Goal: Transaction & Acquisition: Purchase product/service

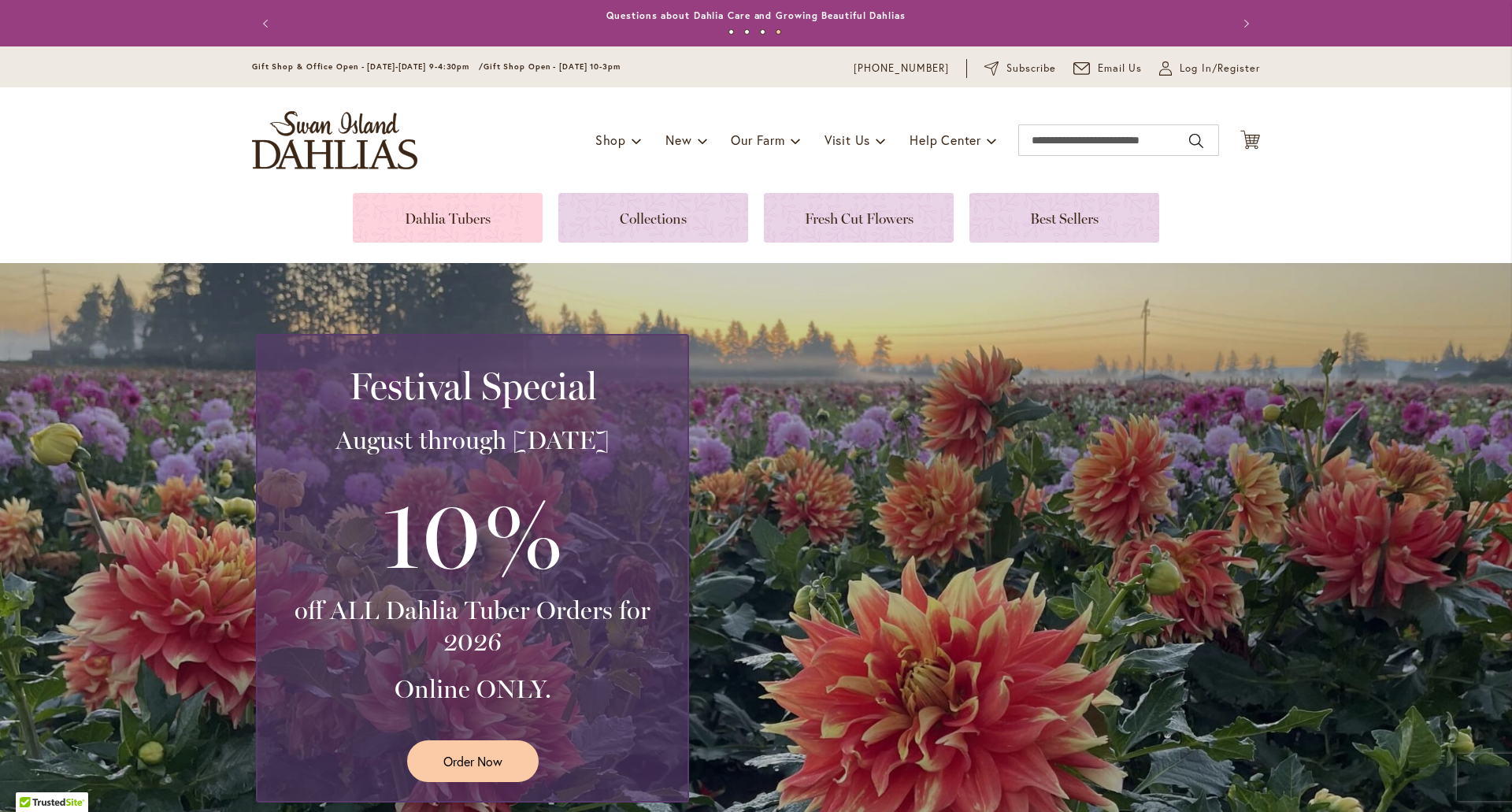
click at [418, 210] on link at bounding box center [448, 217] width 190 height 49
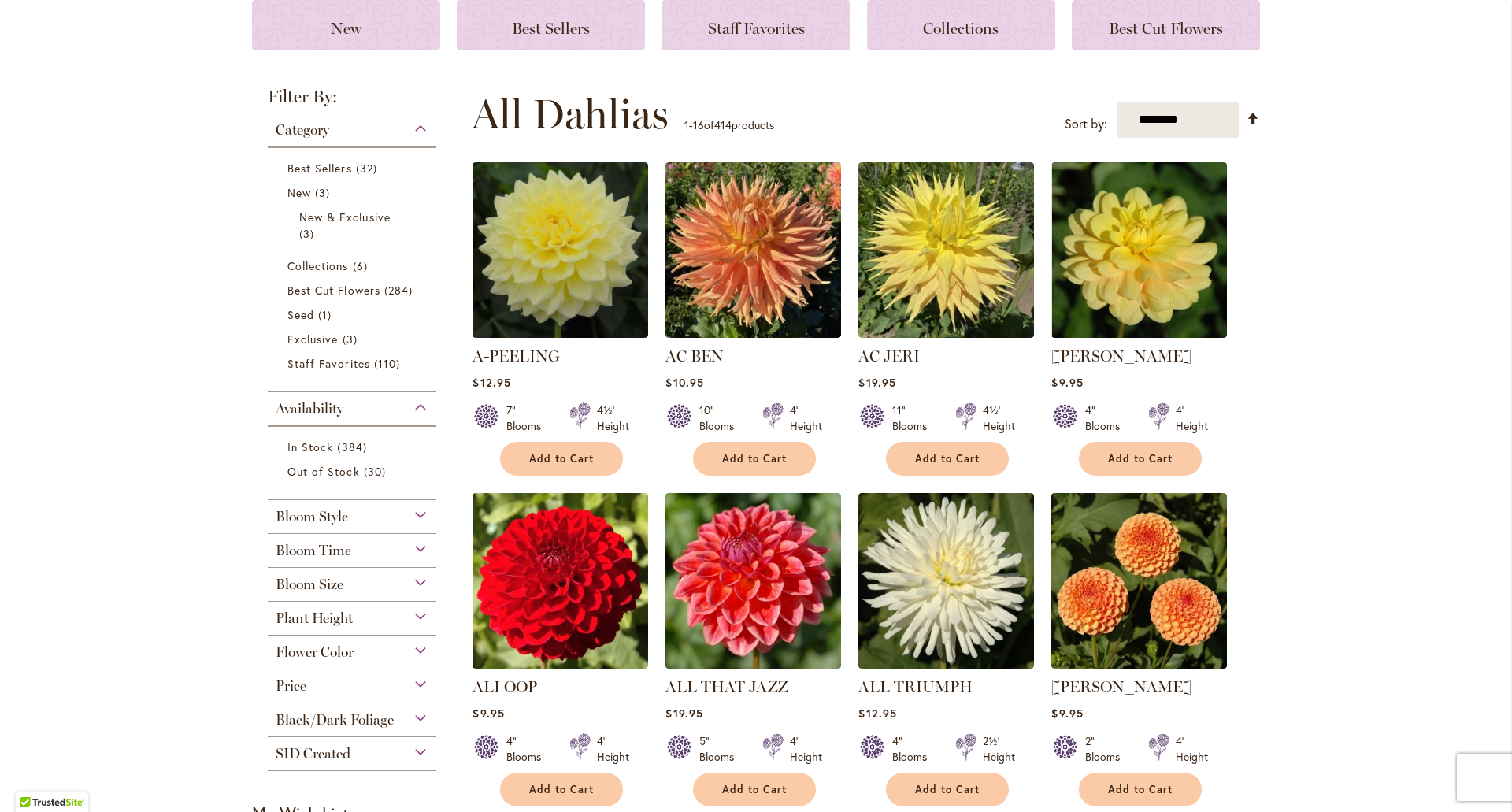
scroll to position [315, 0]
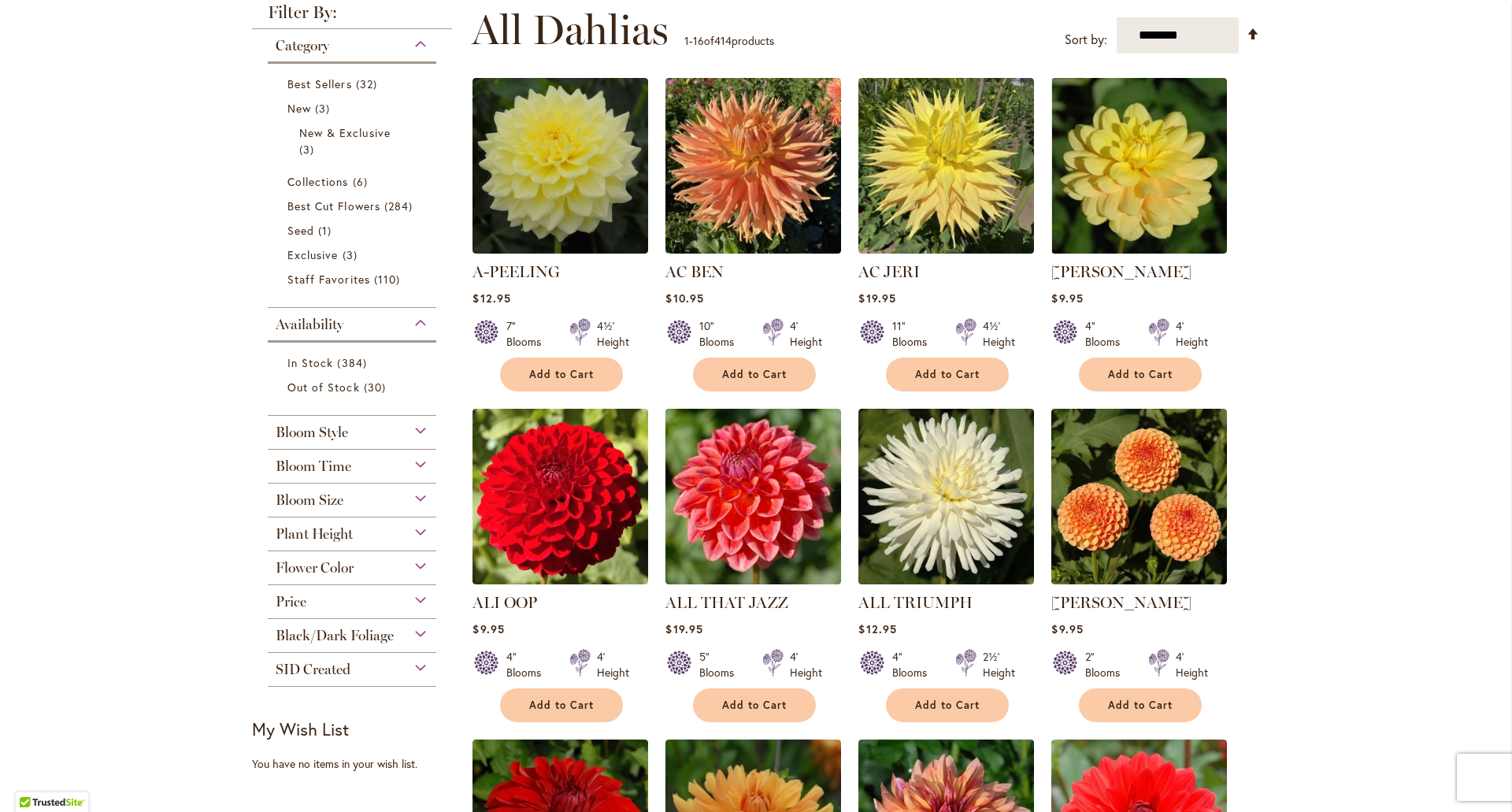
click at [411, 502] on div "Bloom Size" at bounding box center [351, 495] width 168 height 25
click at [420, 500] on div "Bloom Size" at bounding box center [351, 495] width 168 height 25
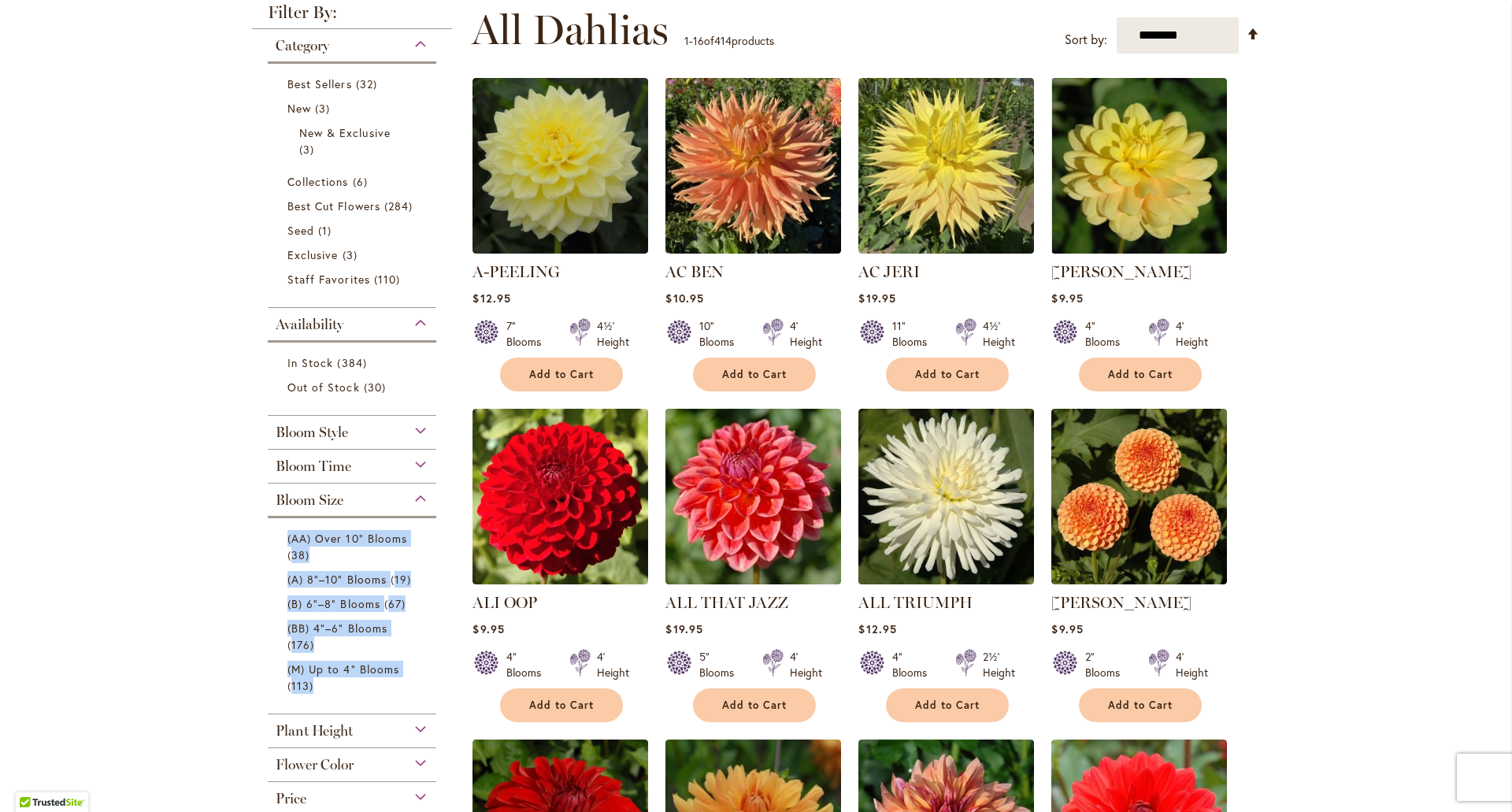
click at [420, 500] on div "Bloom Size" at bounding box center [351, 495] width 168 height 25
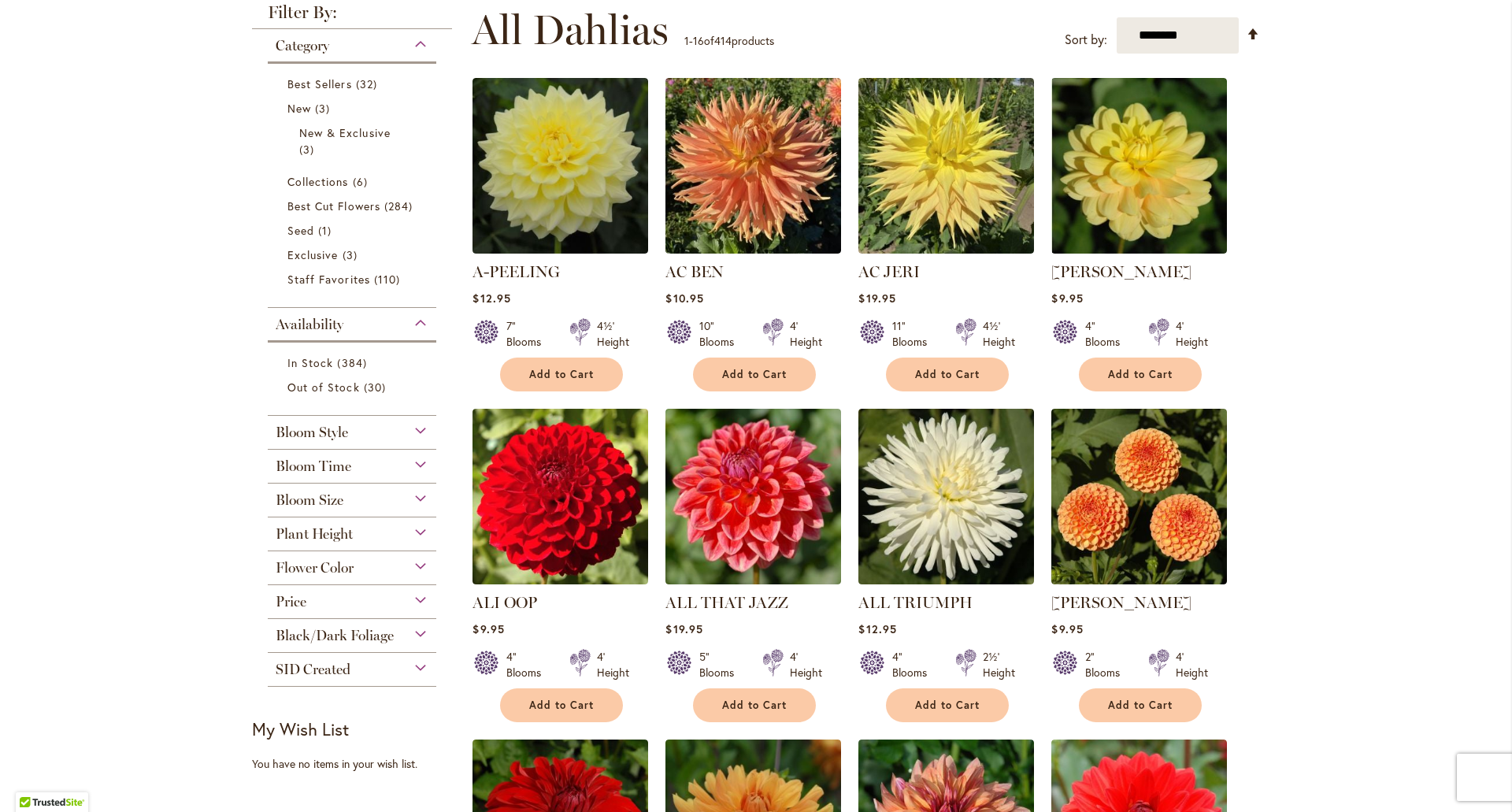
click at [405, 532] on div "Plant Height" at bounding box center [351, 530] width 168 height 25
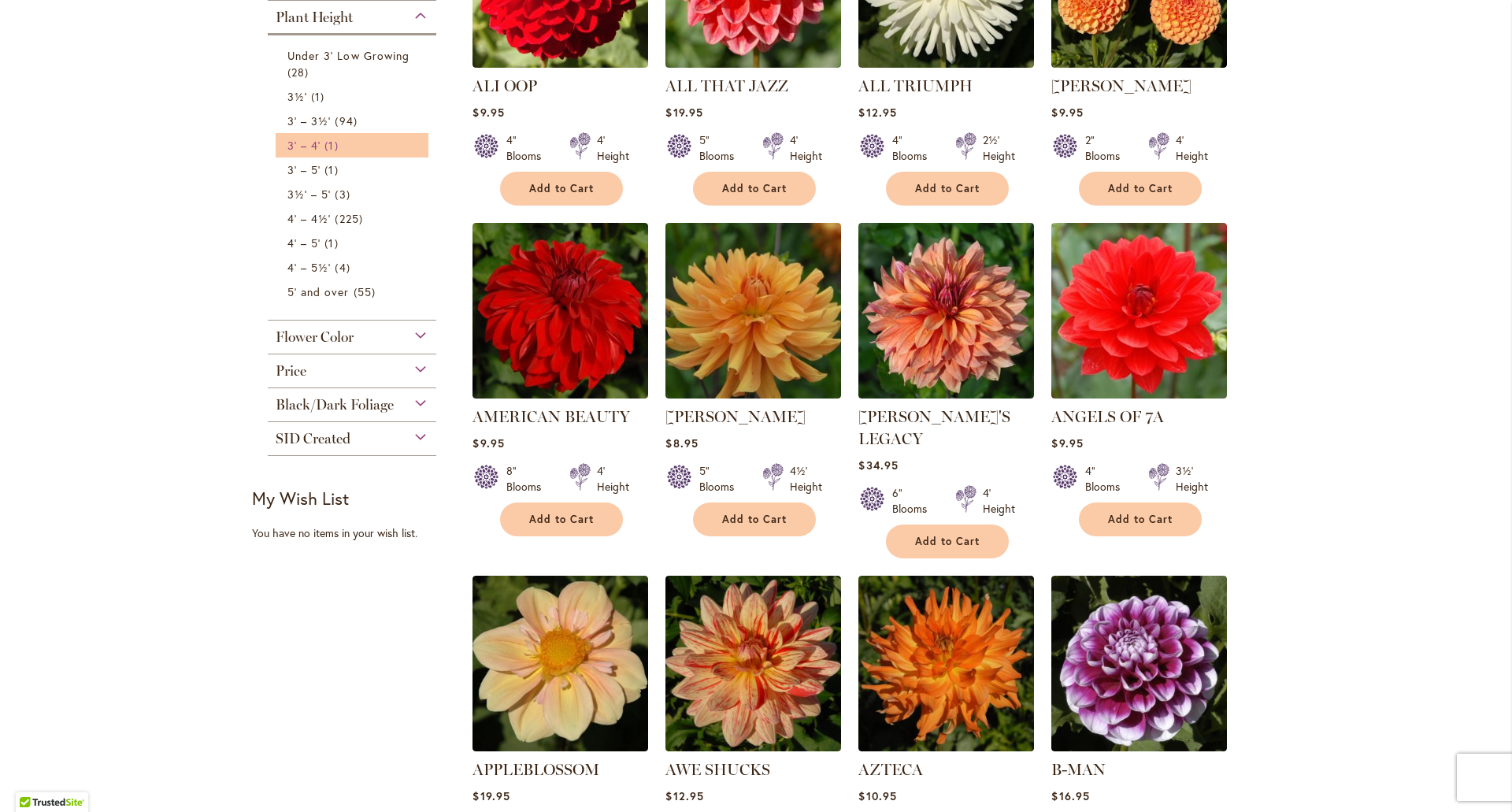
click at [302, 147] on span "3' – 4'" at bounding box center [304, 145] width 33 height 15
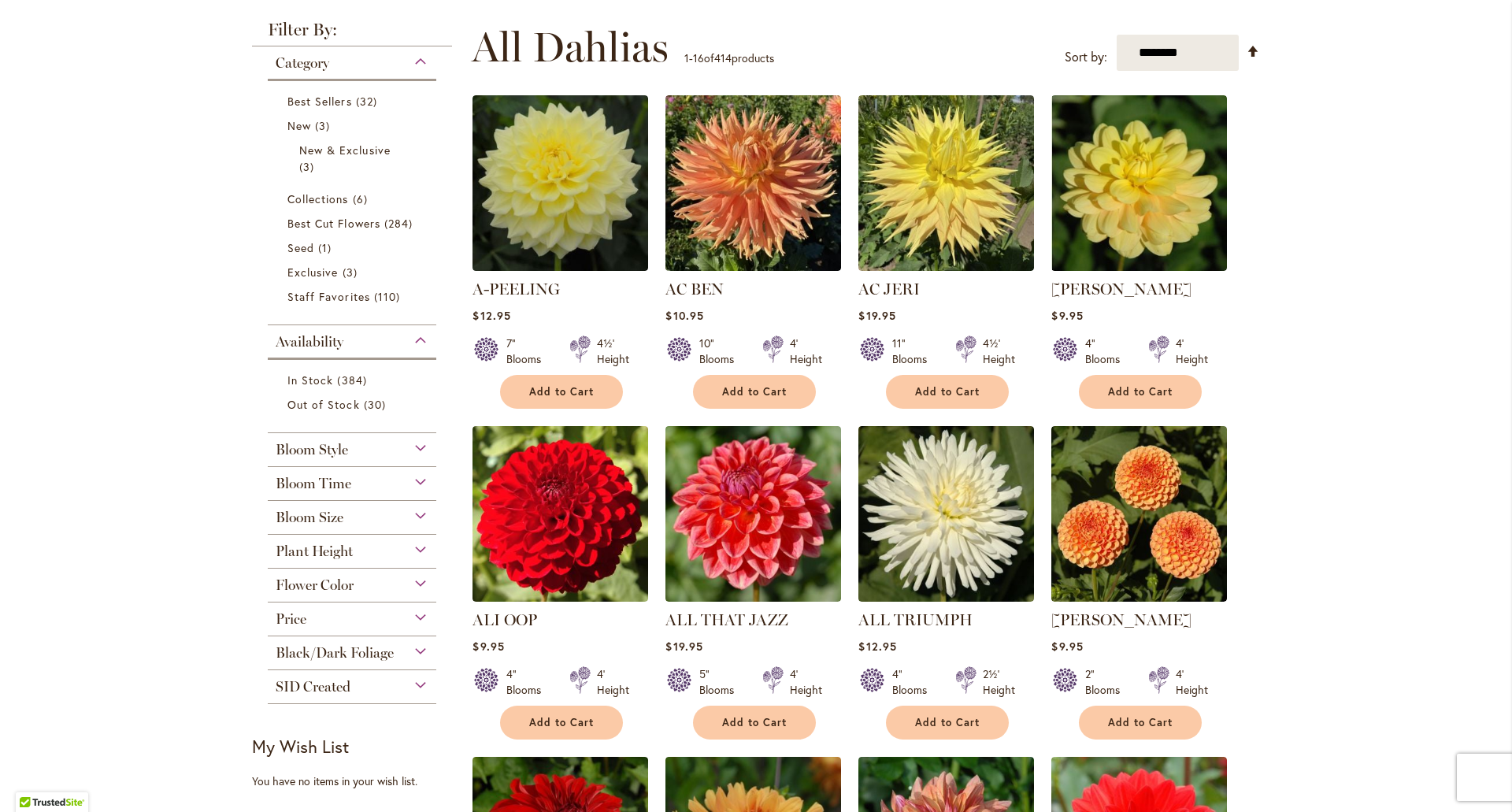
scroll to position [315, 0]
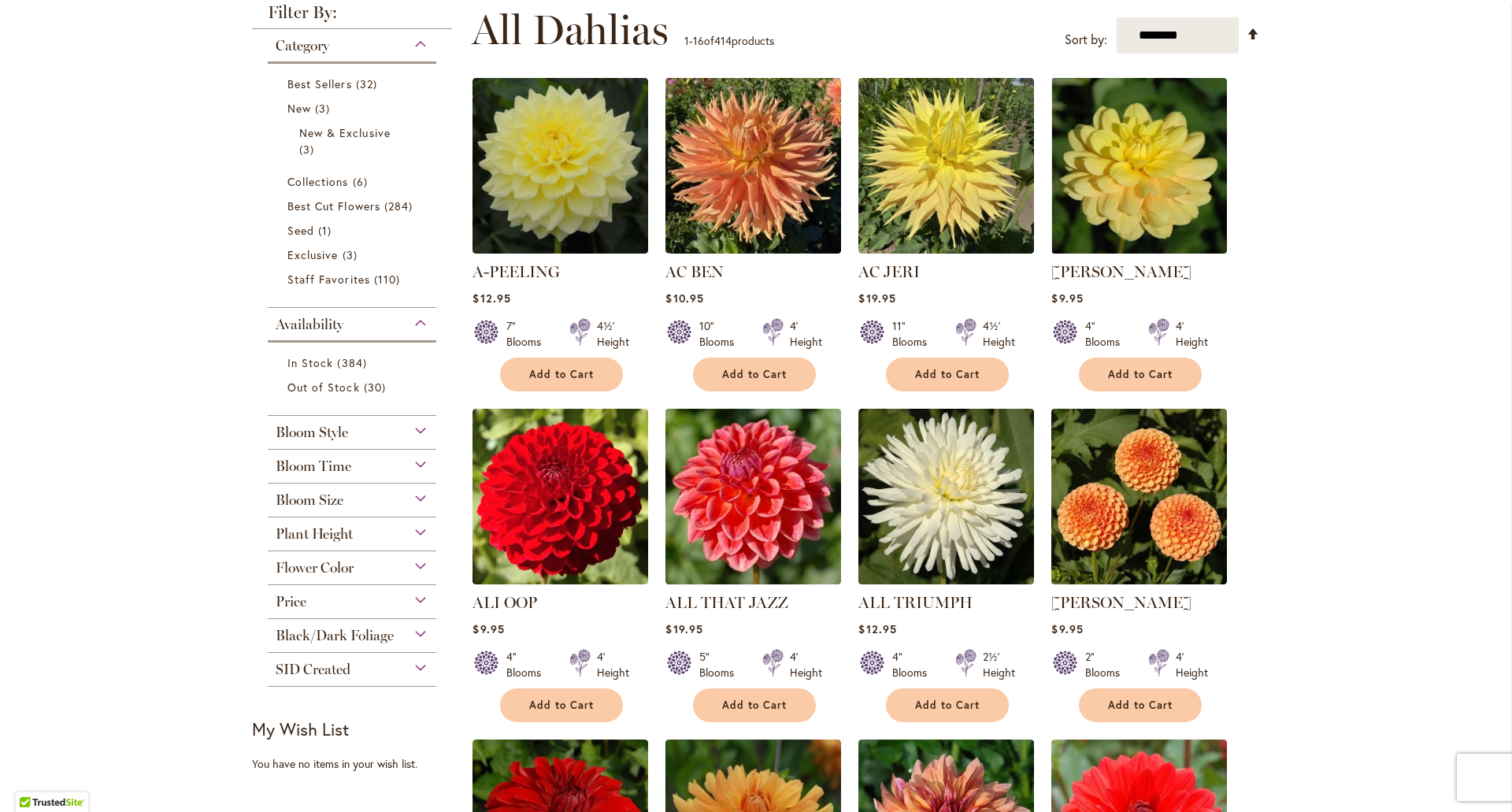
click at [415, 534] on div "Plant Height" at bounding box center [351, 530] width 168 height 25
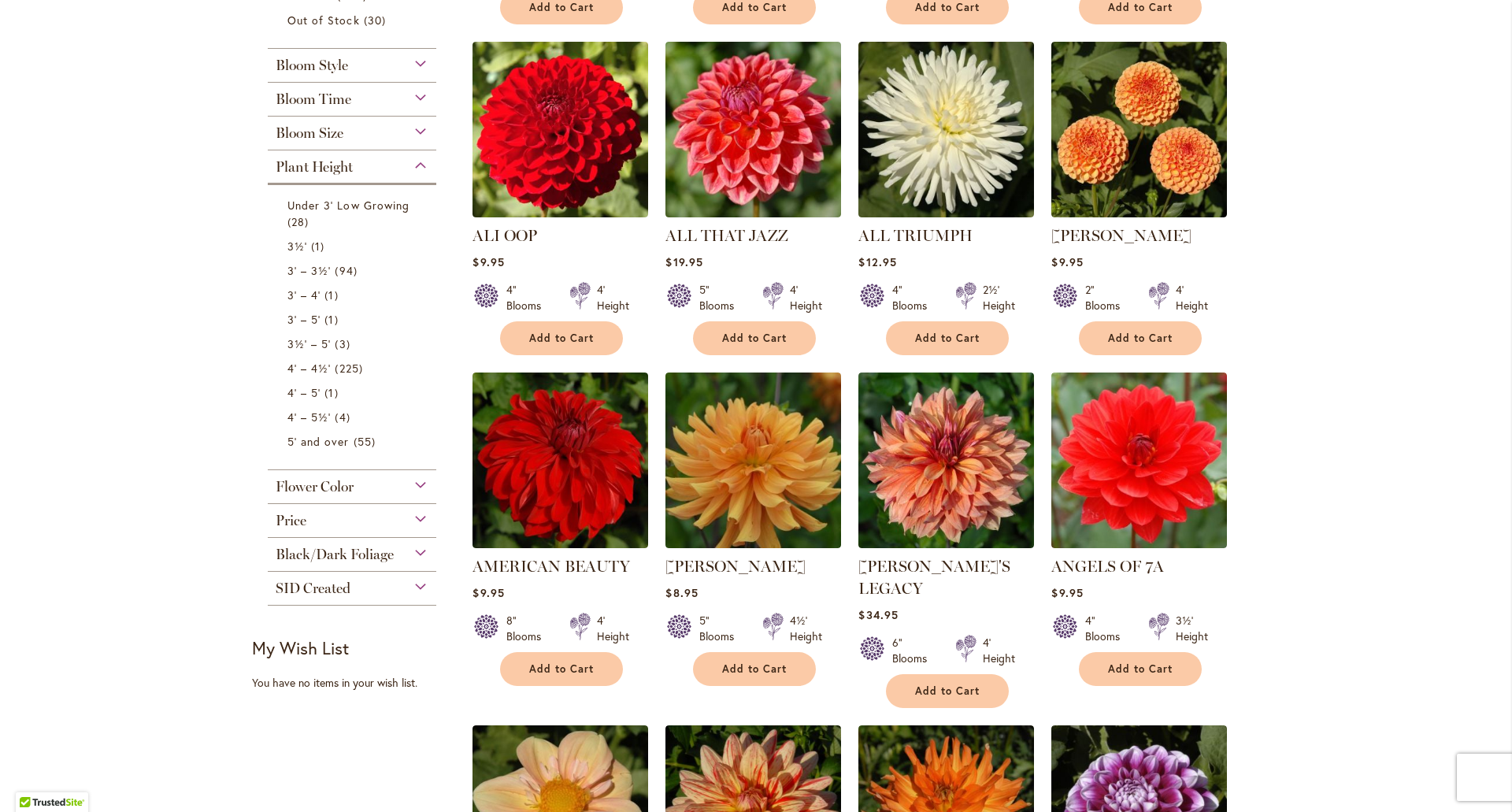
scroll to position [674, 0]
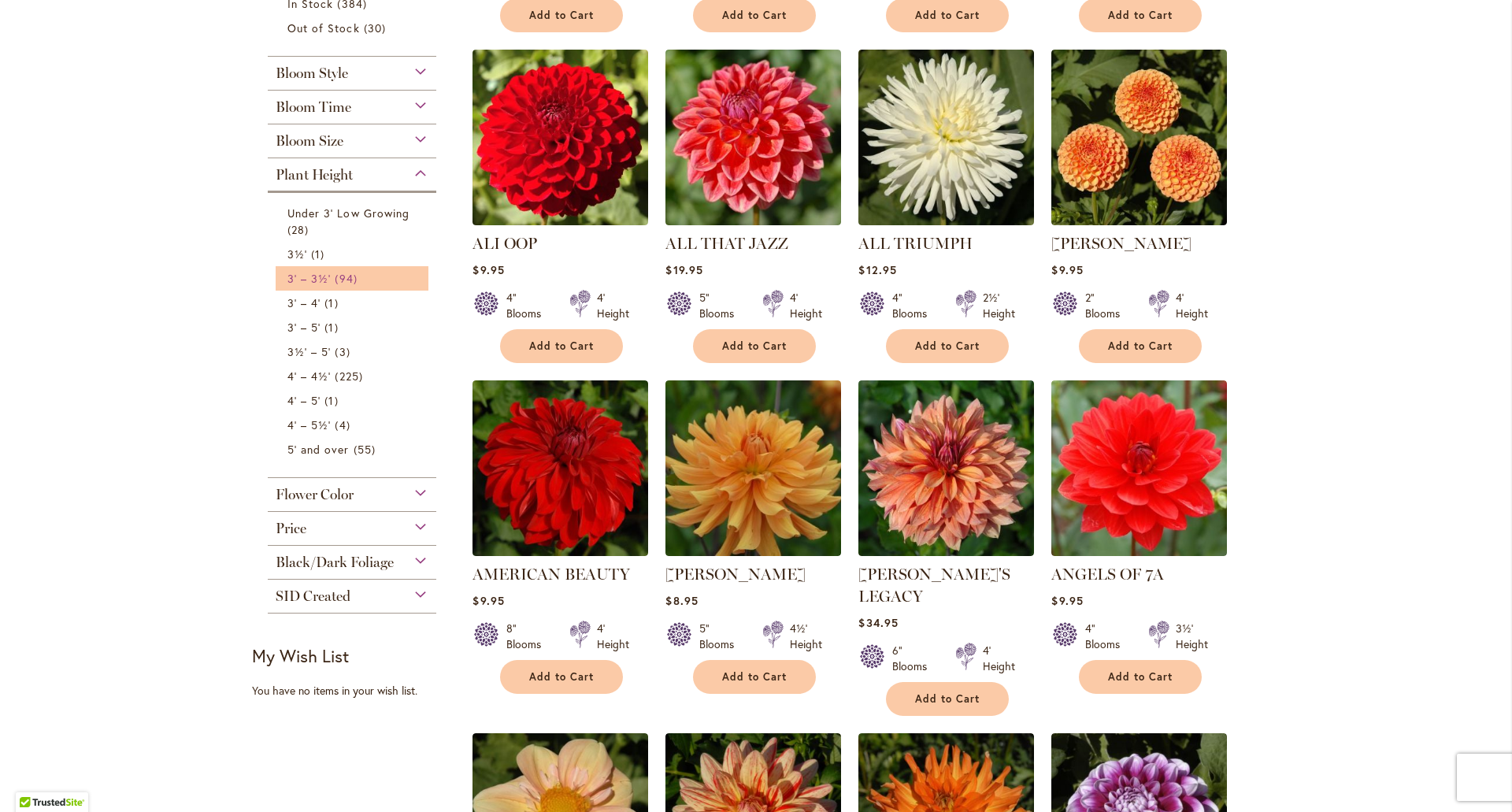
click at [342, 279] on span "94 items" at bounding box center [348, 279] width 26 height 17
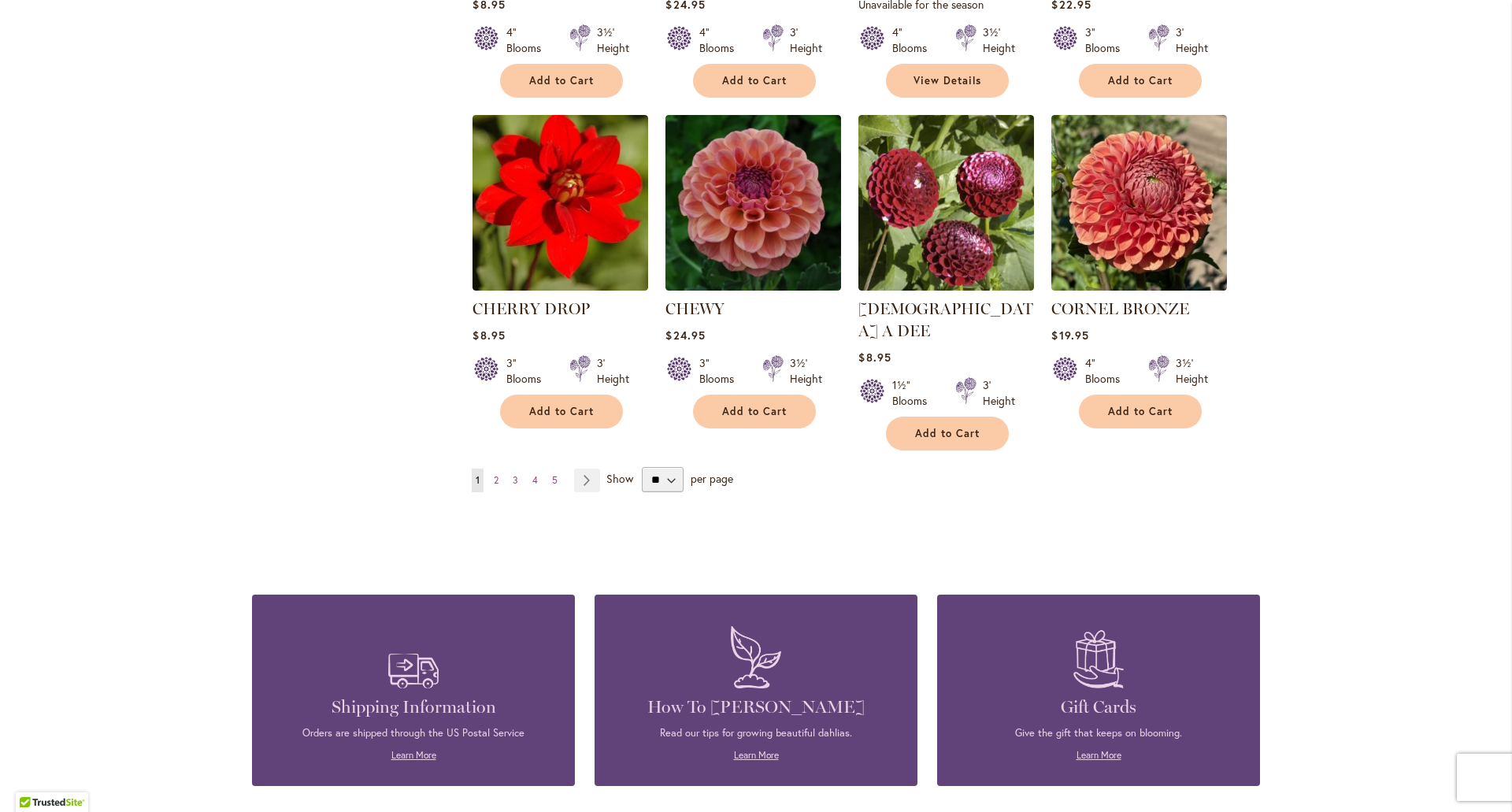
scroll to position [1260, 0]
click at [670, 466] on select "** ** ** **" at bounding box center [663, 478] width 42 height 25
select select "**"
click at [642, 466] on select "** ** ** **" at bounding box center [663, 478] width 42 height 25
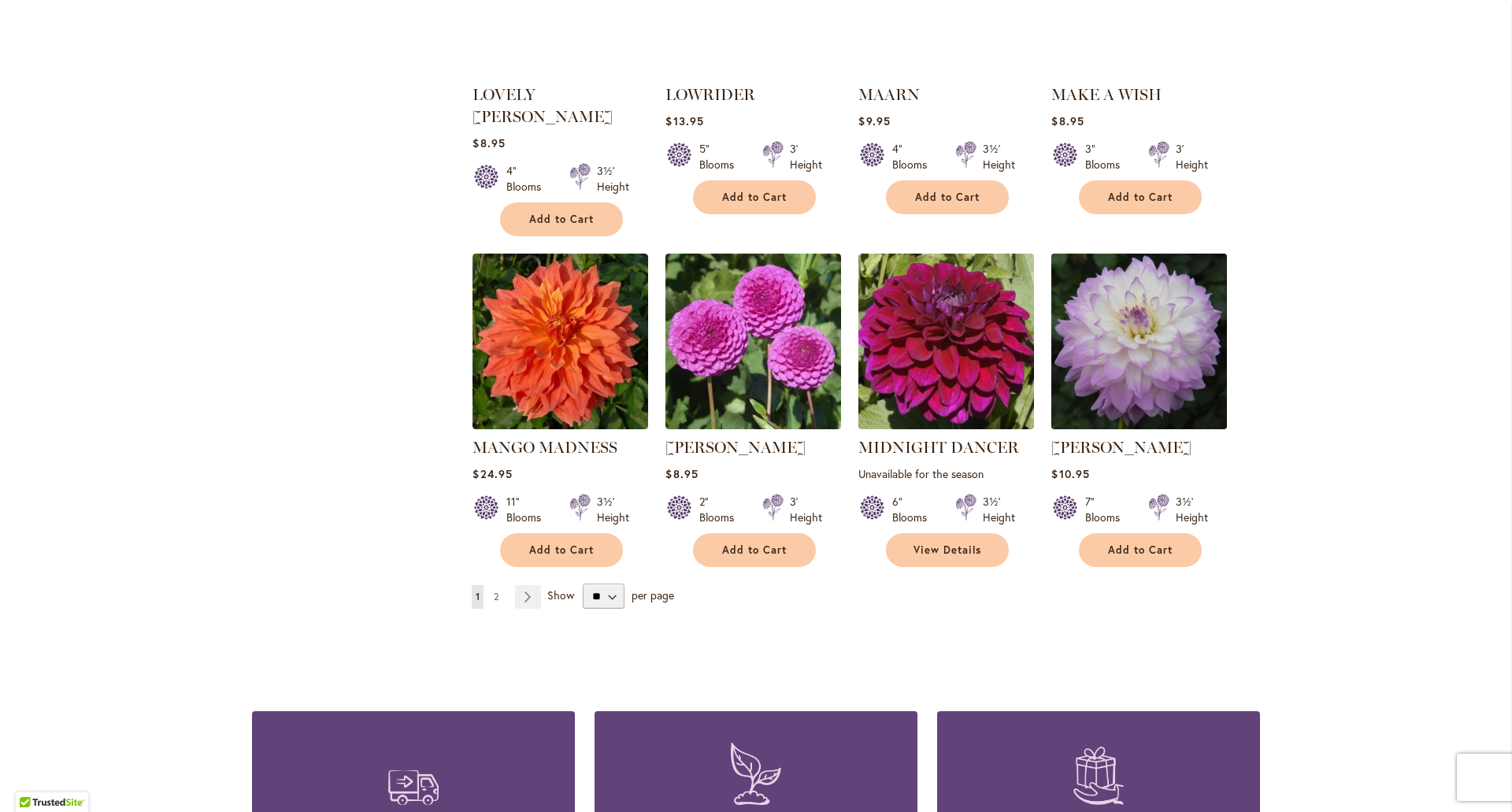
scroll to position [5275, 0]
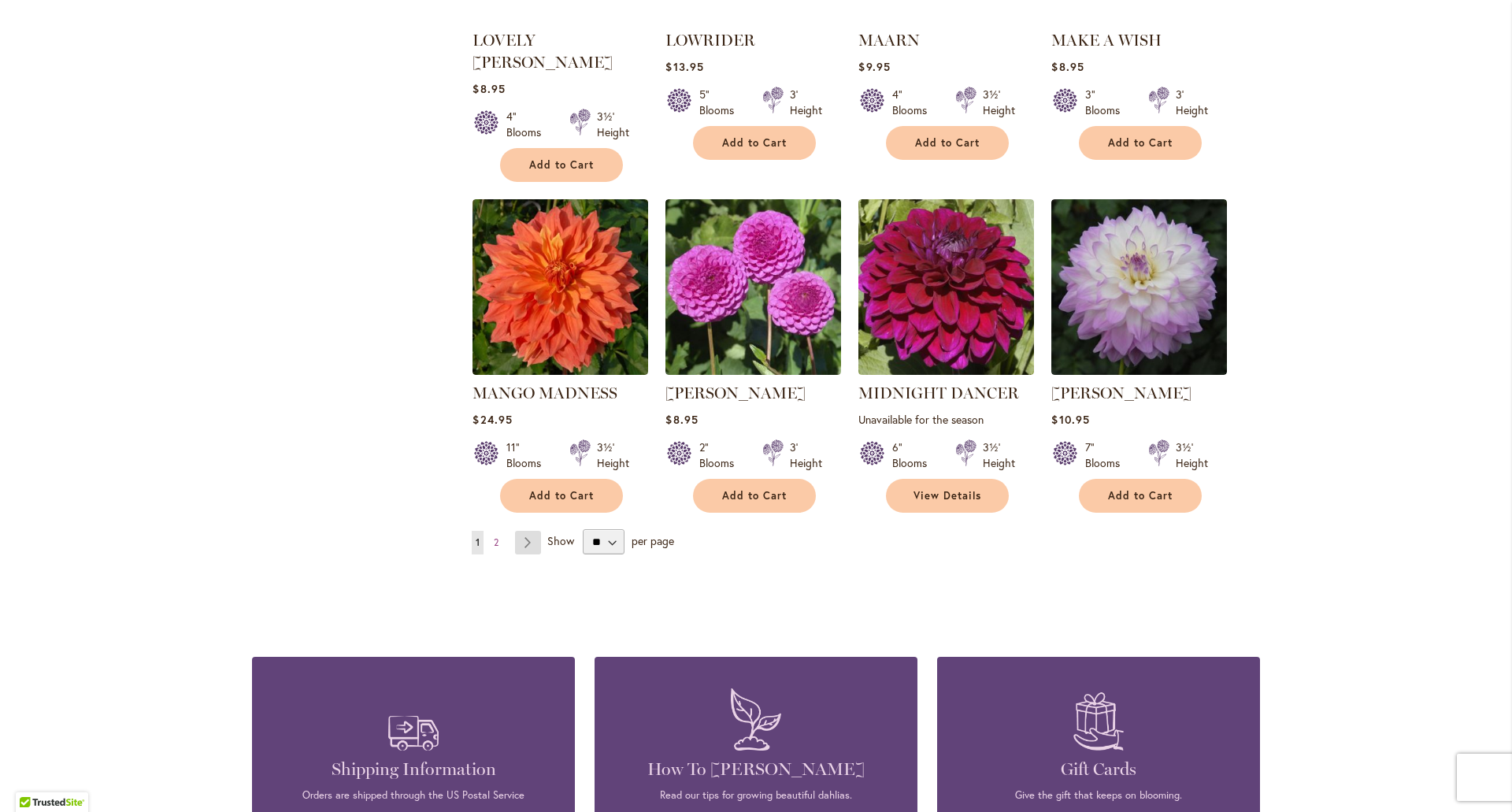
click at [519, 530] on link "Page Next" at bounding box center [528, 542] width 26 height 23
click at [530, 530] on link "Page Next" at bounding box center [528, 542] width 26 height 23
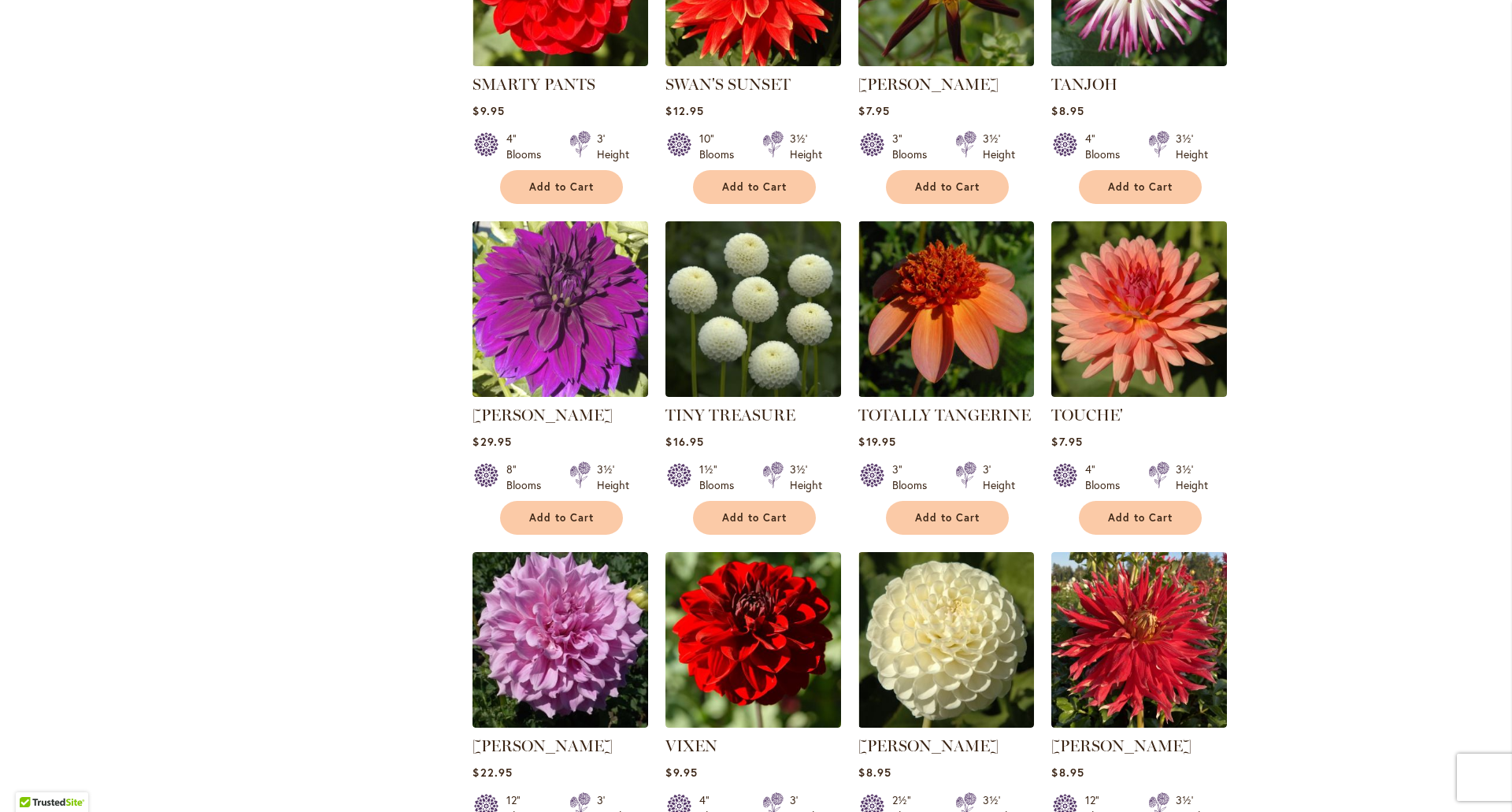
scroll to position [1890, 0]
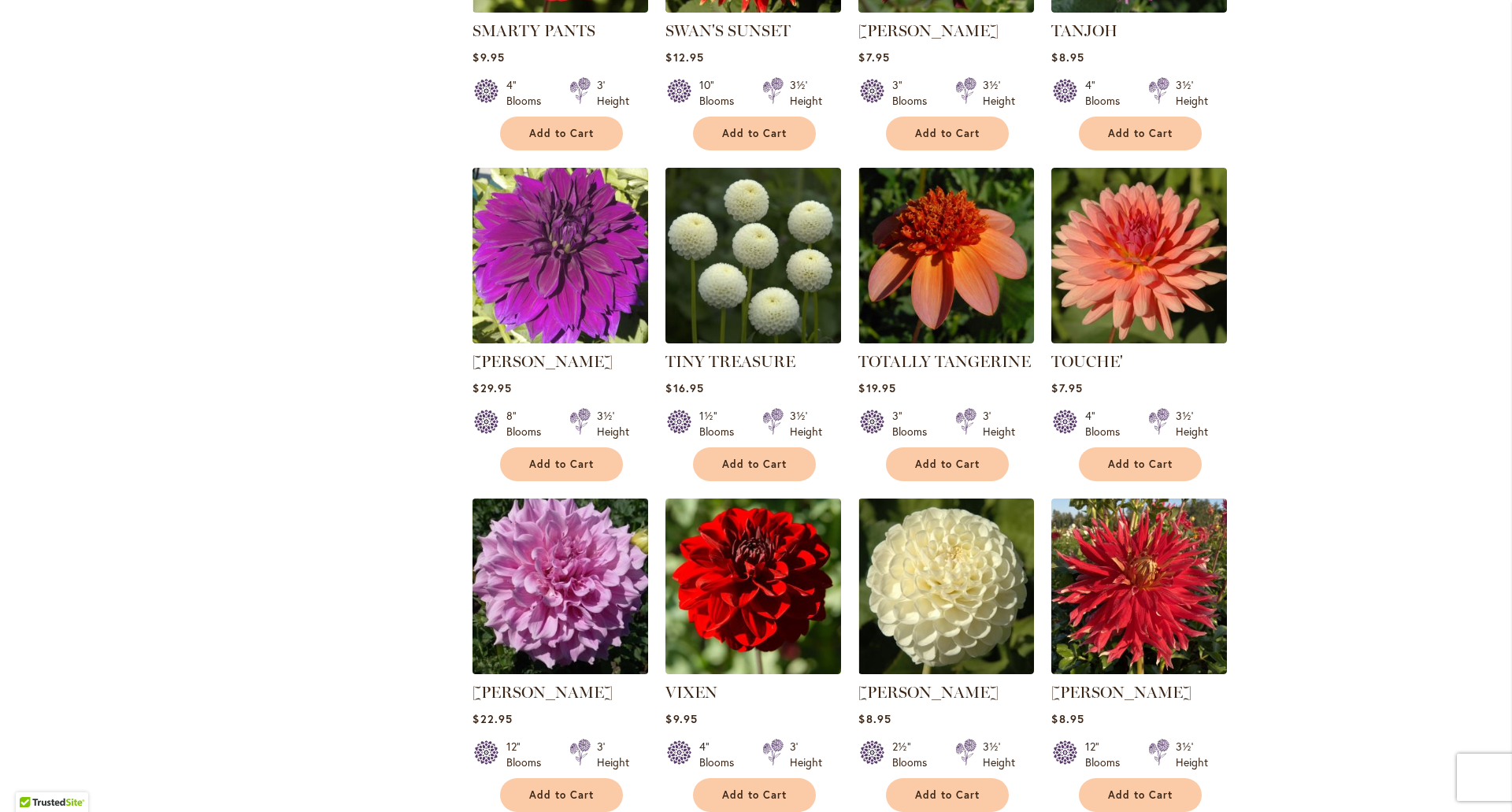
click at [592, 524] on img at bounding box center [560, 585] width 184 height 184
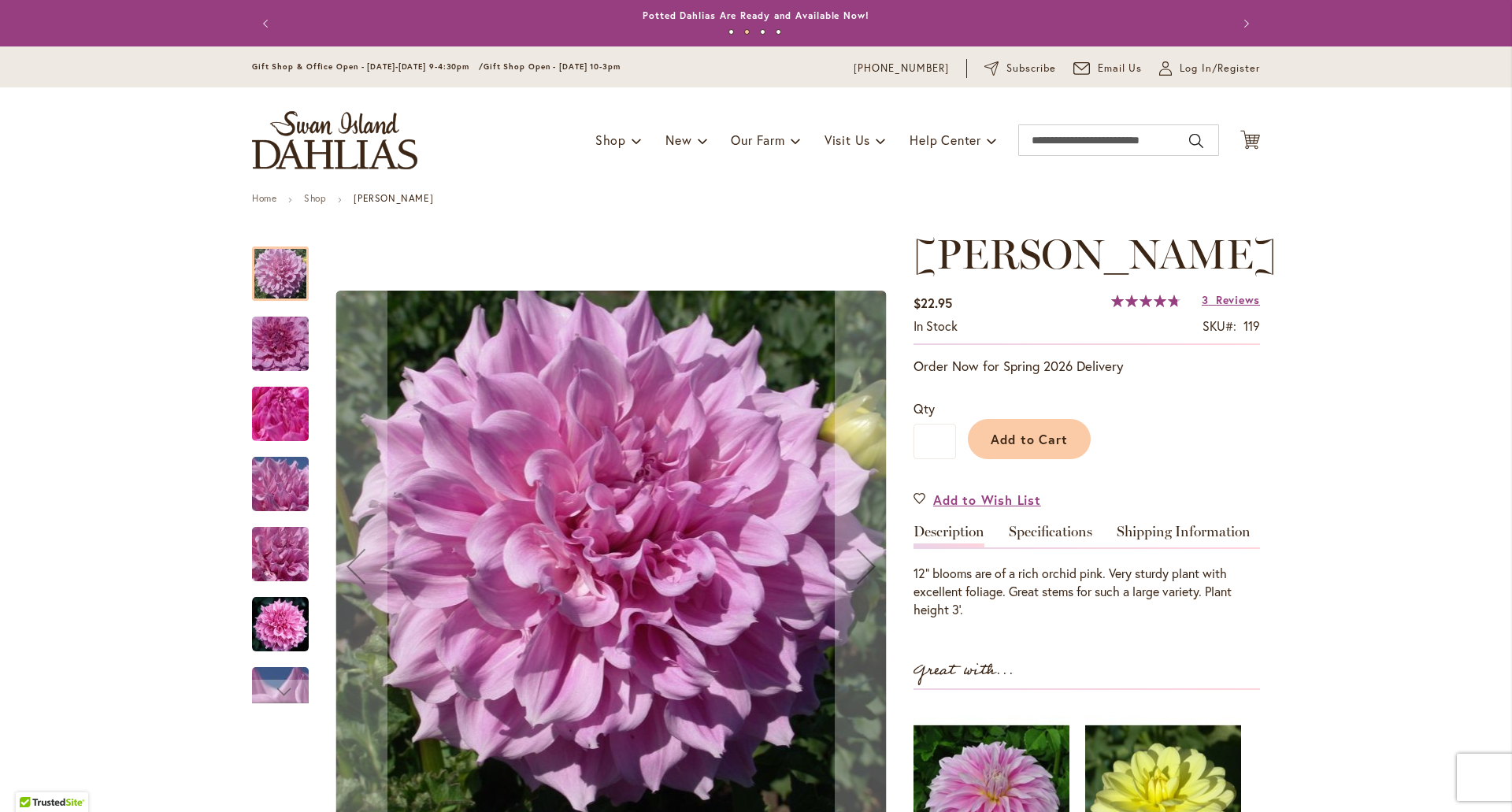
click at [282, 415] on img "Vera Seyfang" at bounding box center [281, 414] width 113 height 85
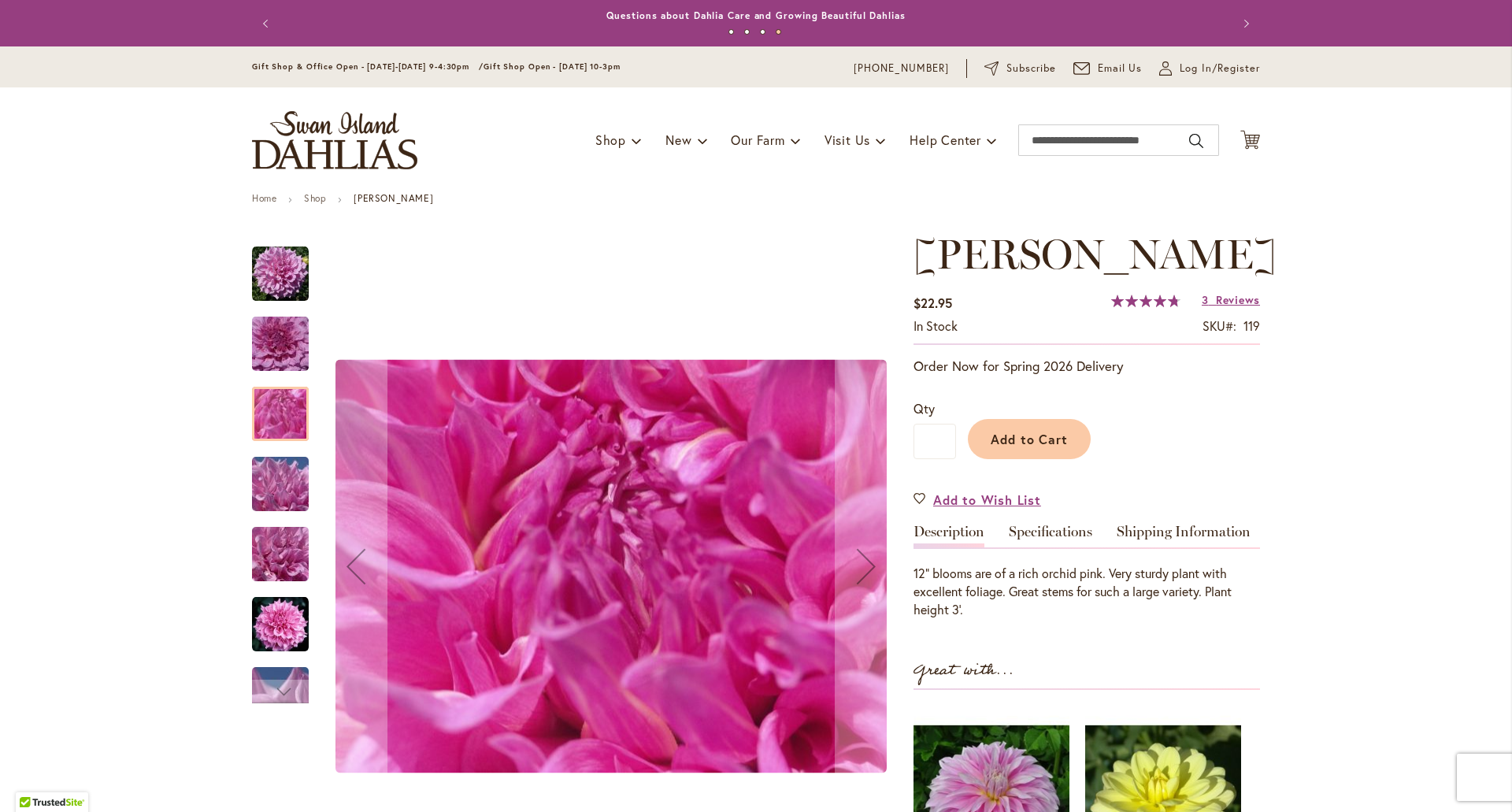
click at [252, 266] on img "Vera Seyfang" at bounding box center [280, 273] width 57 height 57
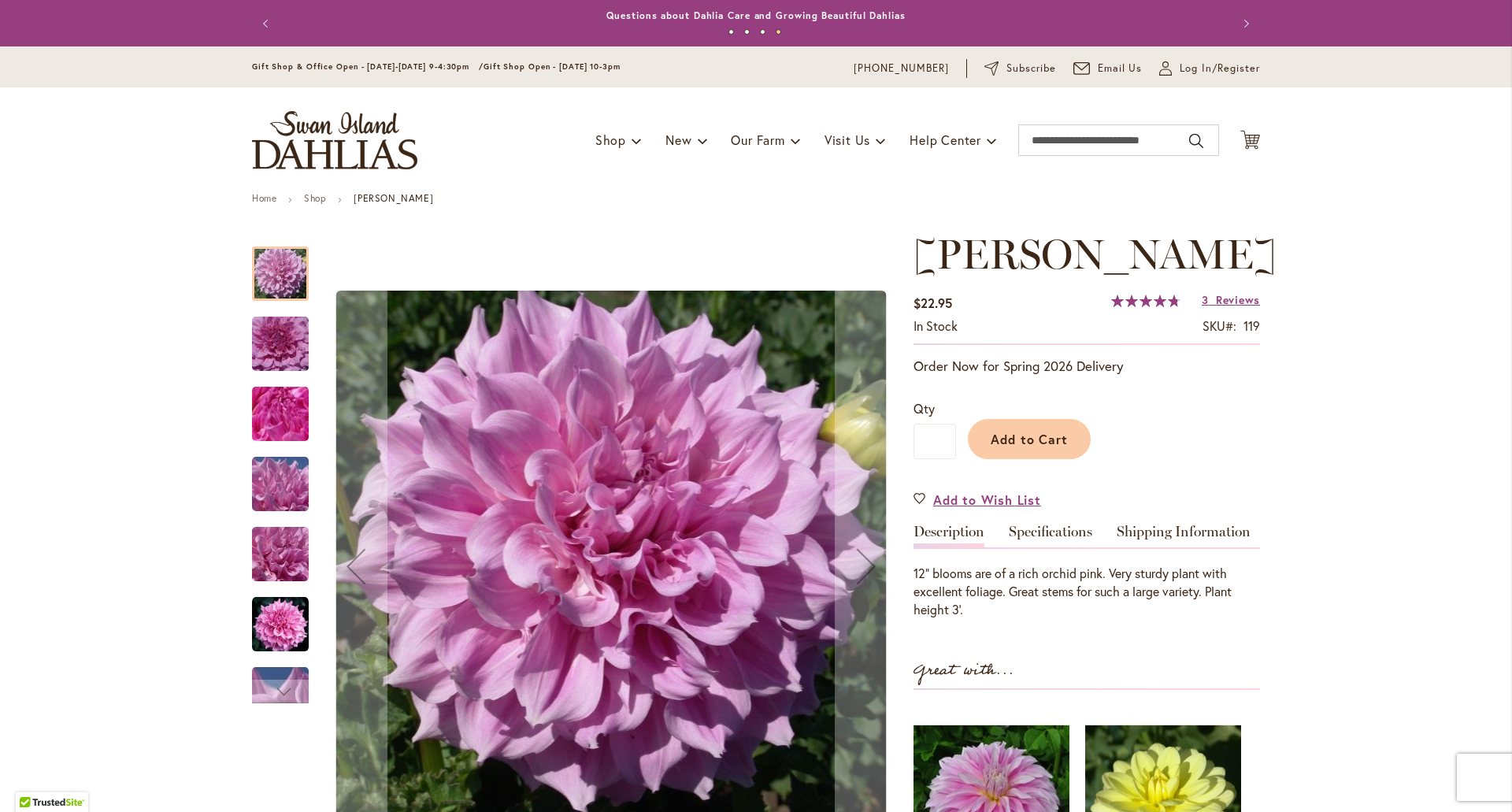
click at [279, 640] on img "Vera Seyfang" at bounding box center [280, 624] width 57 height 57
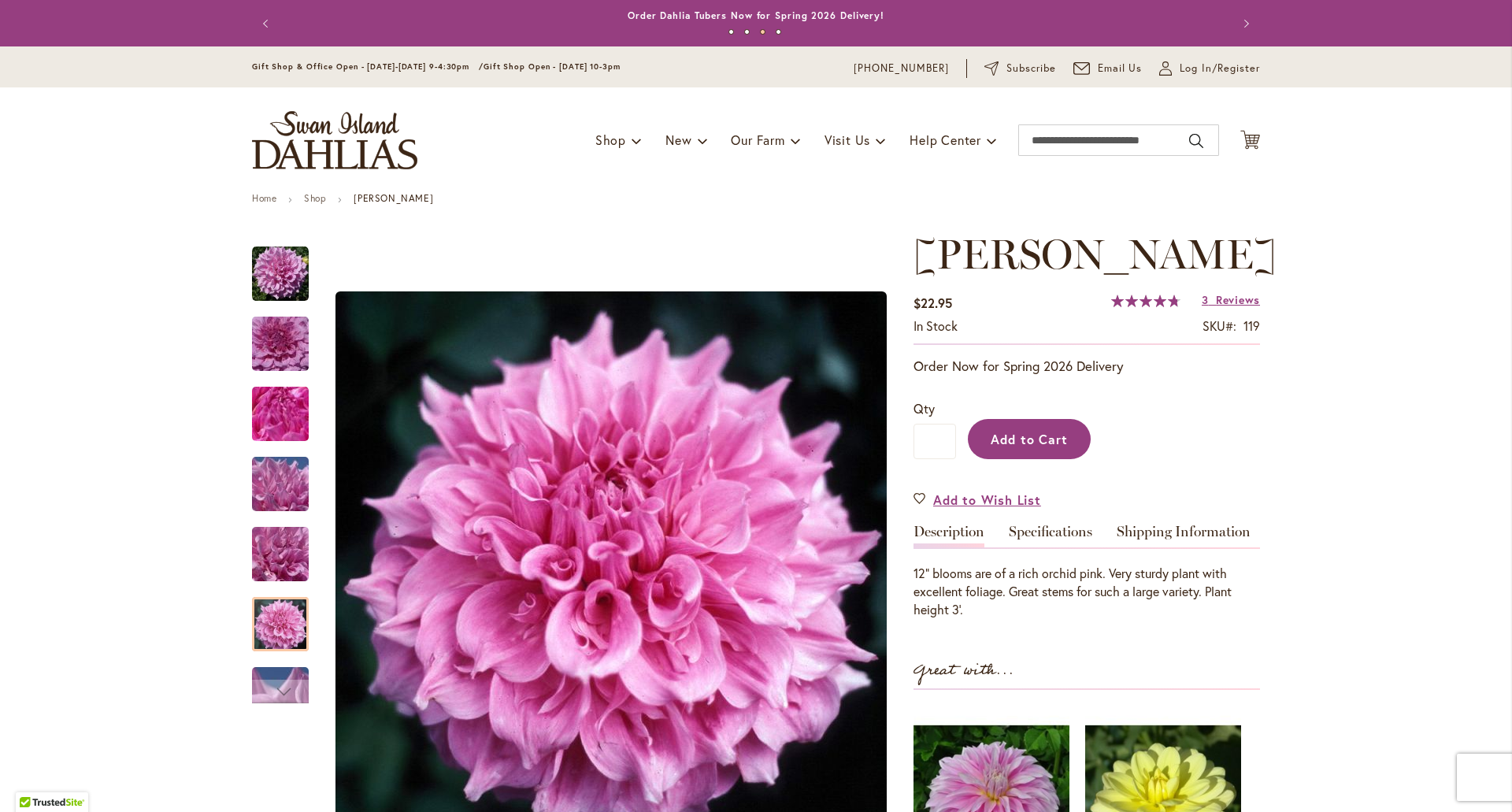
click at [1028, 437] on span "Add to Cart" at bounding box center [1030, 439] width 78 height 17
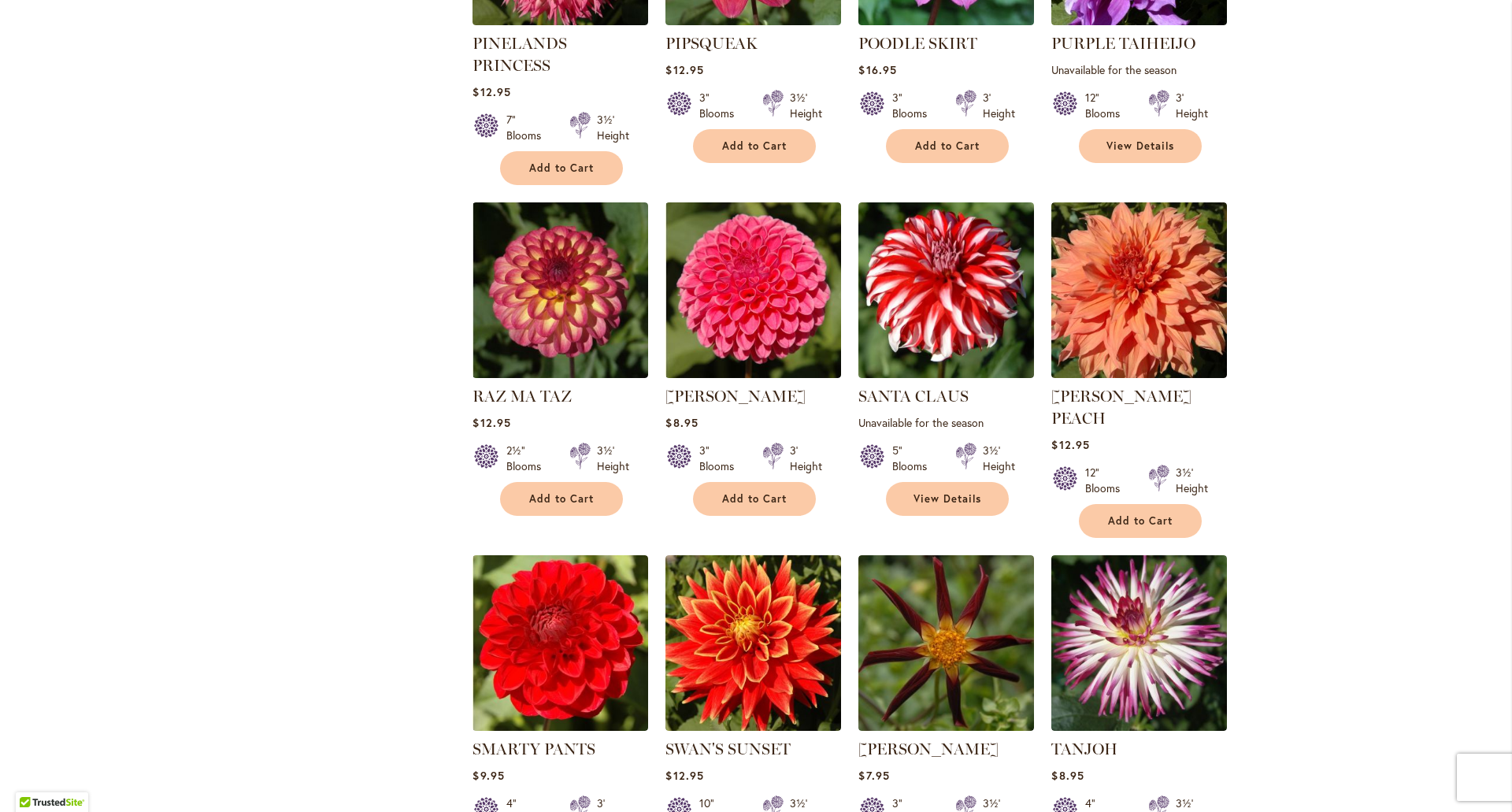
scroll to position [1181, 0]
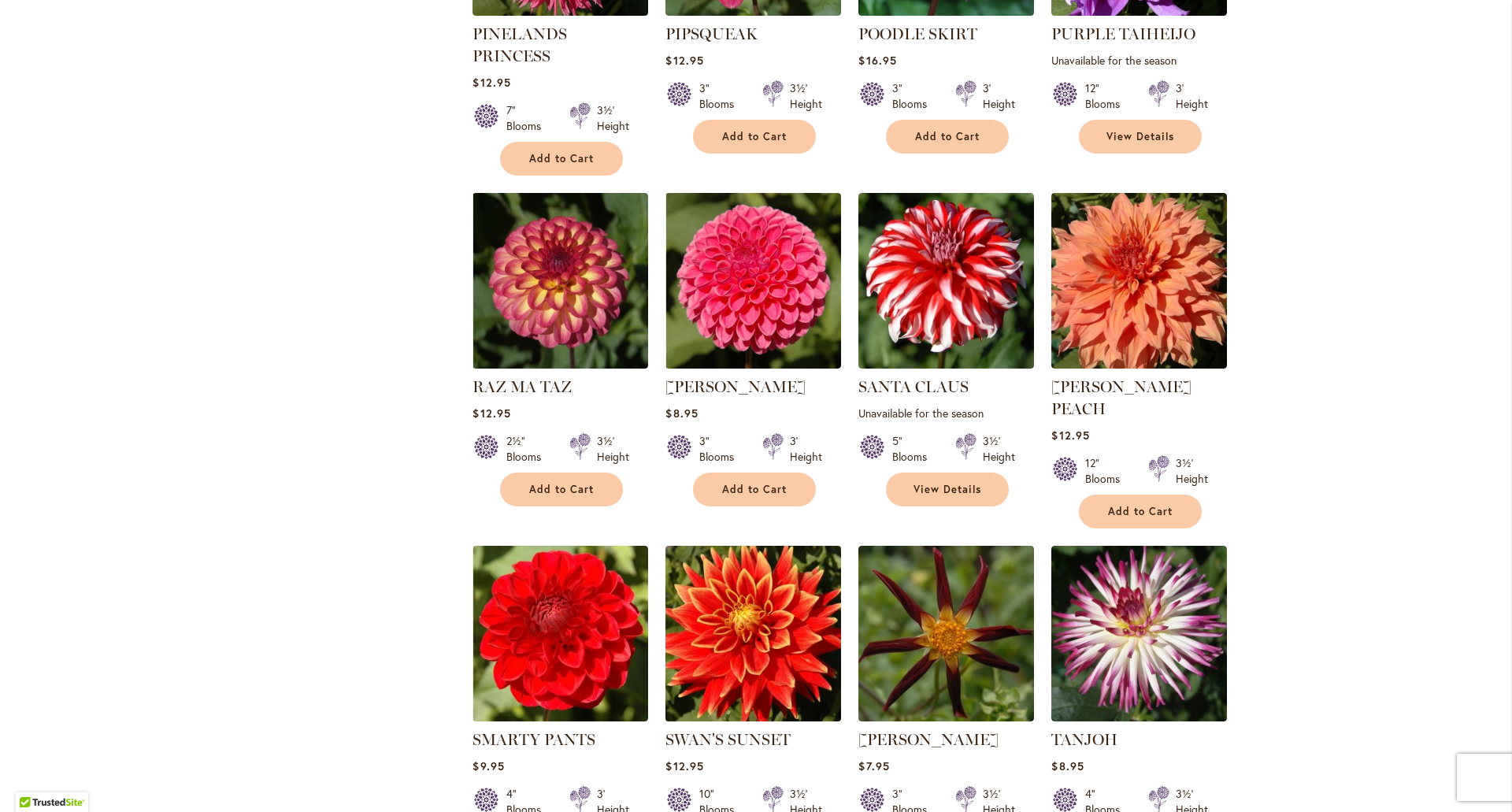
click at [762, 580] on img at bounding box center [754, 633] width 184 height 184
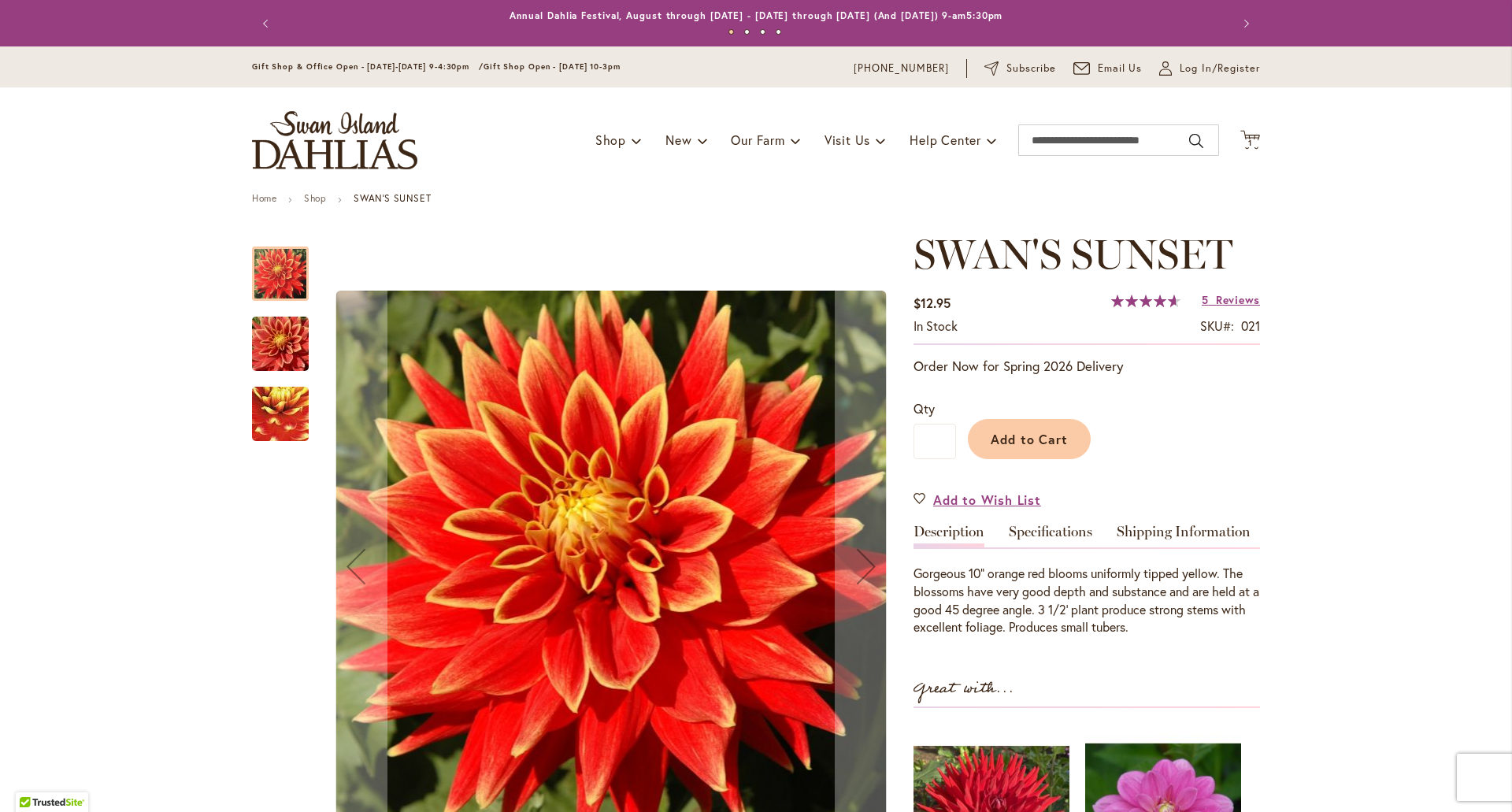
click at [282, 406] on img "Swan's Sunset" at bounding box center [281, 413] width 112 height 109
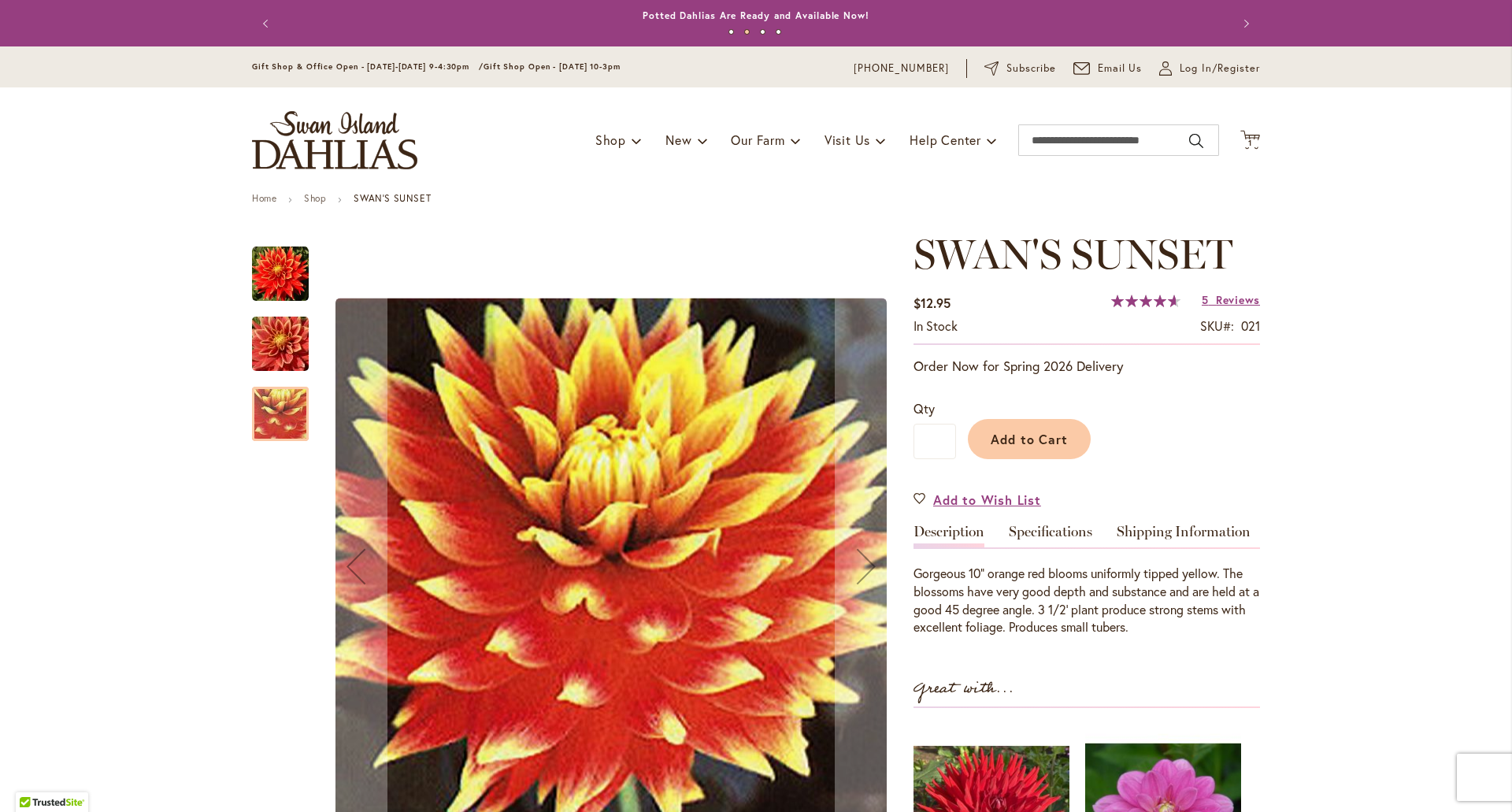
click at [284, 354] on img "Swan's Sunset" at bounding box center [281, 344] width 113 height 75
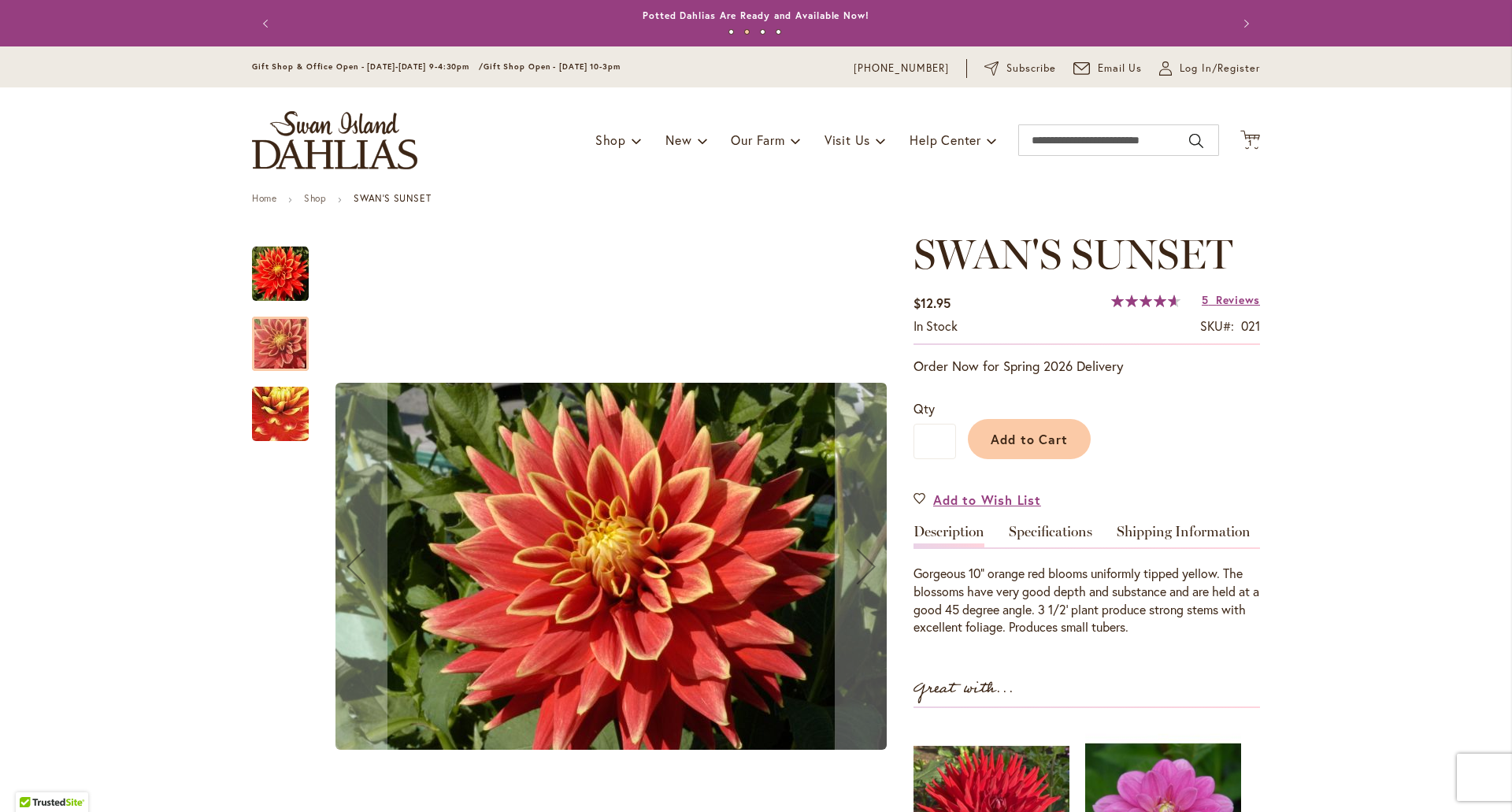
click at [282, 289] on img "Swan's Sunset" at bounding box center [280, 273] width 57 height 57
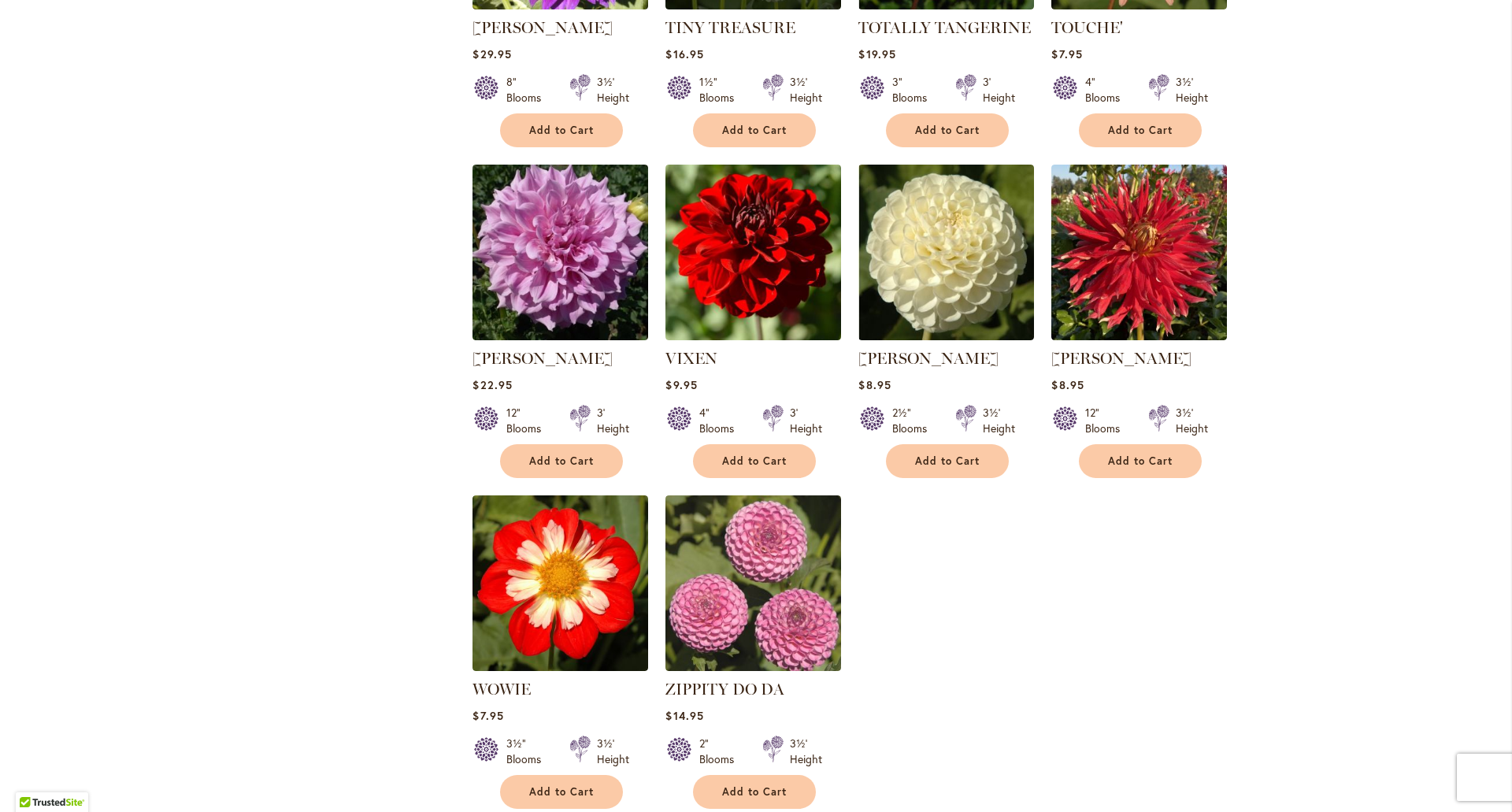
scroll to position [2441, 0]
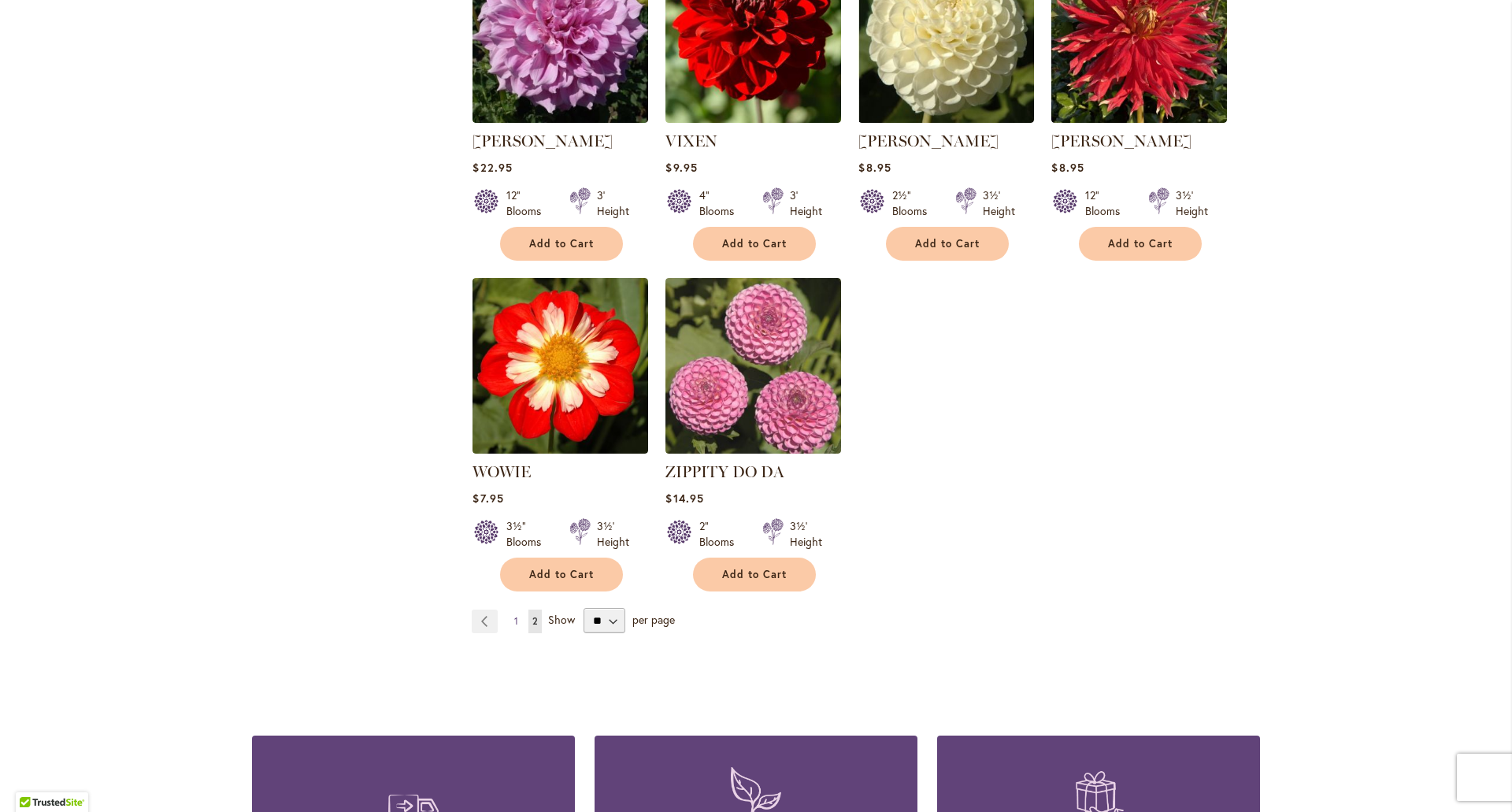
click at [514, 615] on span "1" at bounding box center [516, 621] width 4 height 12
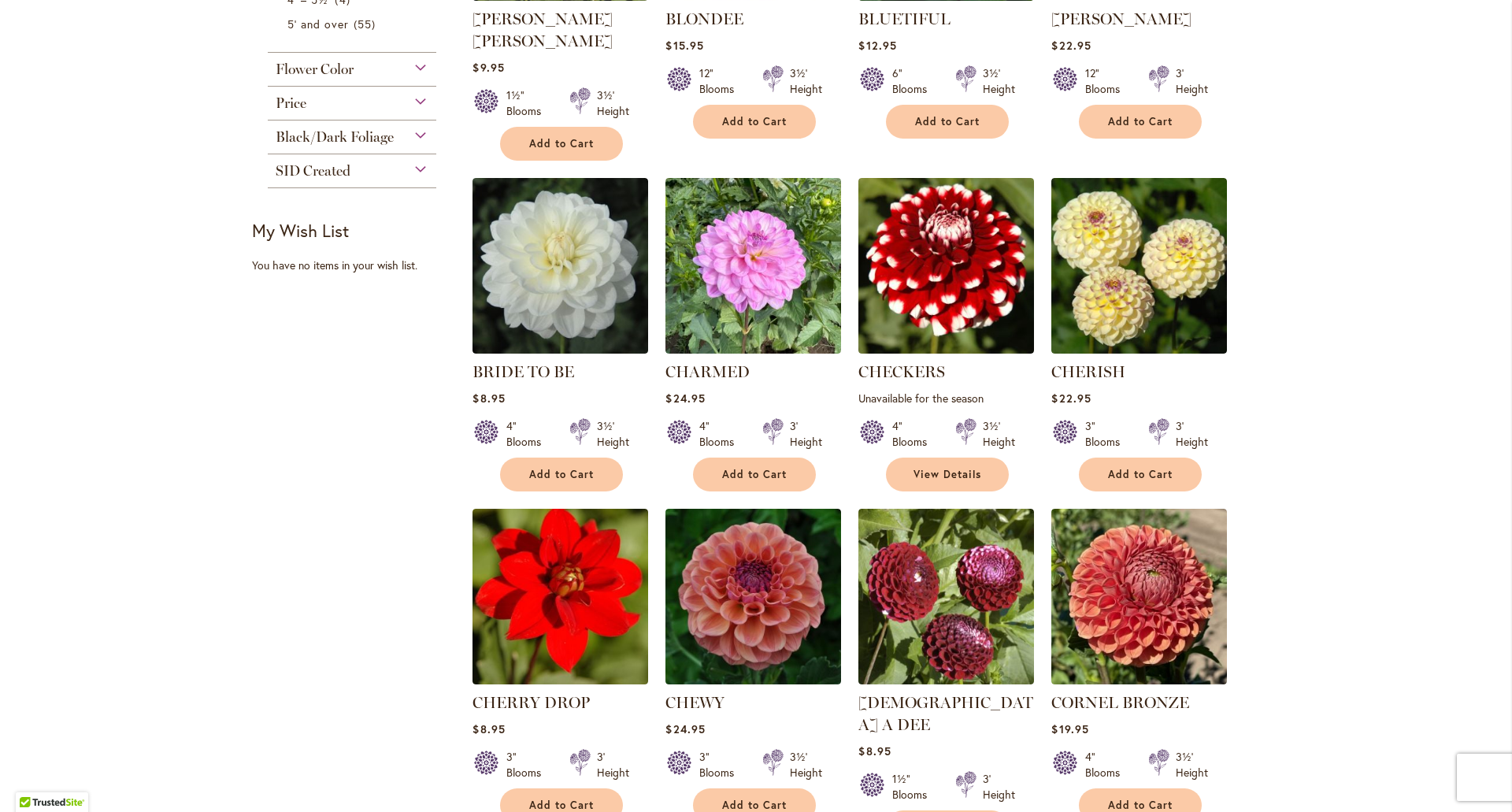
scroll to position [866, 0]
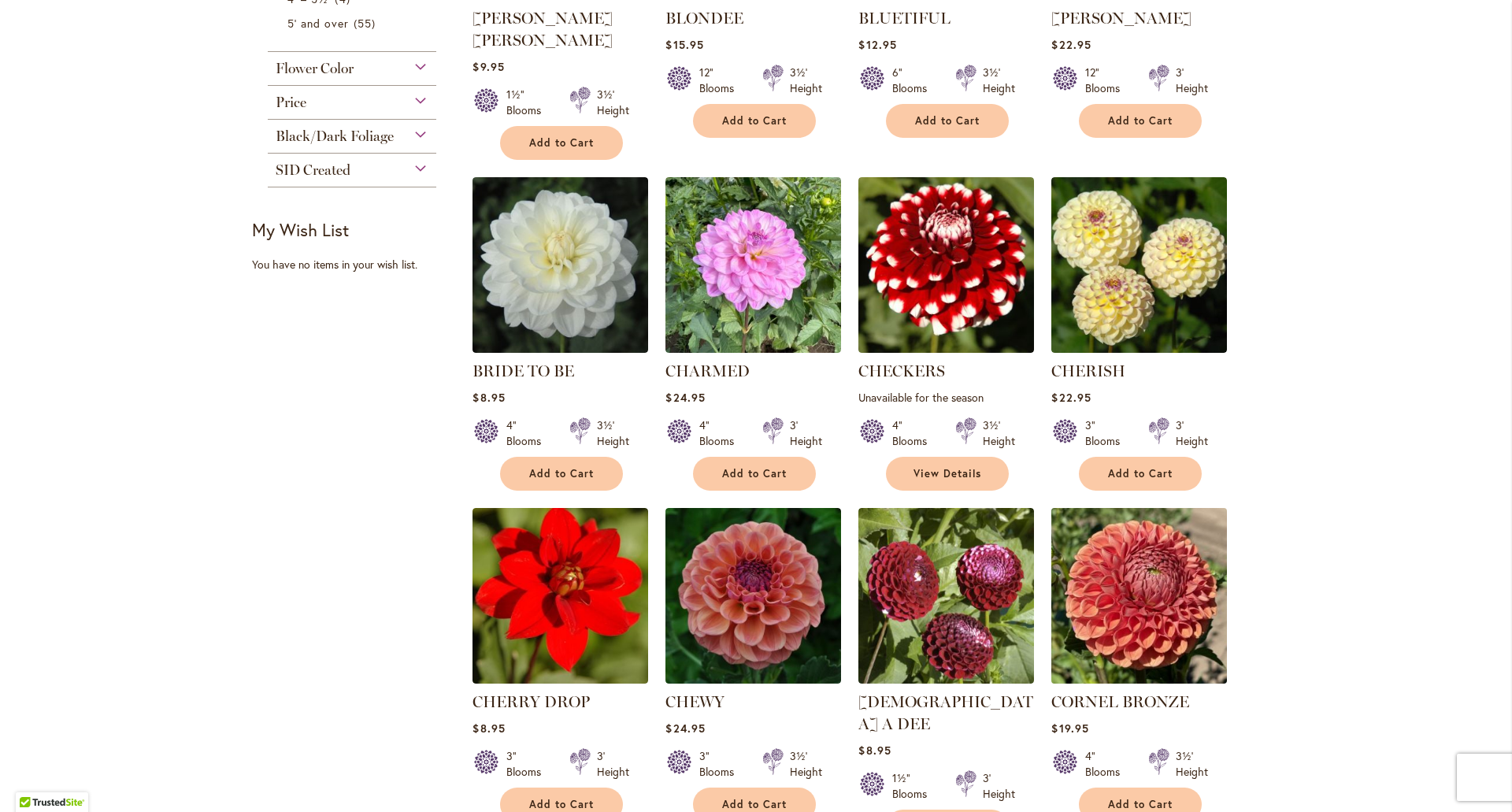
click at [1108, 591] on img at bounding box center [1139, 596] width 184 height 184
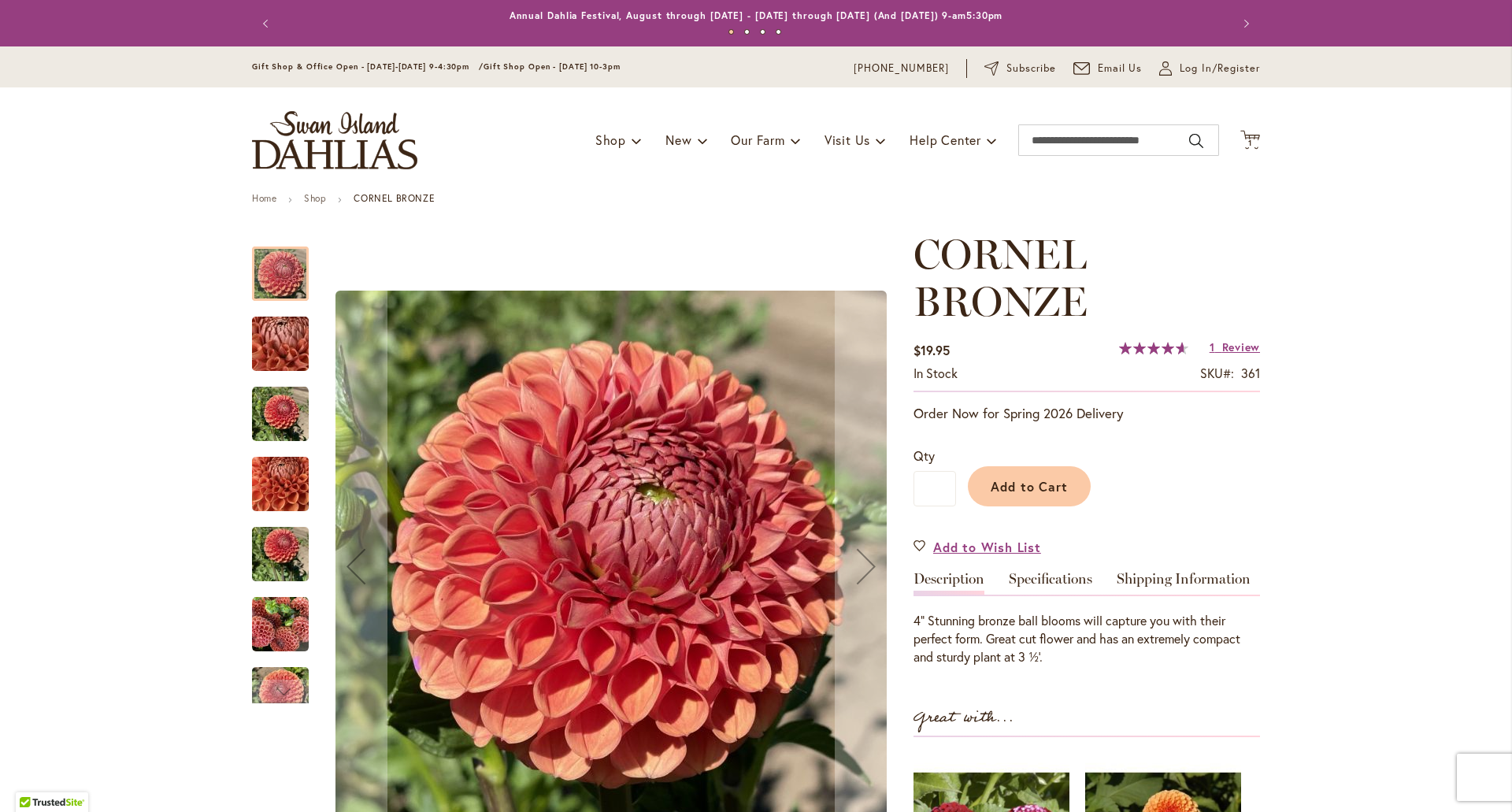
click at [280, 633] on img "CORNEL BRONZE" at bounding box center [280, 624] width 57 height 57
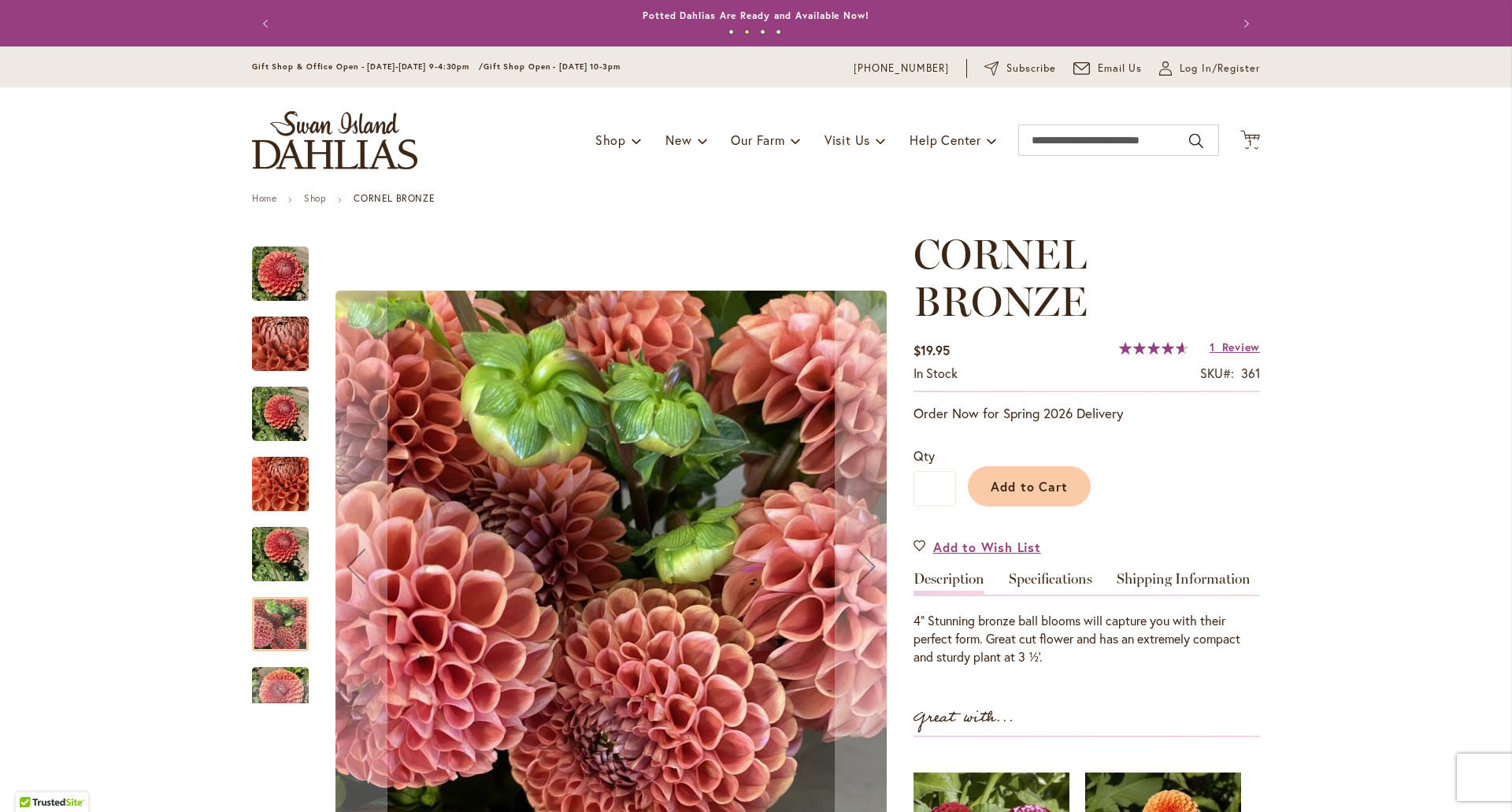
click at [283, 581] on div "CORNEL BRONZE" at bounding box center [288, 615] width 72 height 70
click at [284, 513] on div "CORNEL BRONZE" at bounding box center [288, 545] width 72 height 70
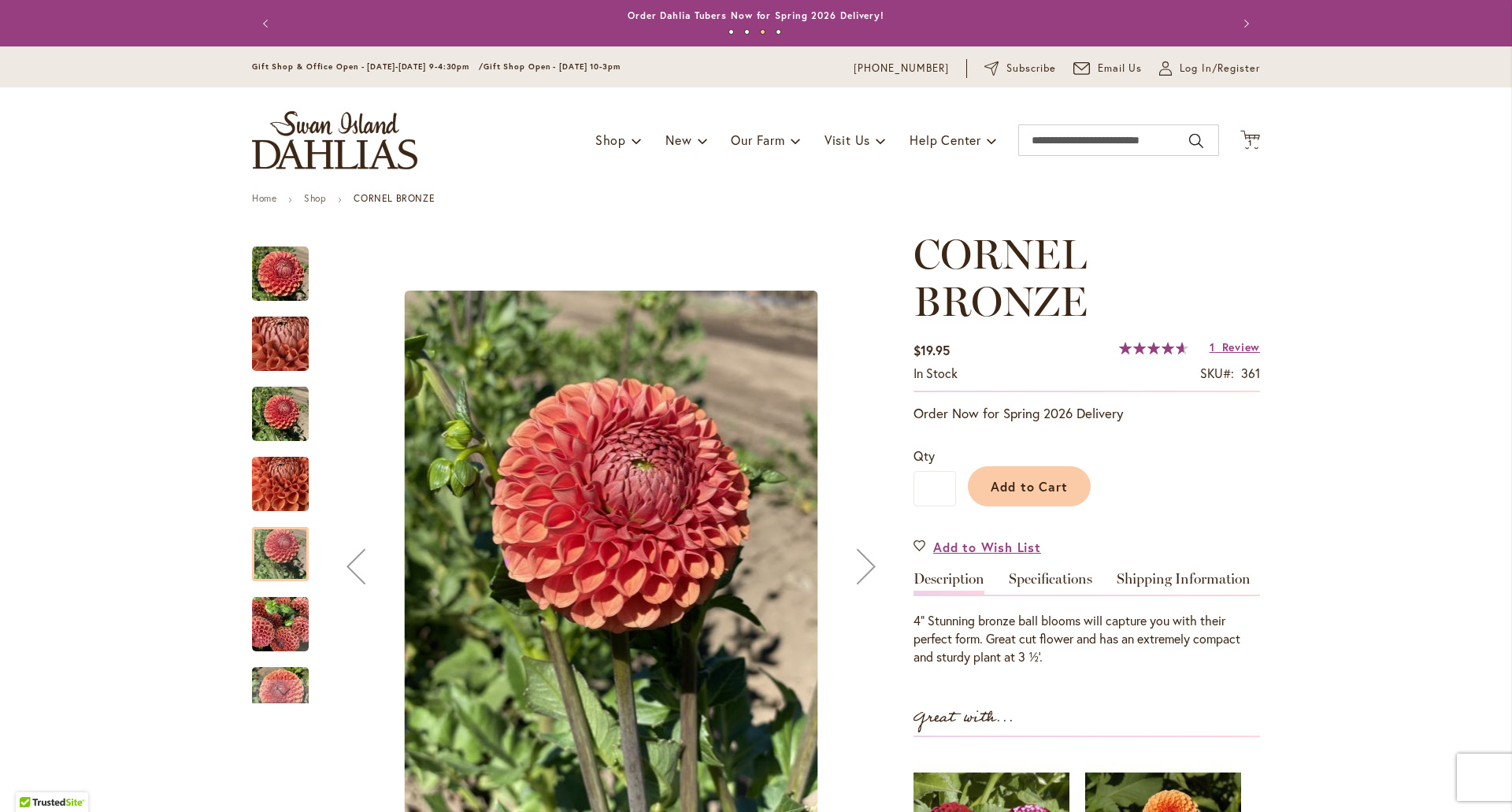
click at [289, 420] on img "CORNEL BRONZE" at bounding box center [280, 413] width 57 height 57
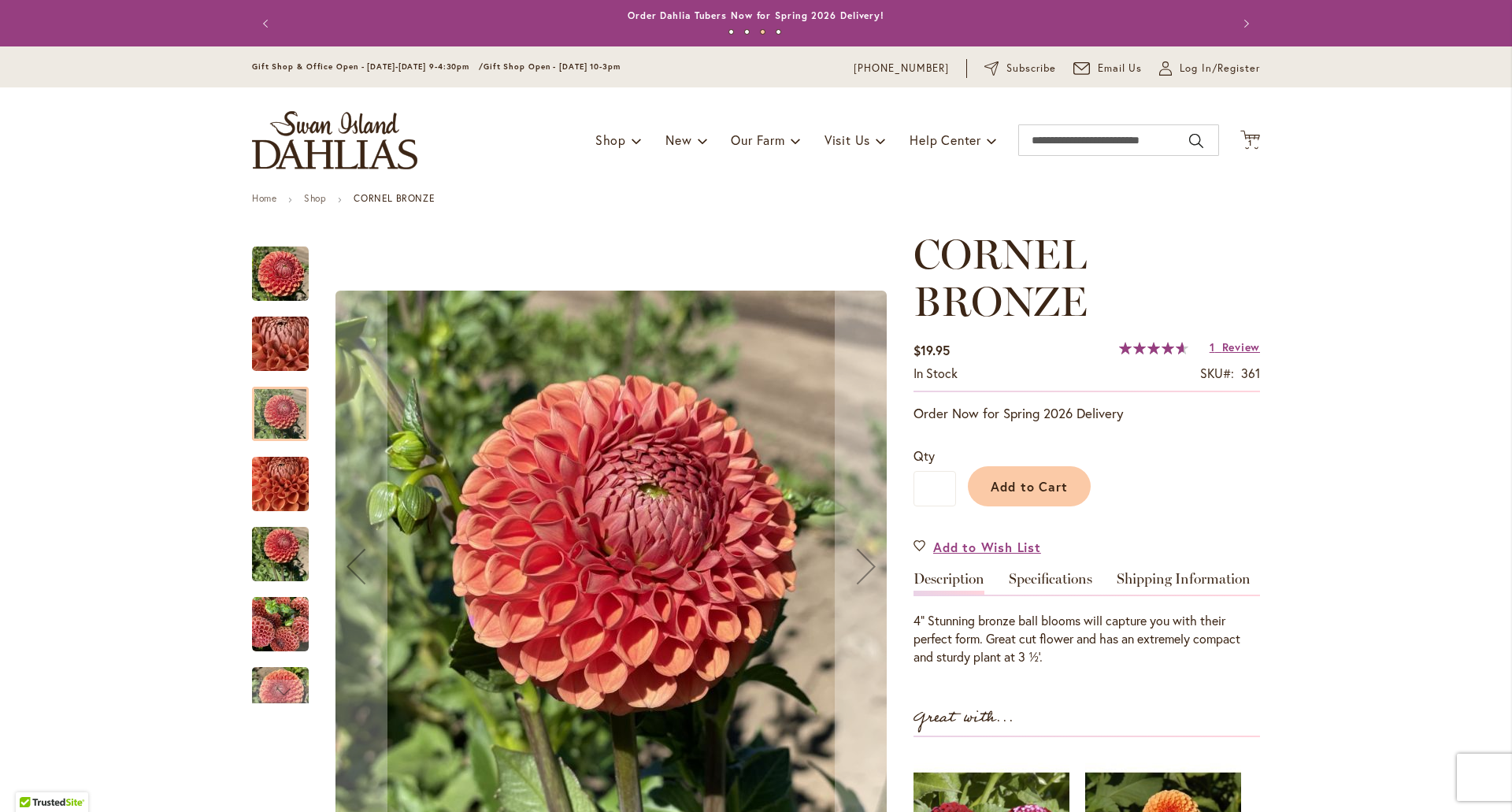
click at [289, 365] on img "CORNEL BRONZE" at bounding box center [281, 345] width 113 height 85
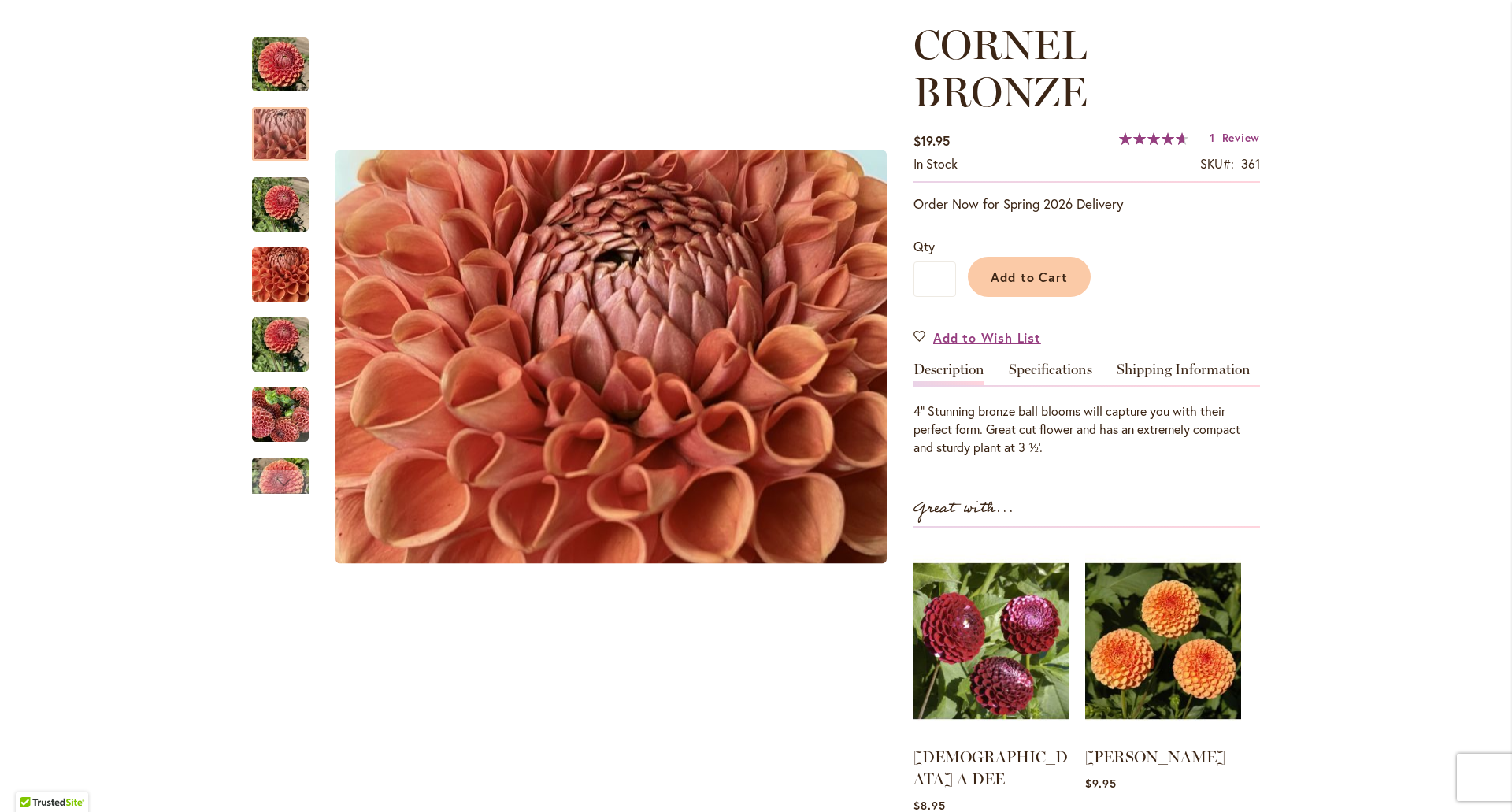
scroll to position [236, 0]
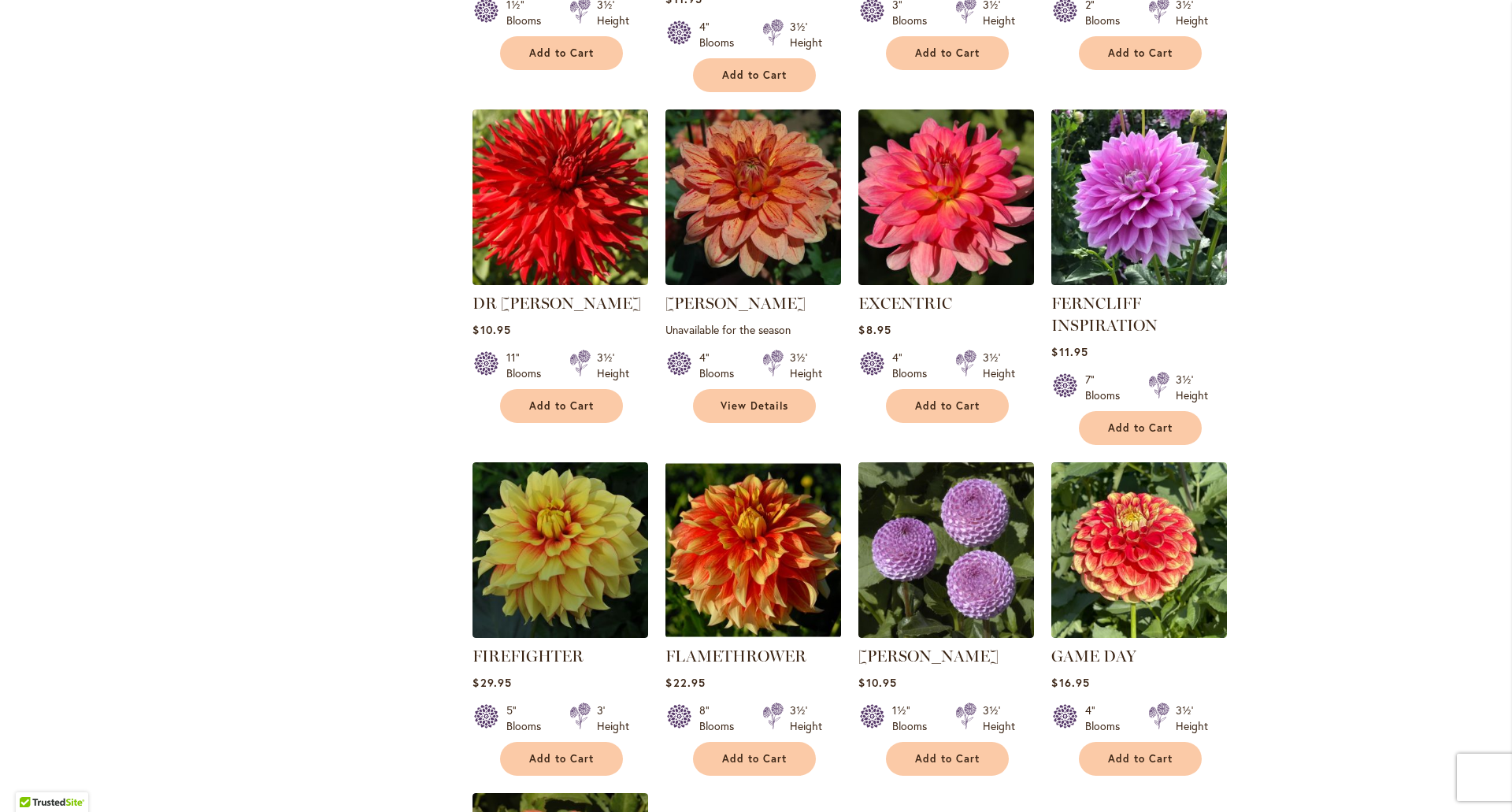
scroll to position [1998, 0]
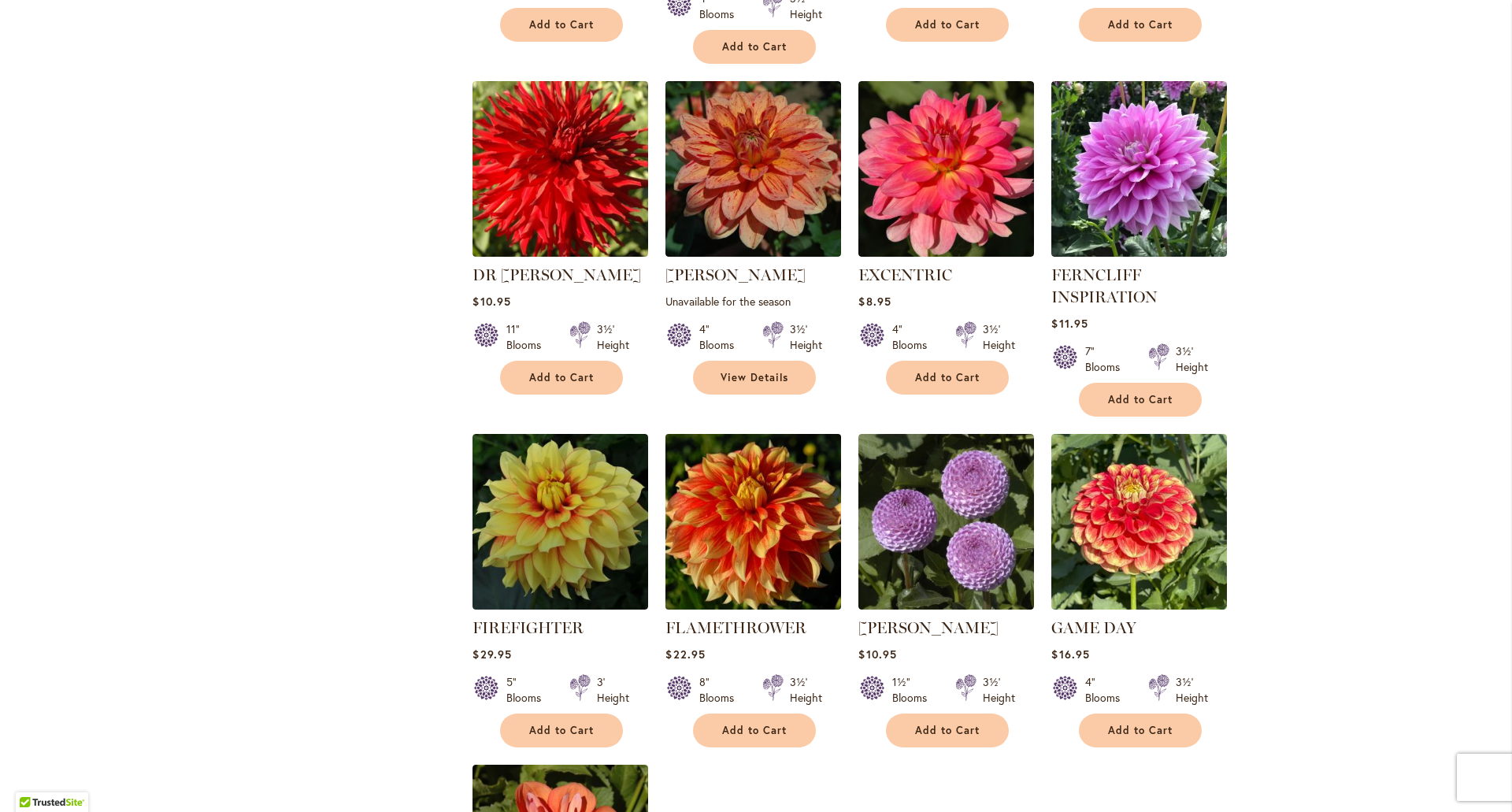
click at [793, 488] on img at bounding box center [754, 521] width 184 height 184
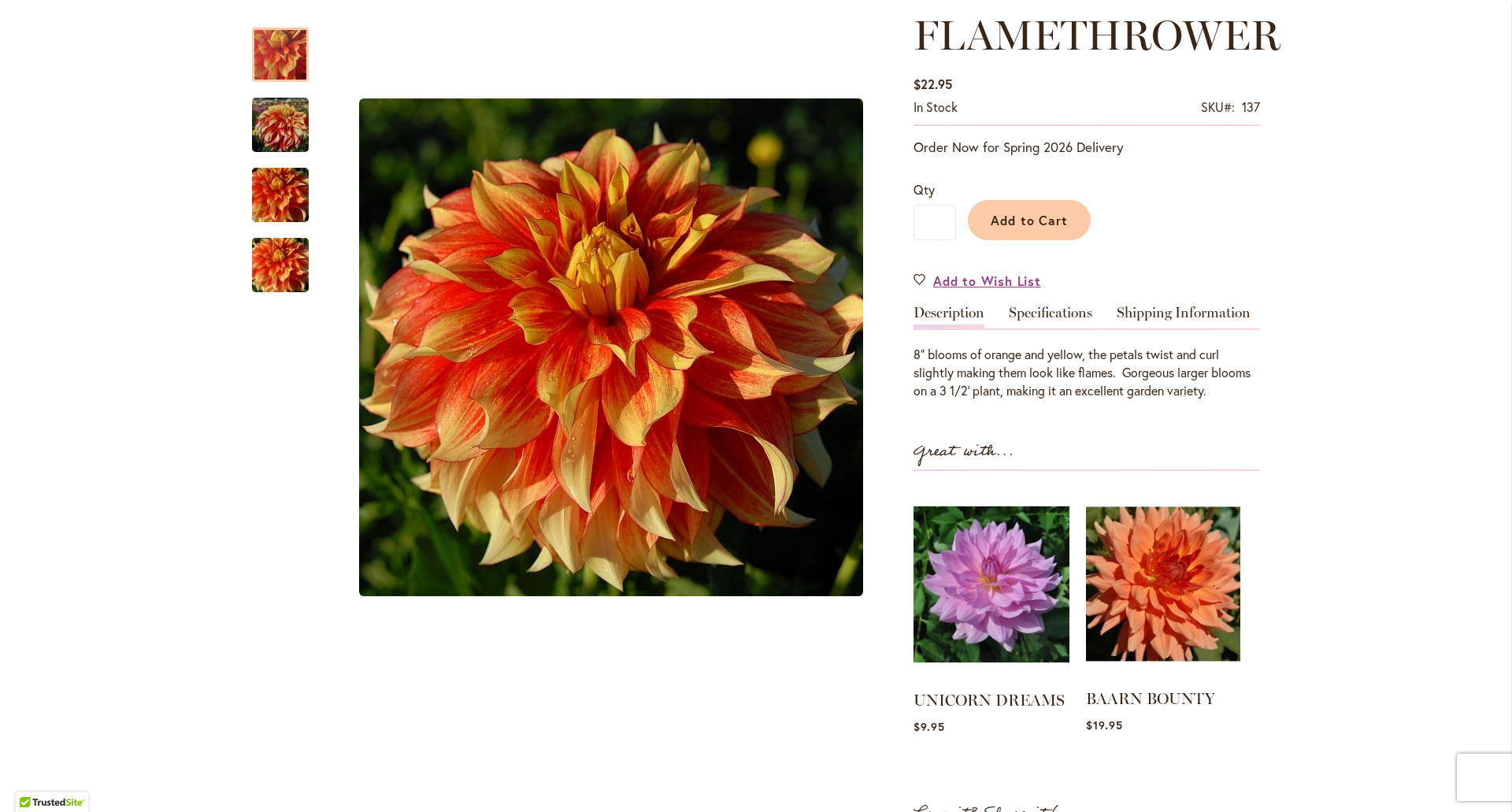
scroll to position [236, 0]
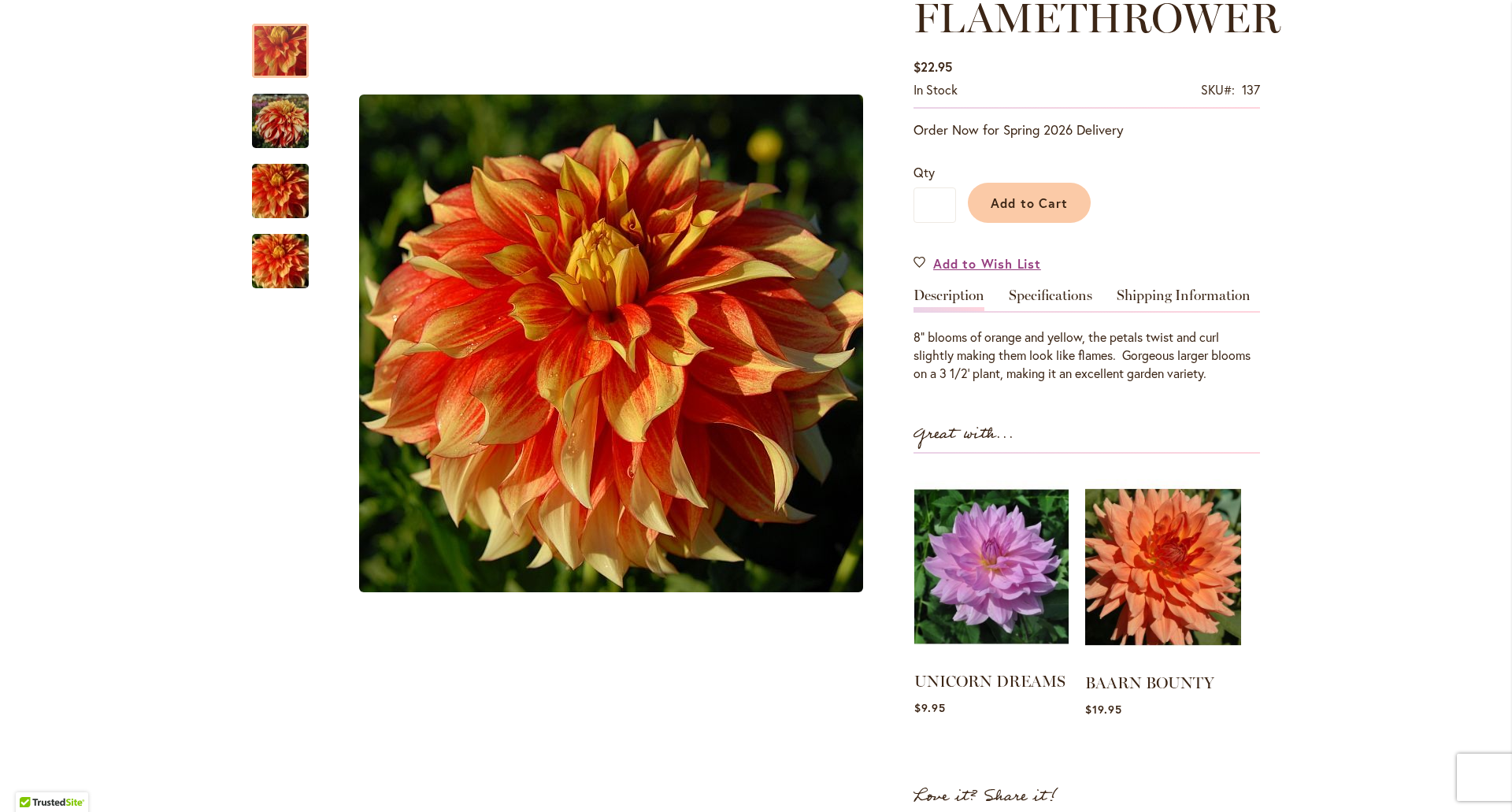
click at [1009, 610] on img at bounding box center [992, 567] width 154 height 193
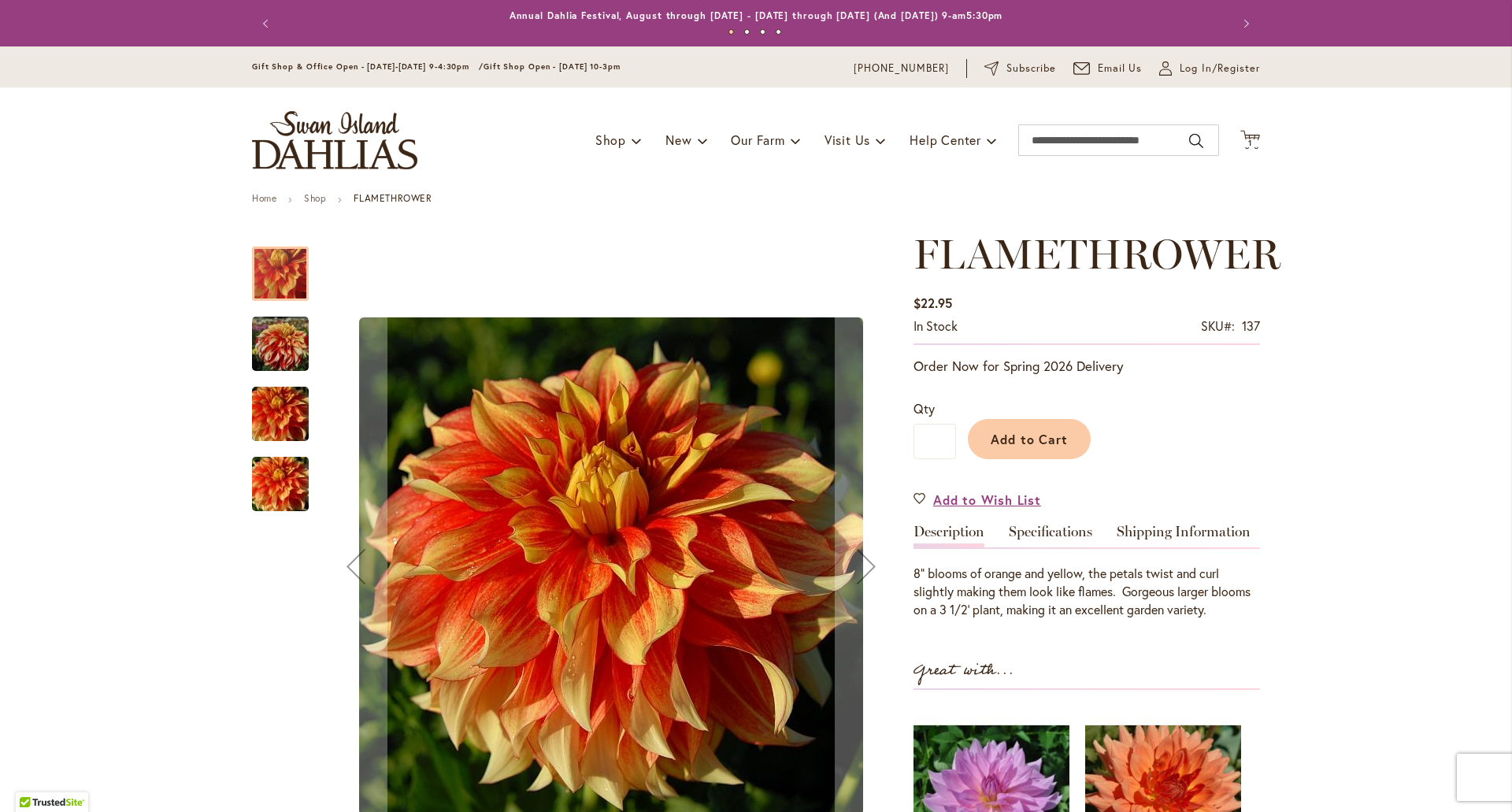
click at [256, 413] on img "FLAMETHROWER" at bounding box center [281, 413] width 113 height 75
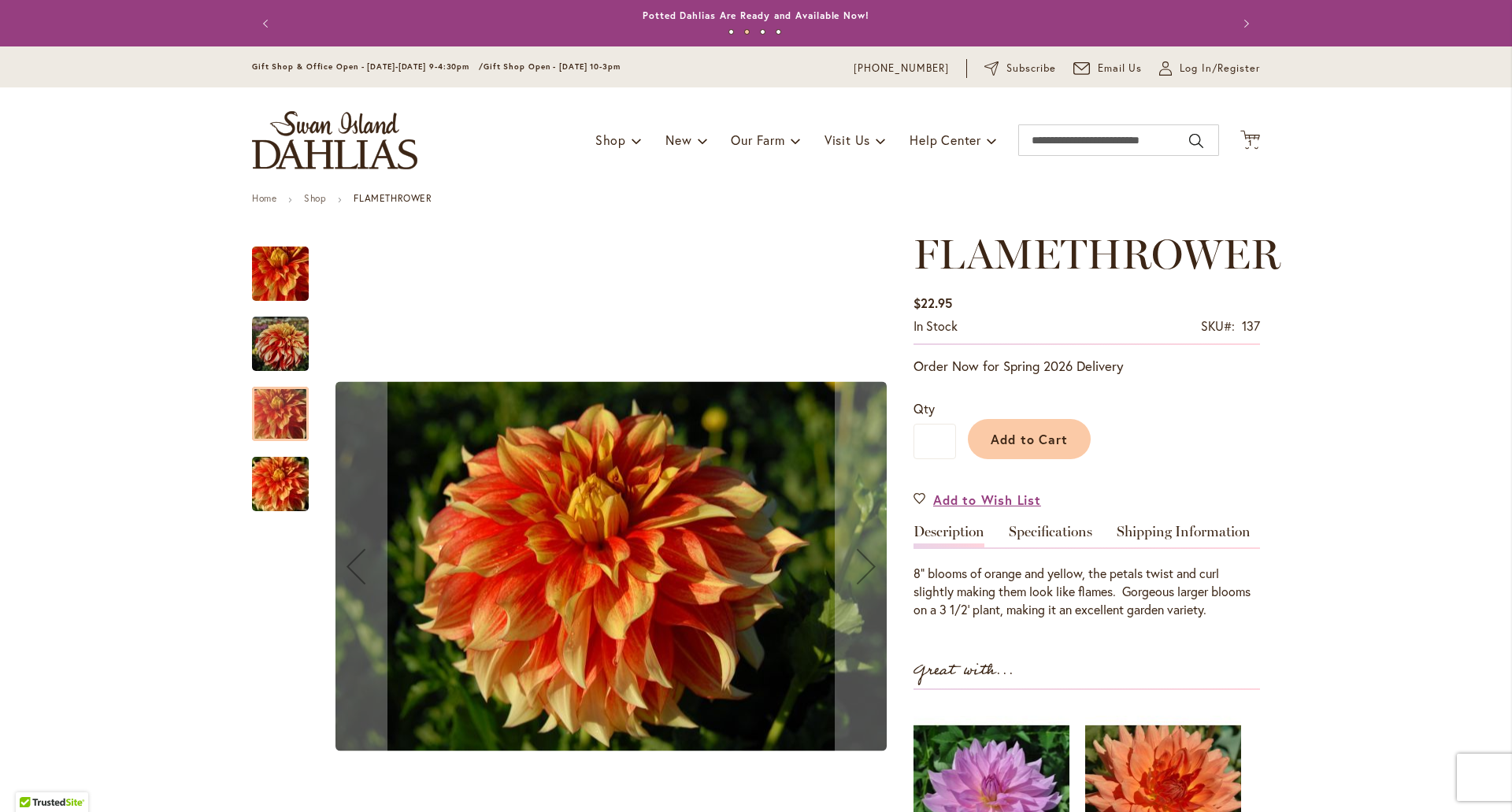
click at [273, 359] on img "FLAMETHROWER" at bounding box center [280, 343] width 57 height 59
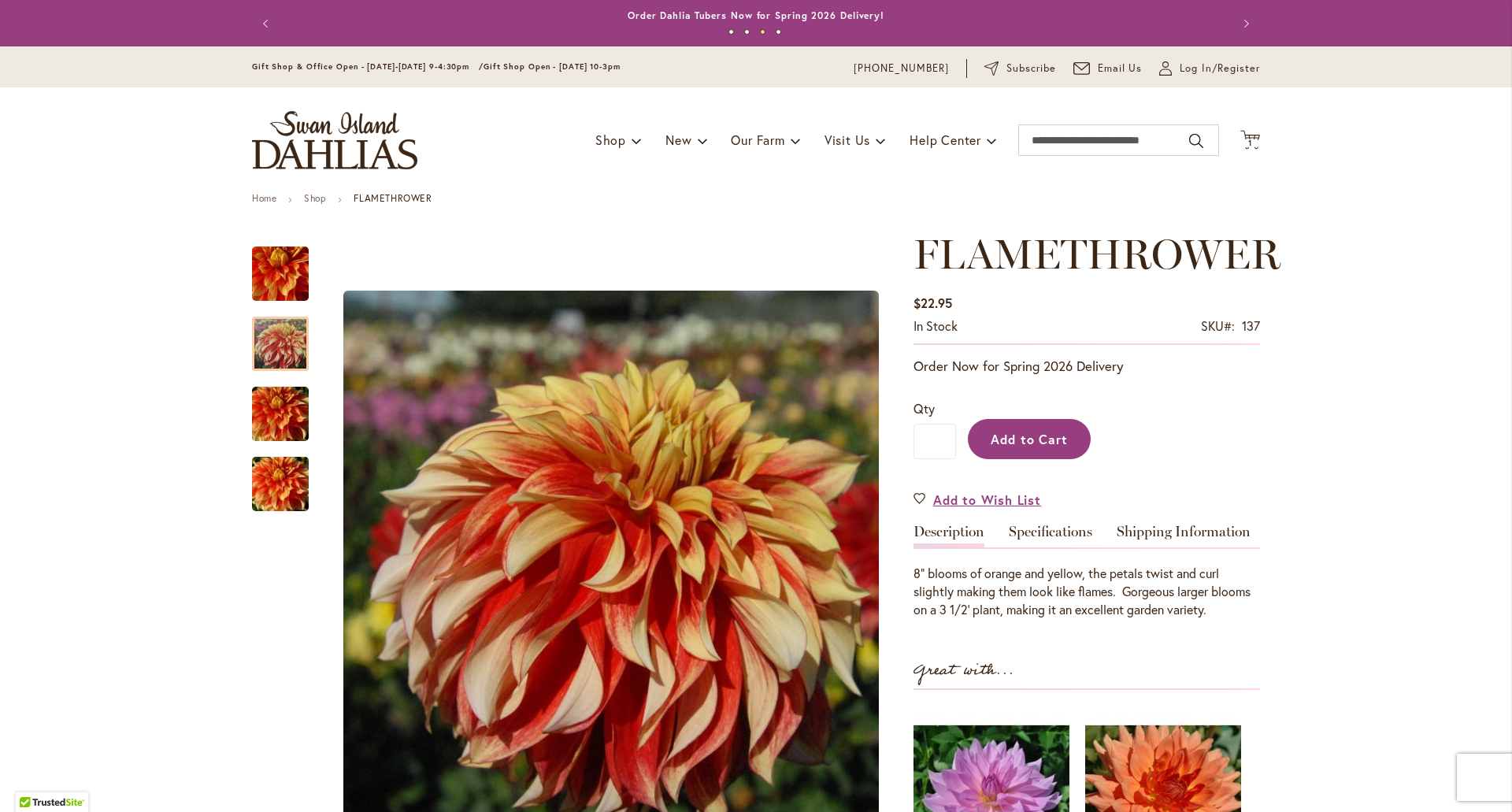
click at [1045, 439] on span "Add to Cart" at bounding box center [1030, 439] width 78 height 17
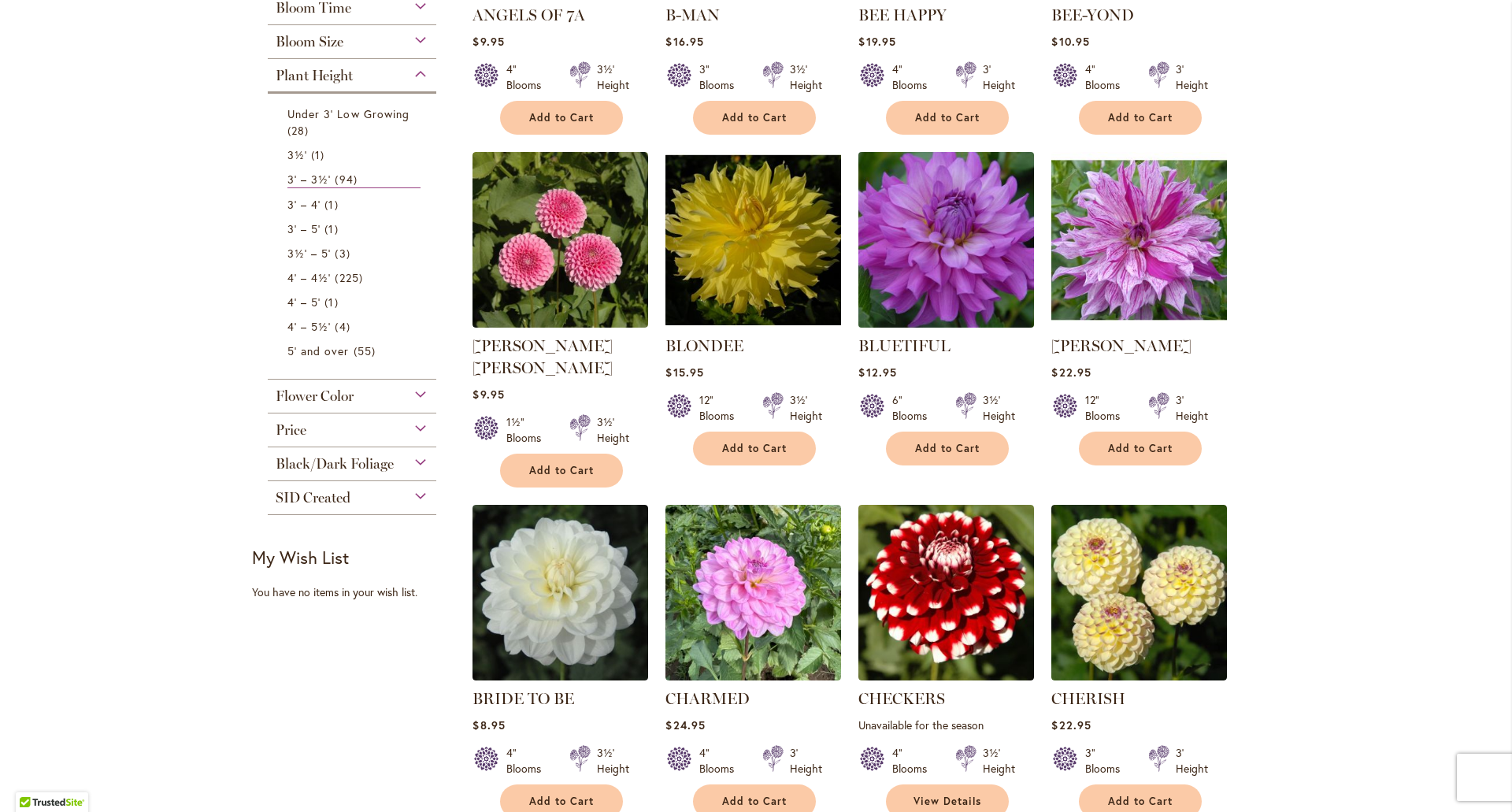
scroll to position [345, 0]
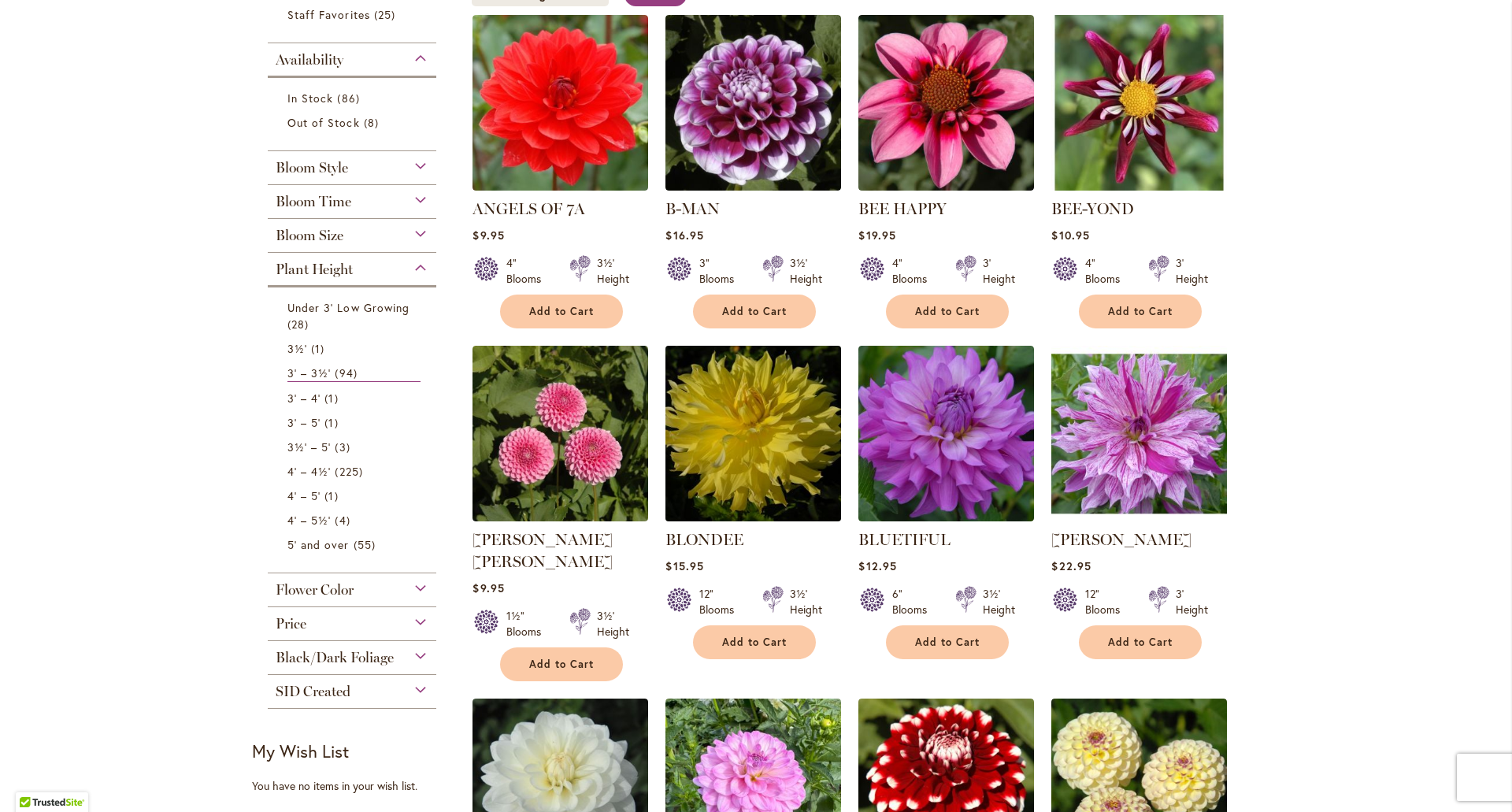
click at [762, 463] on img at bounding box center [754, 433] width 184 height 184
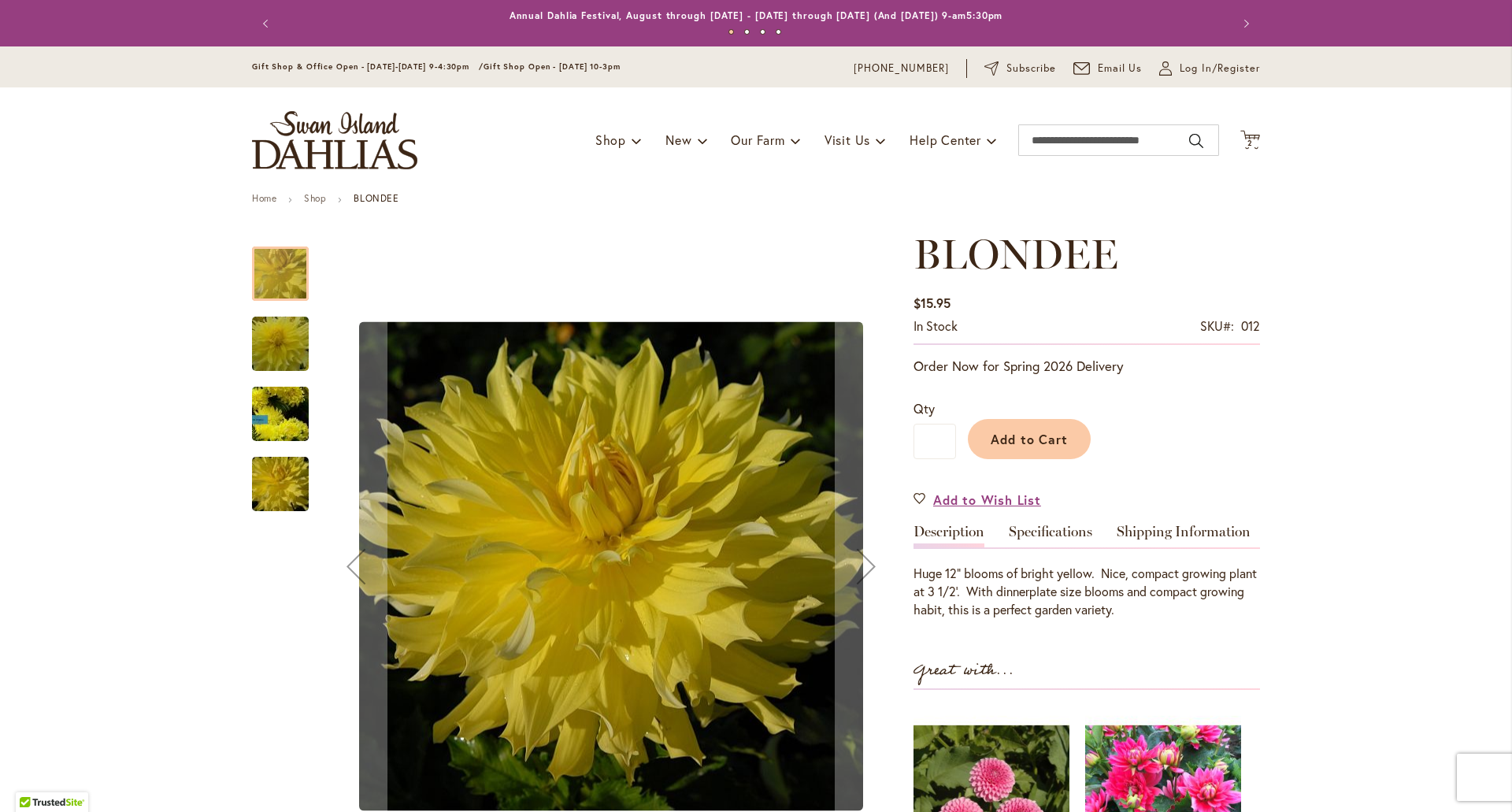
click at [274, 415] on img "Blondee" at bounding box center [281, 414] width 113 height 102
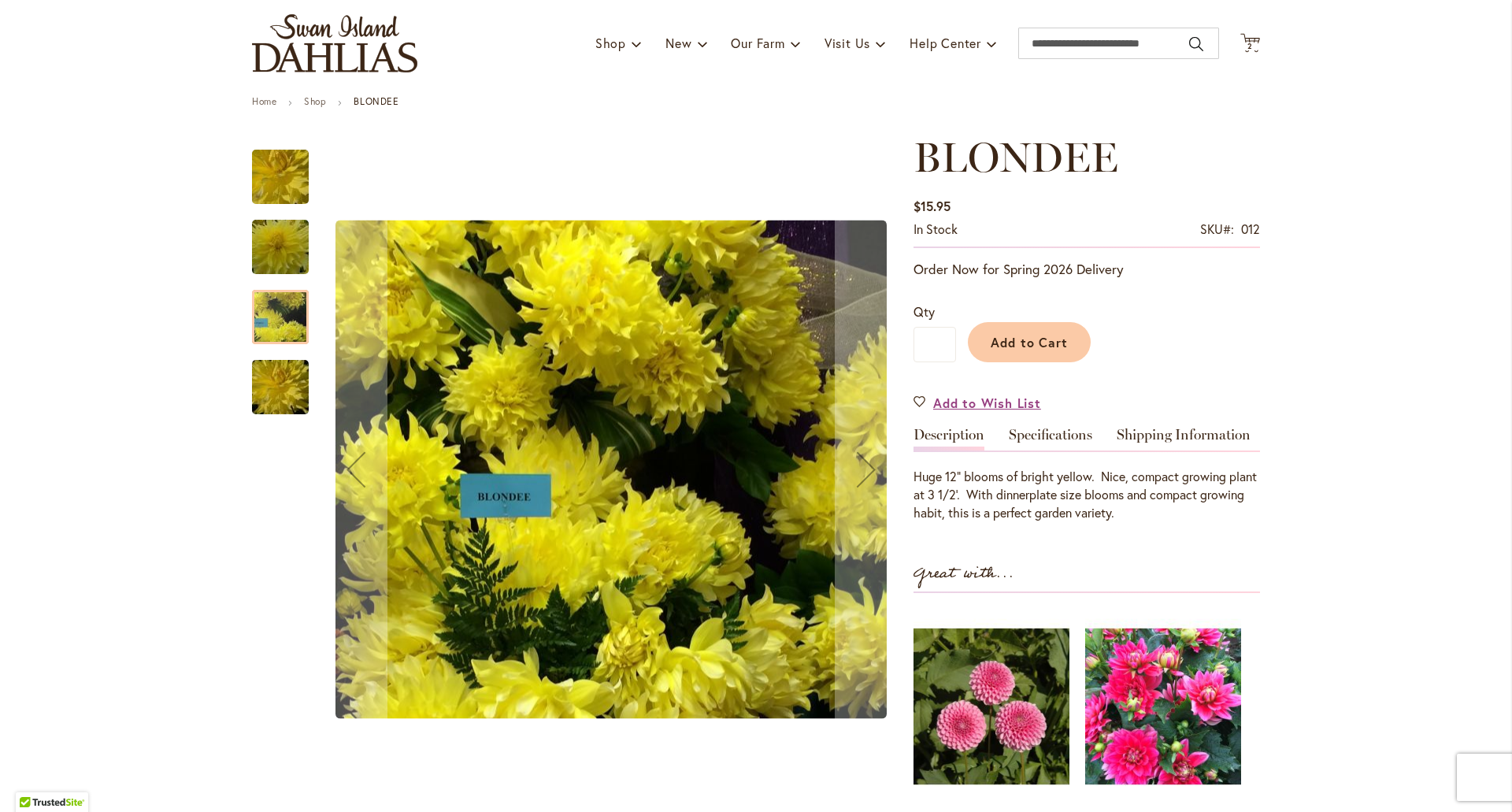
scroll to position [79, 0]
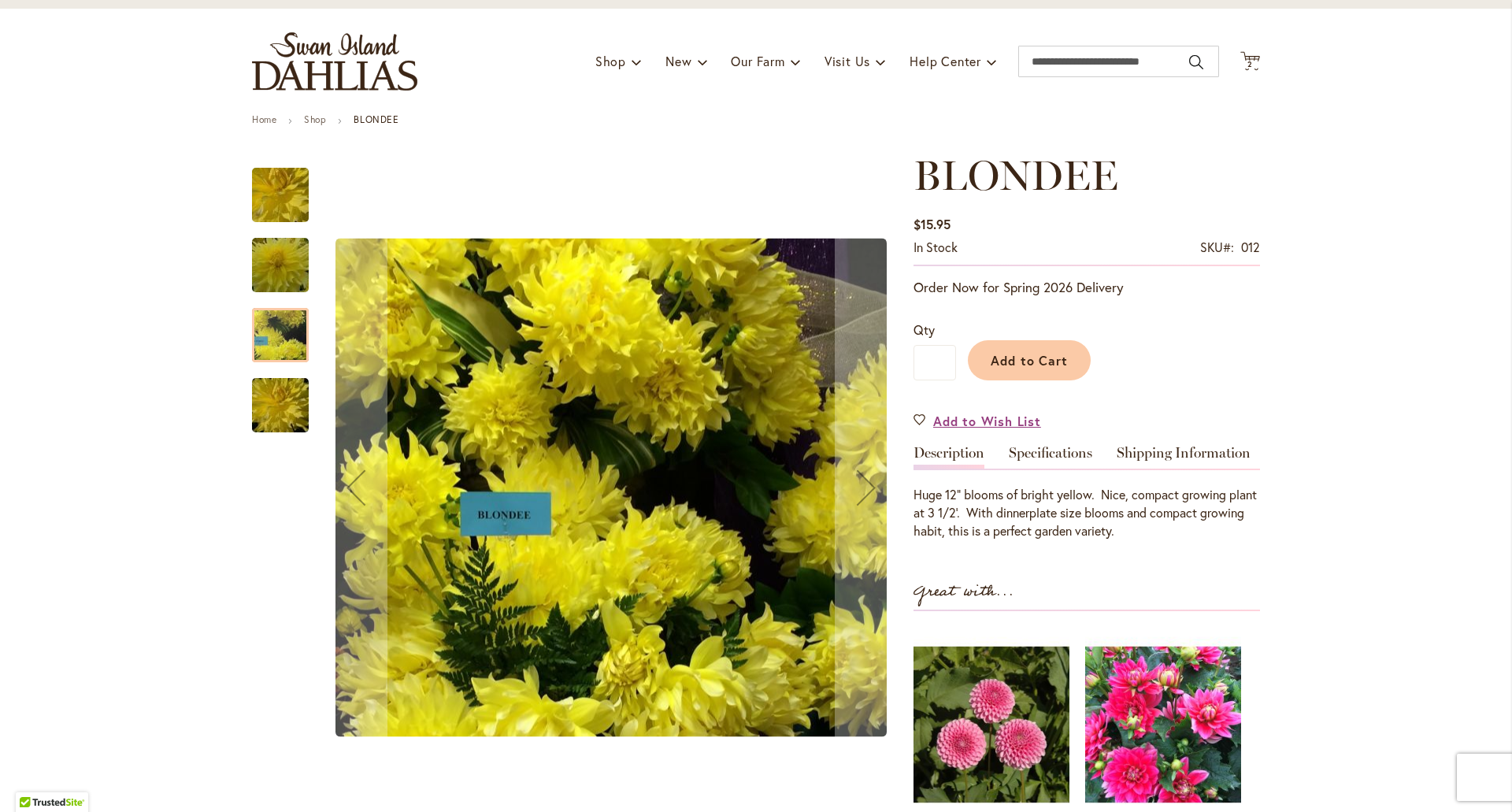
click at [263, 333] on div at bounding box center [280, 334] width 57 height 54
click at [277, 269] on img "Blondee" at bounding box center [281, 265] width 113 height 75
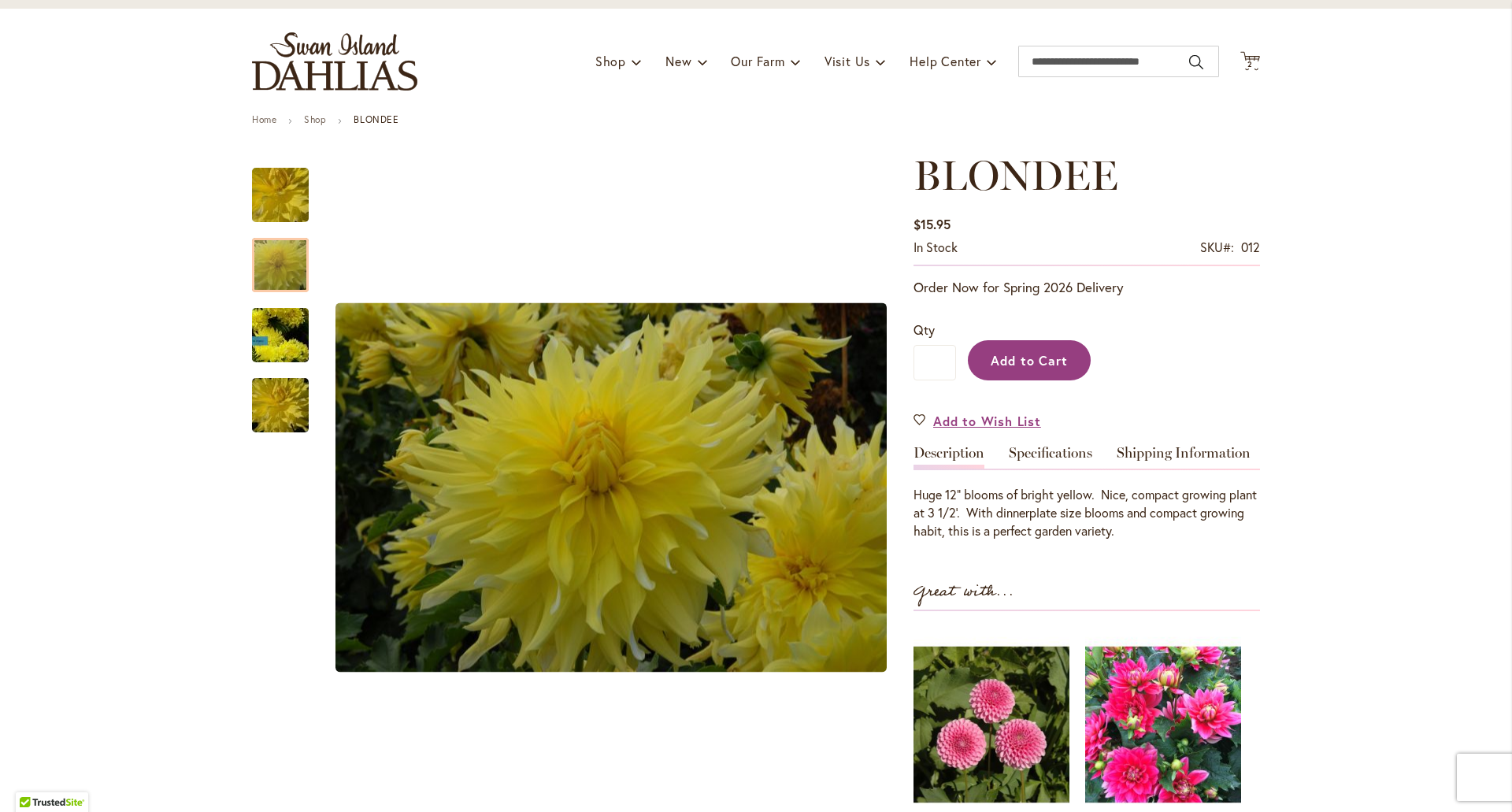
click at [1001, 359] on span "Add to Cart" at bounding box center [1030, 360] width 78 height 17
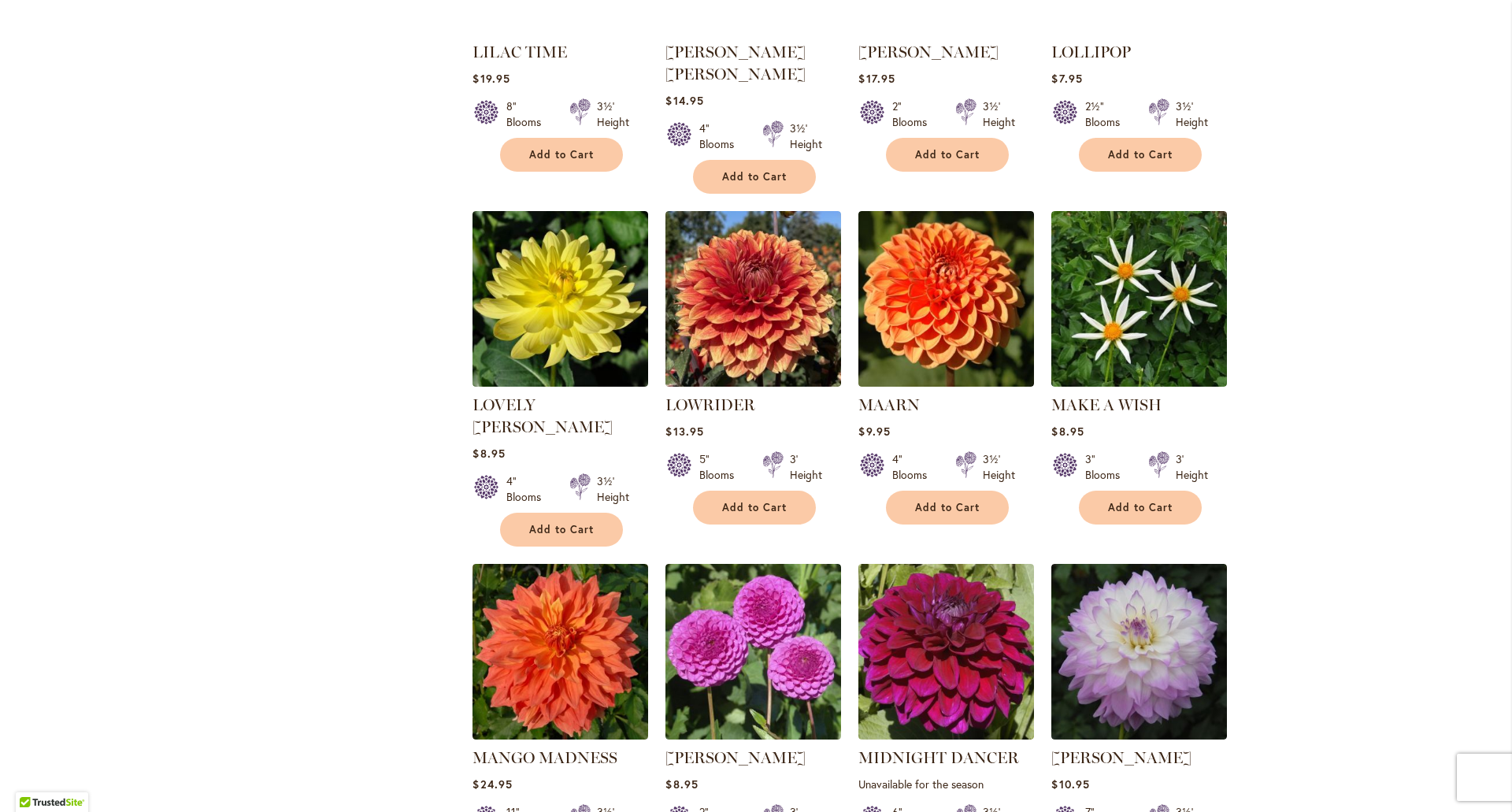
scroll to position [4912, 0]
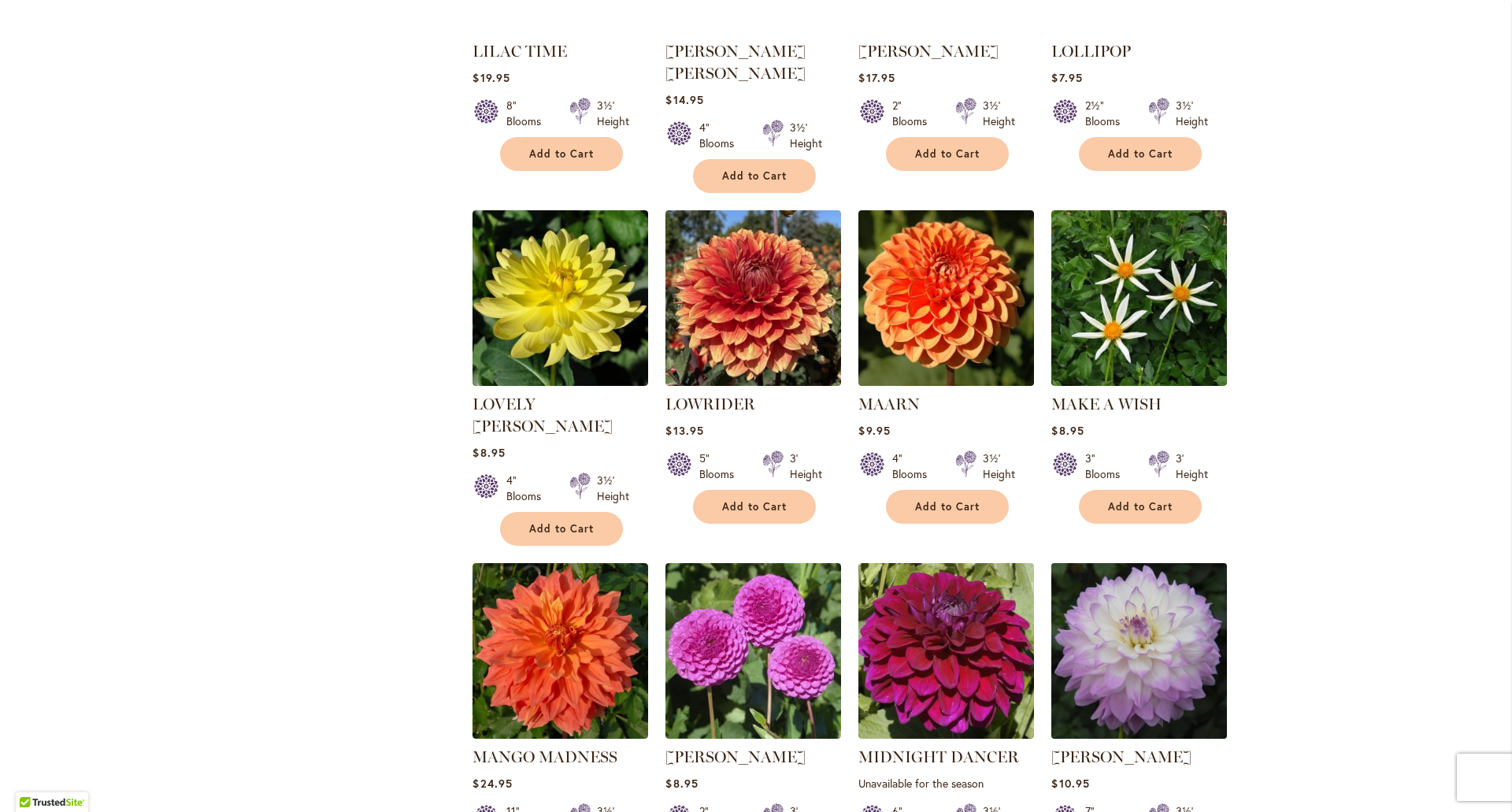
click at [1130, 558] on img at bounding box center [1139, 650] width 184 height 184
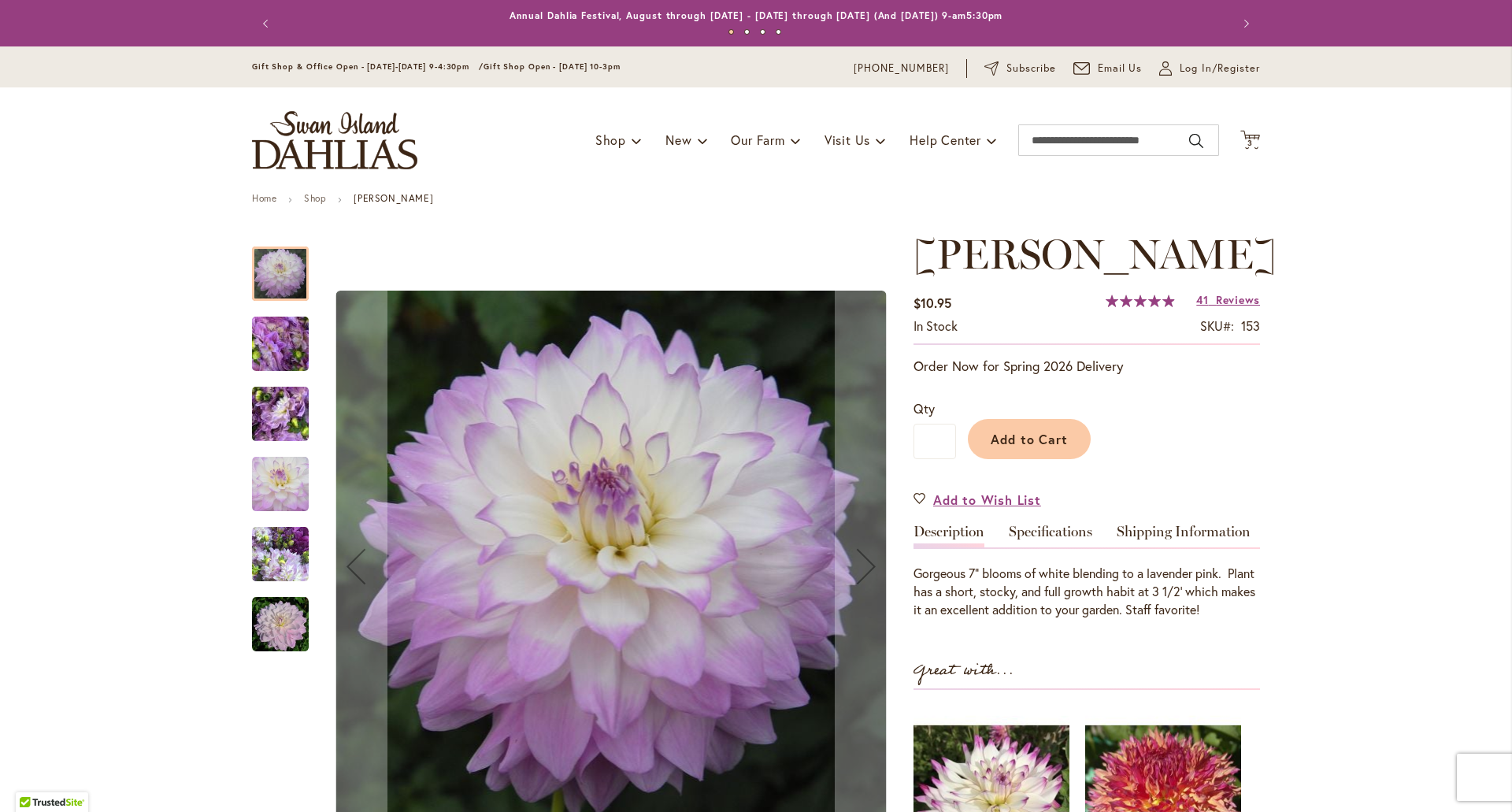
click at [284, 422] on img "MIKAYLA MIRANDA" at bounding box center [281, 414] width 113 height 85
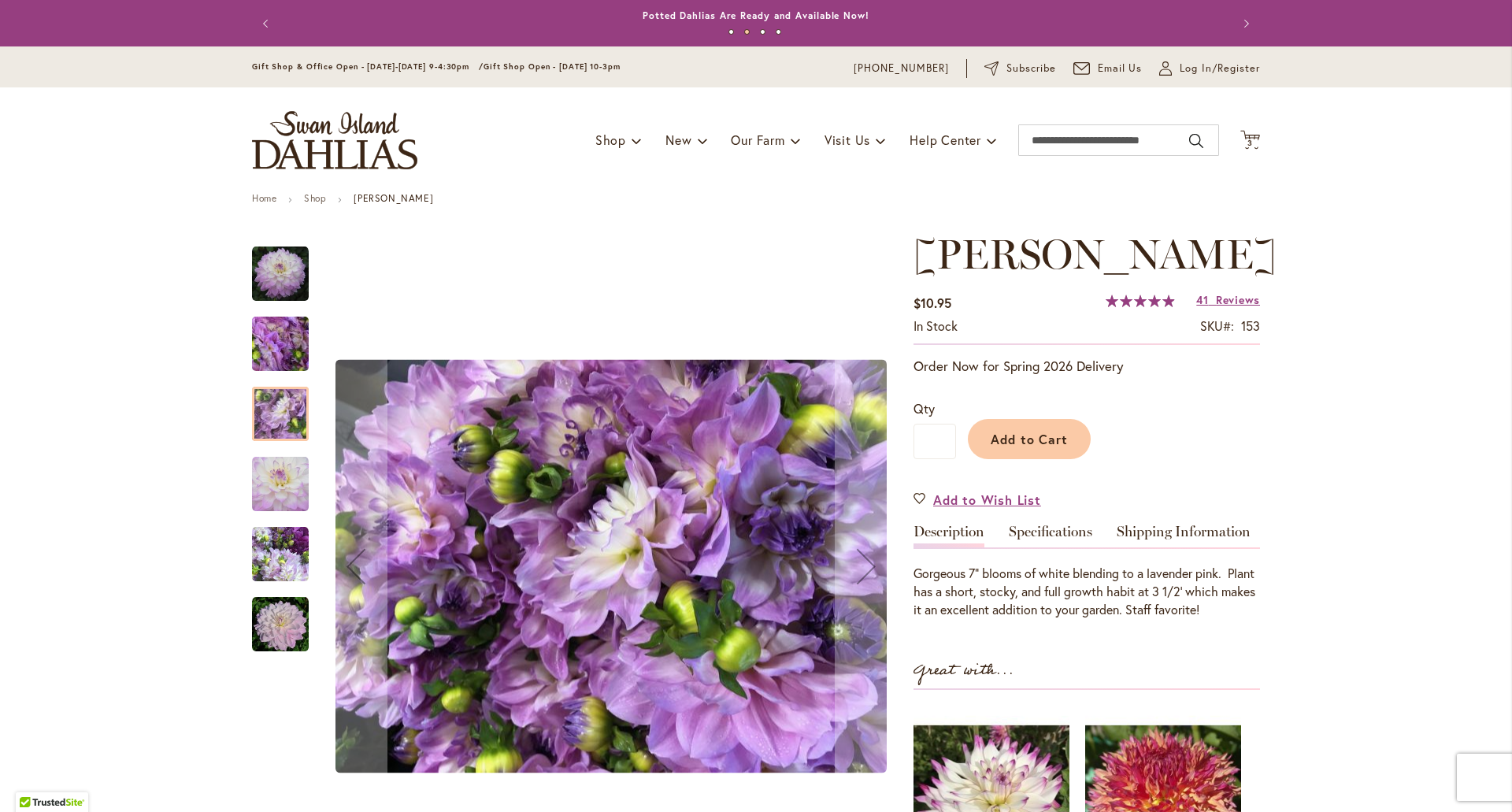
click at [274, 352] on img "MIKAYLA MIRANDA" at bounding box center [281, 345] width 113 height 85
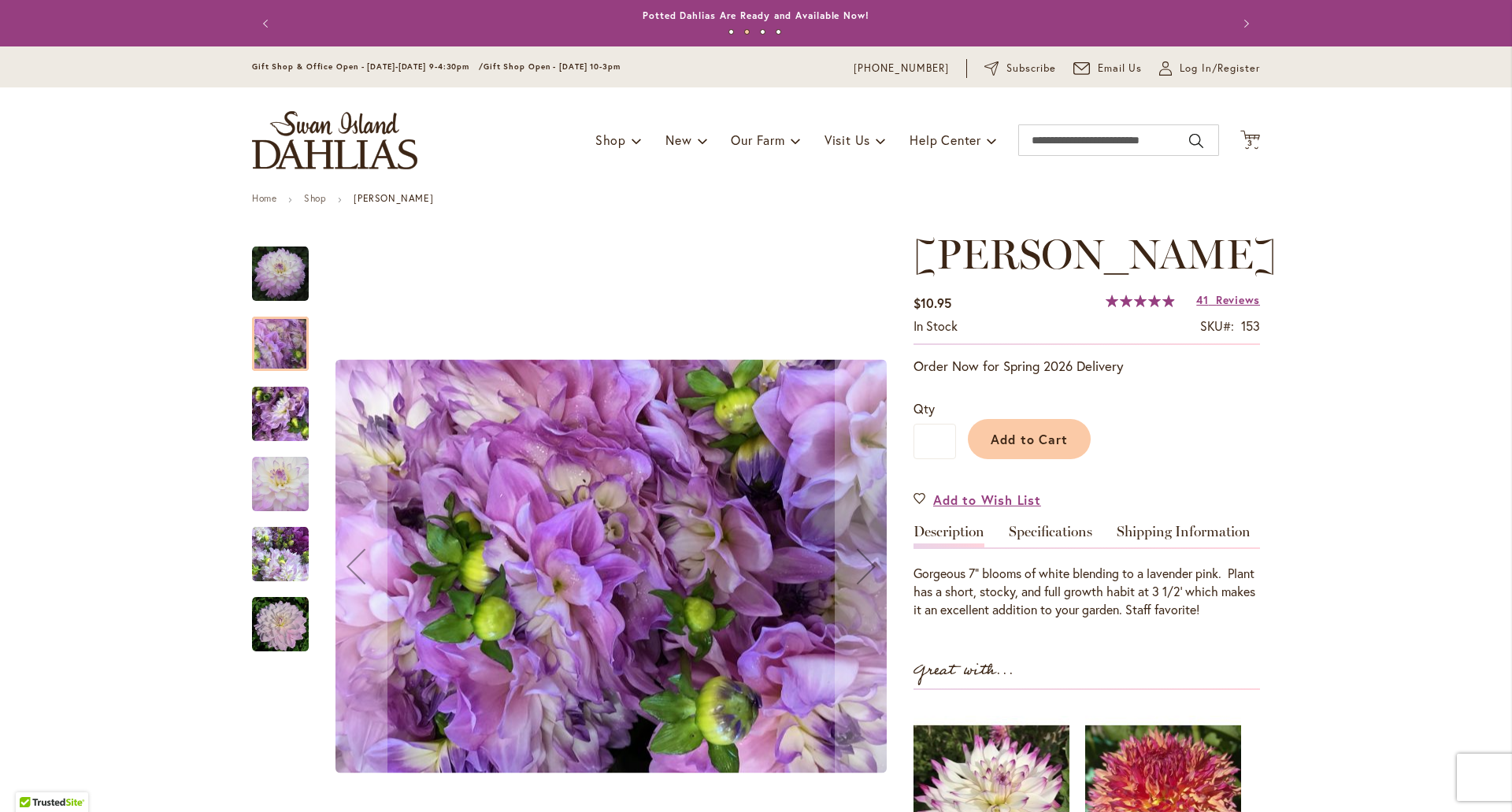
click at [266, 288] on img "MIKAYLA MIRANDA" at bounding box center [280, 273] width 57 height 57
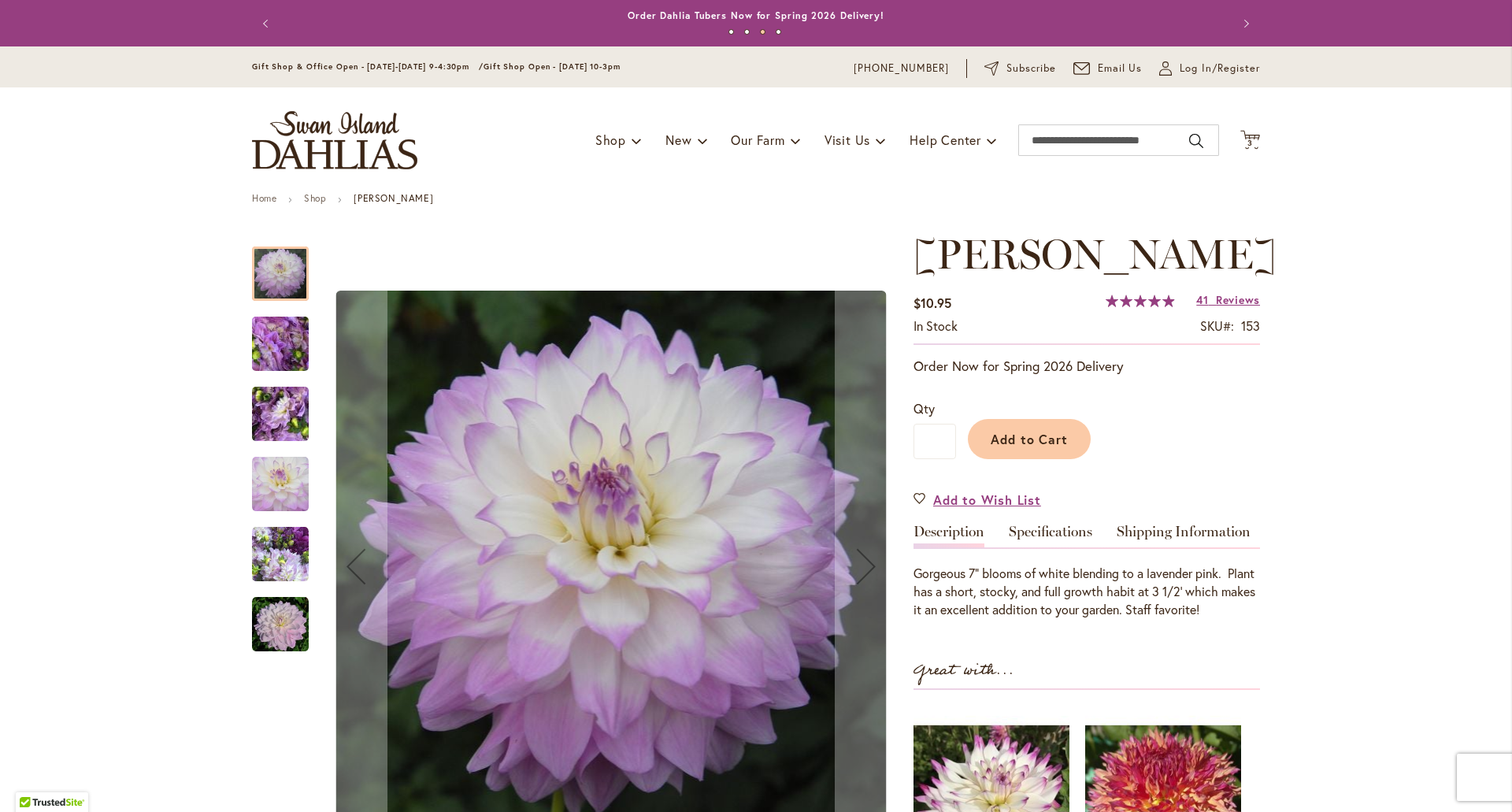
click at [252, 557] on img "MIKAYLA MIRANDA" at bounding box center [280, 554] width 57 height 57
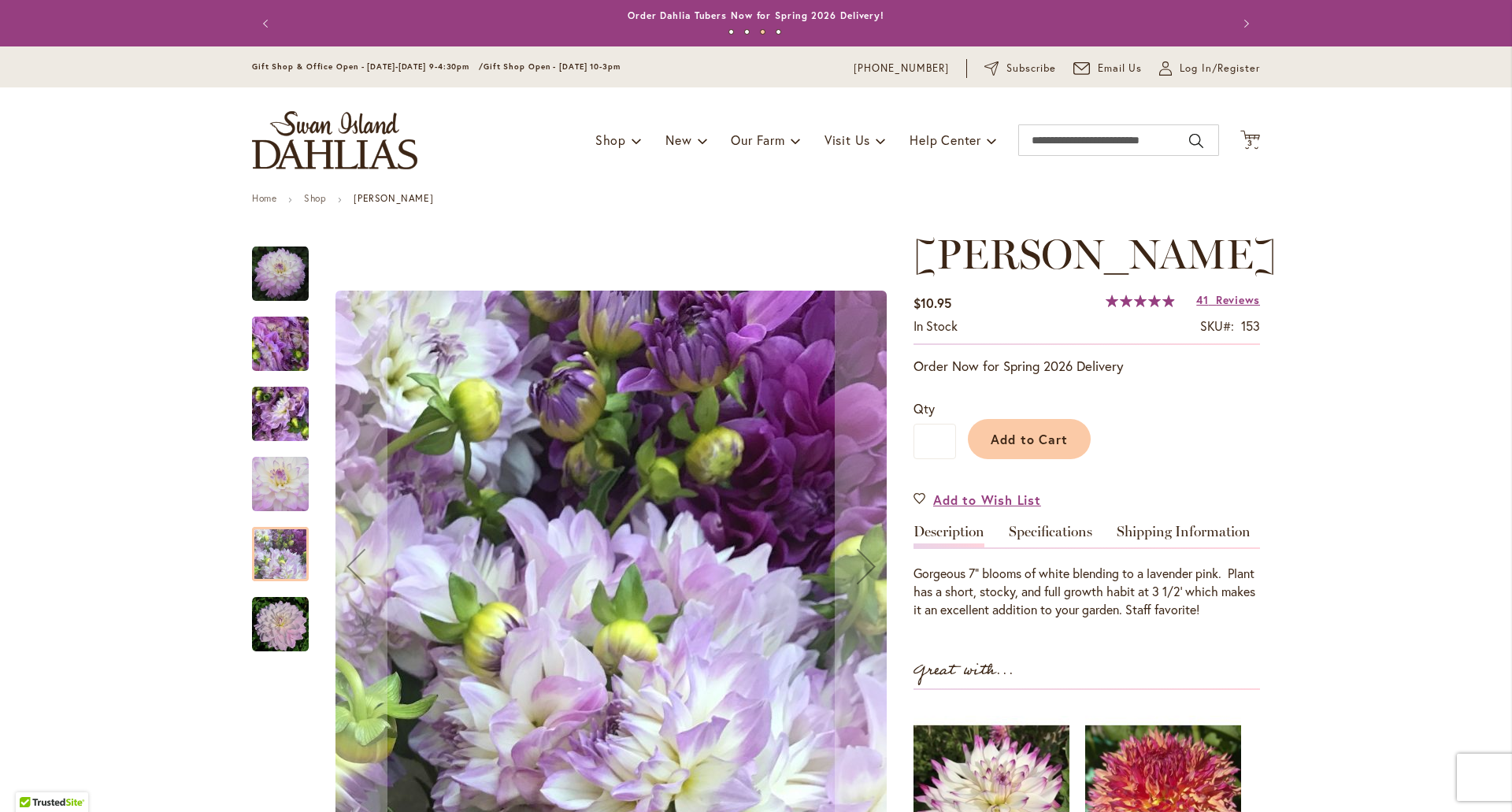
click at [285, 626] on img "MIKAYLA MIRANDA" at bounding box center [280, 624] width 57 height 57
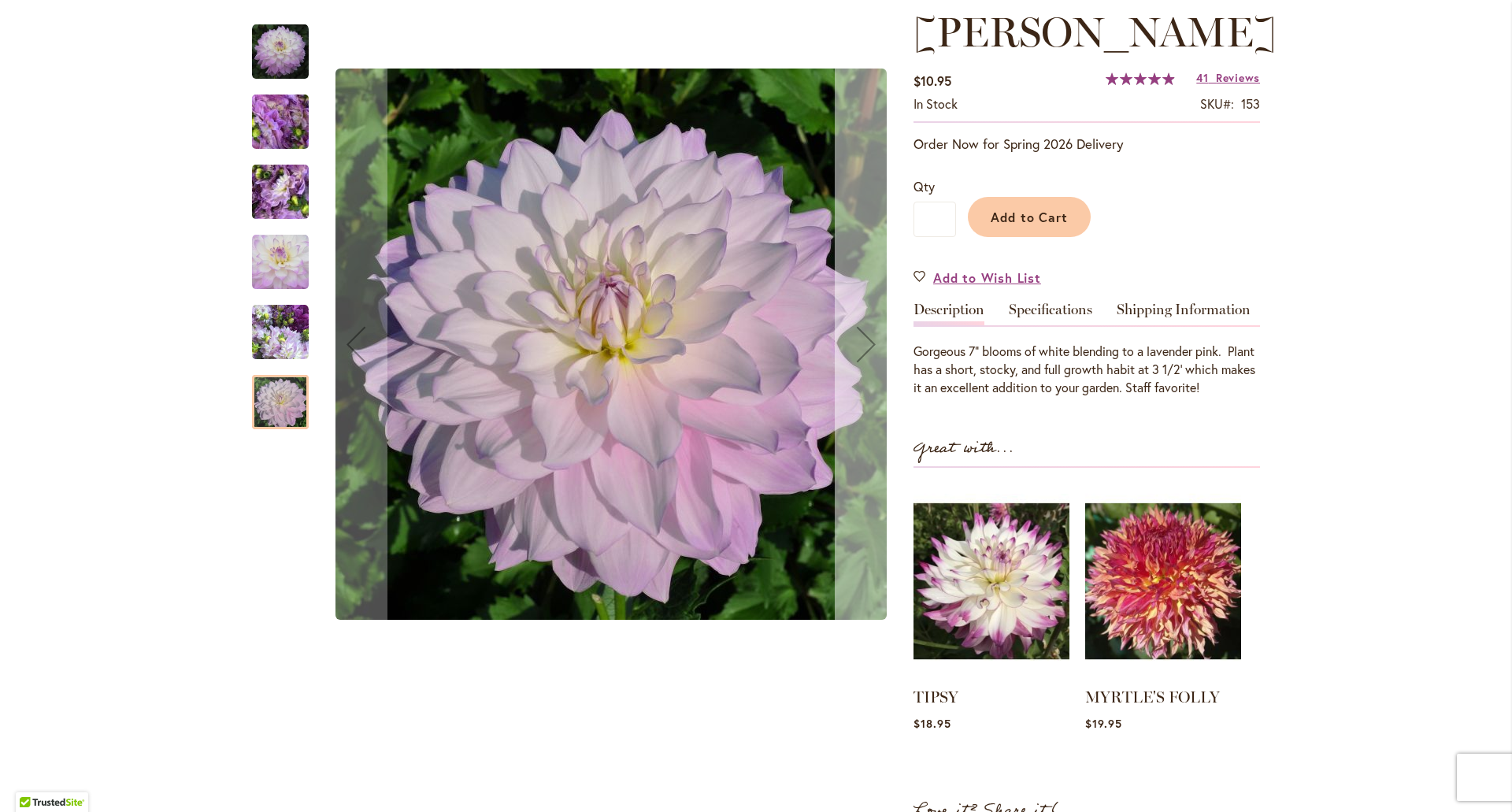
scroll to position [236, 0]
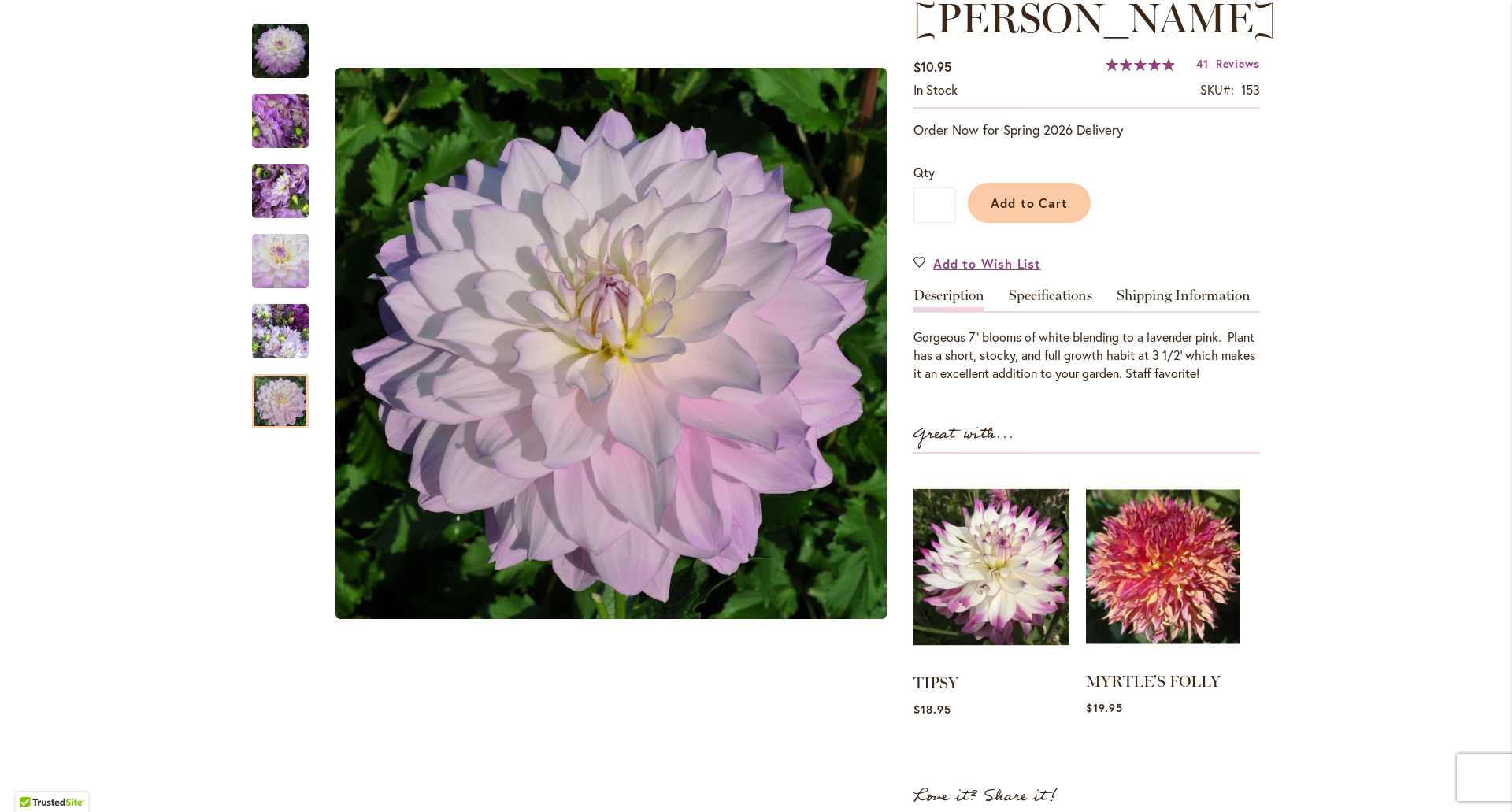
click at [1144, 634] on img at bounding box center [1164, 567] width 154 height 193
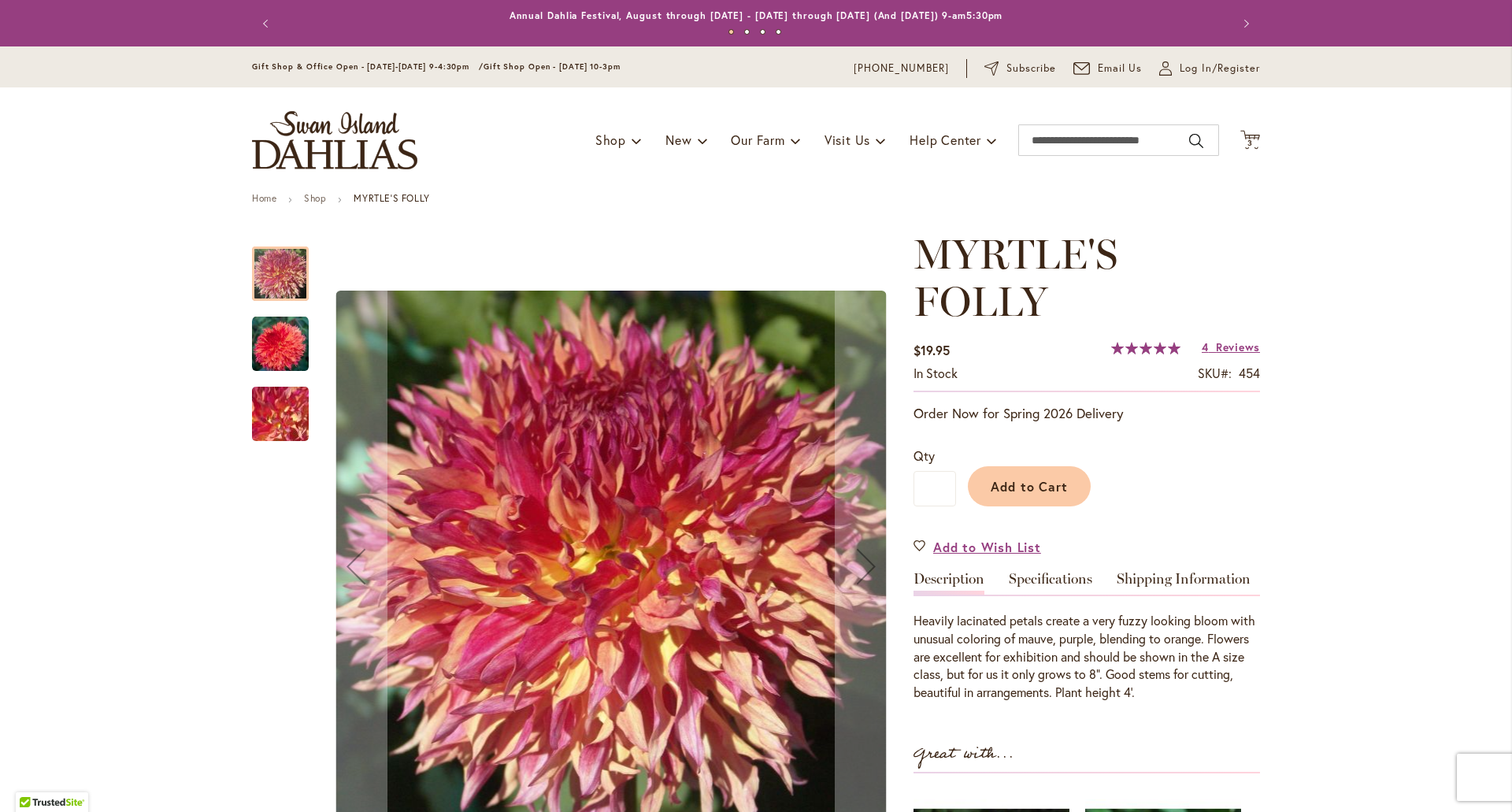
click at [283, 334] on img "MYRTLE'S FOLLY" at bounding box center [280, 344] width 57 height 57
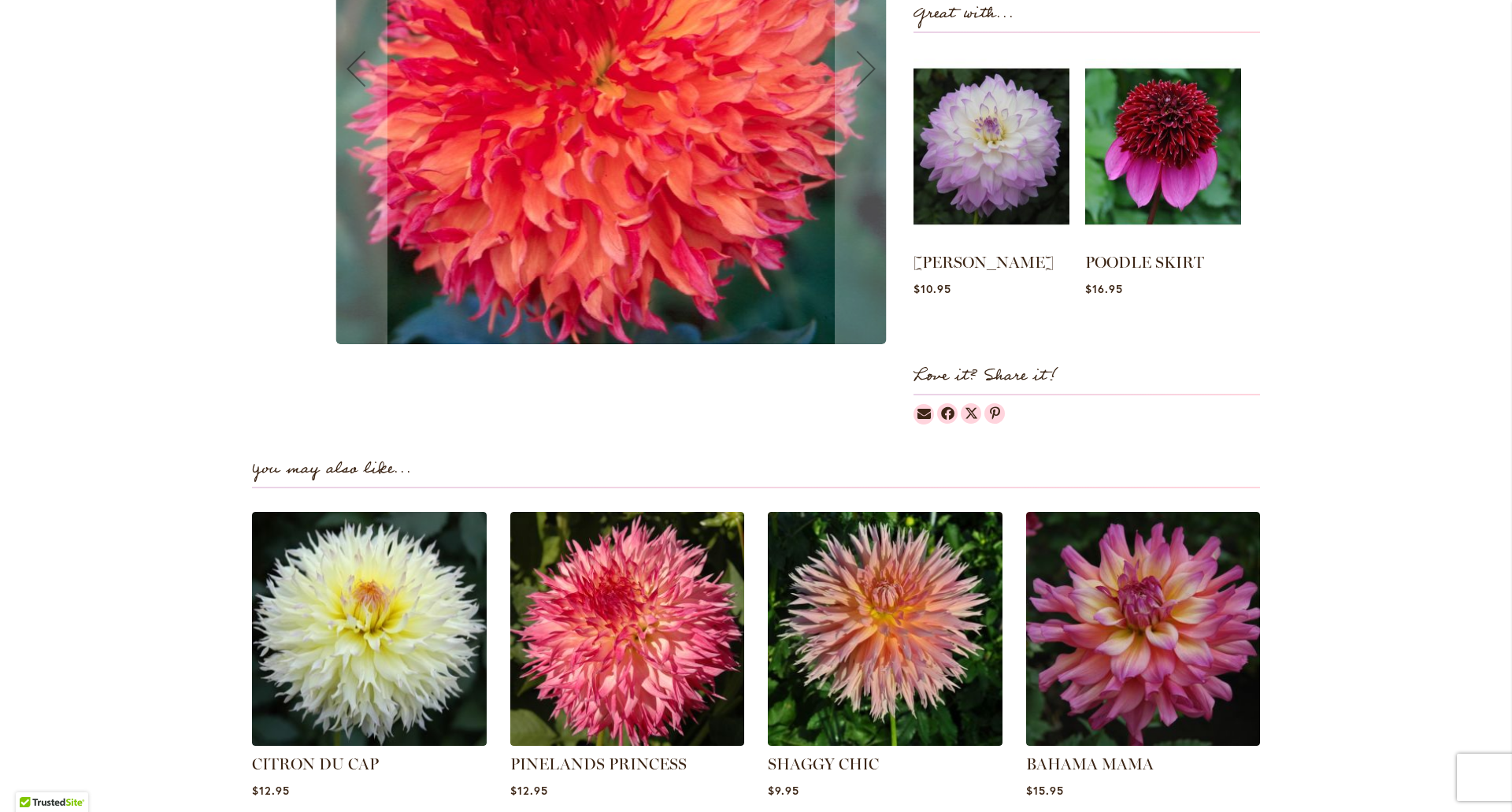
scroll to position [788, 0]
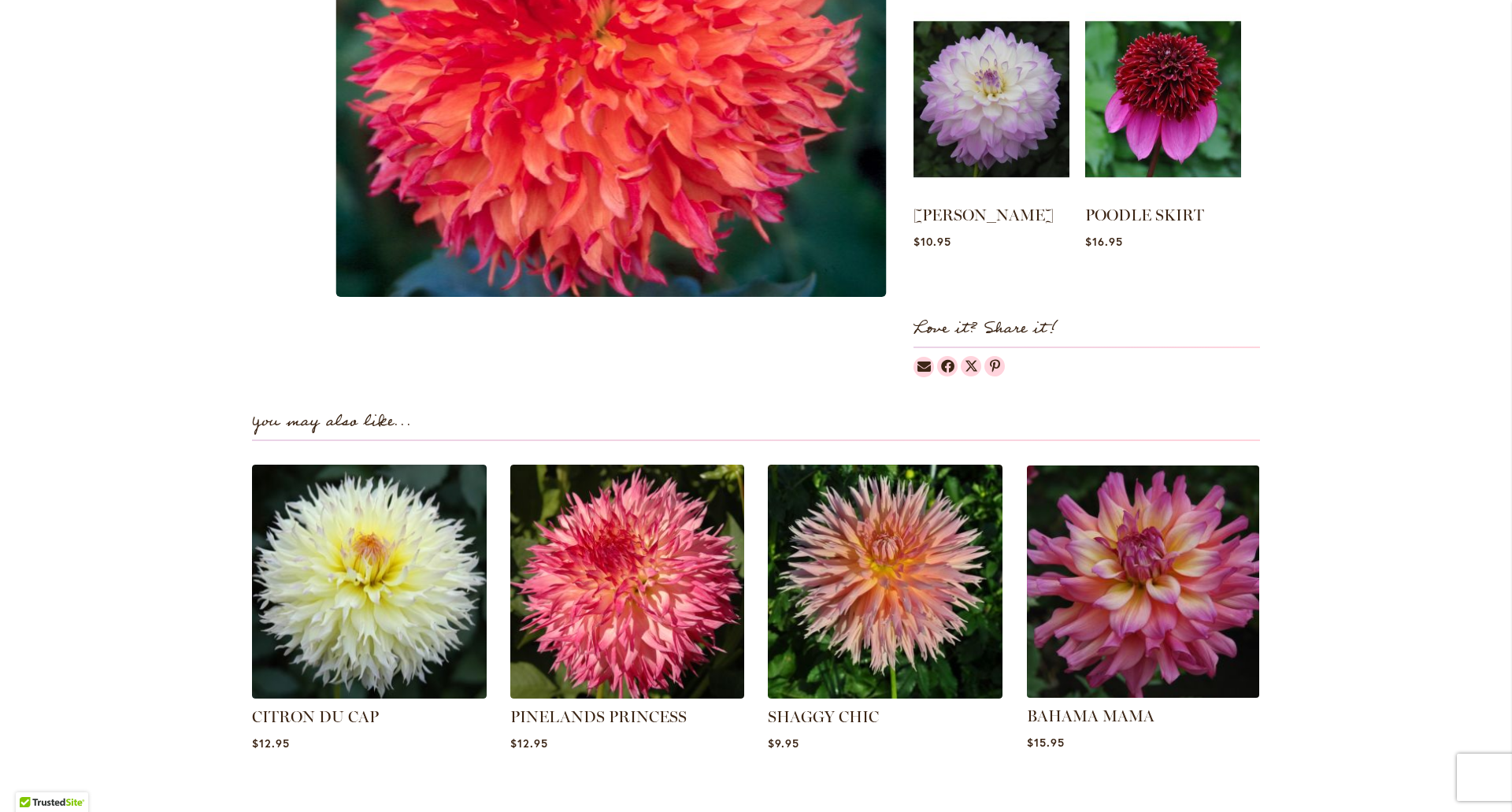
click at [1129, 622] on img at bounding box center [1142, 581] width 244 height 244
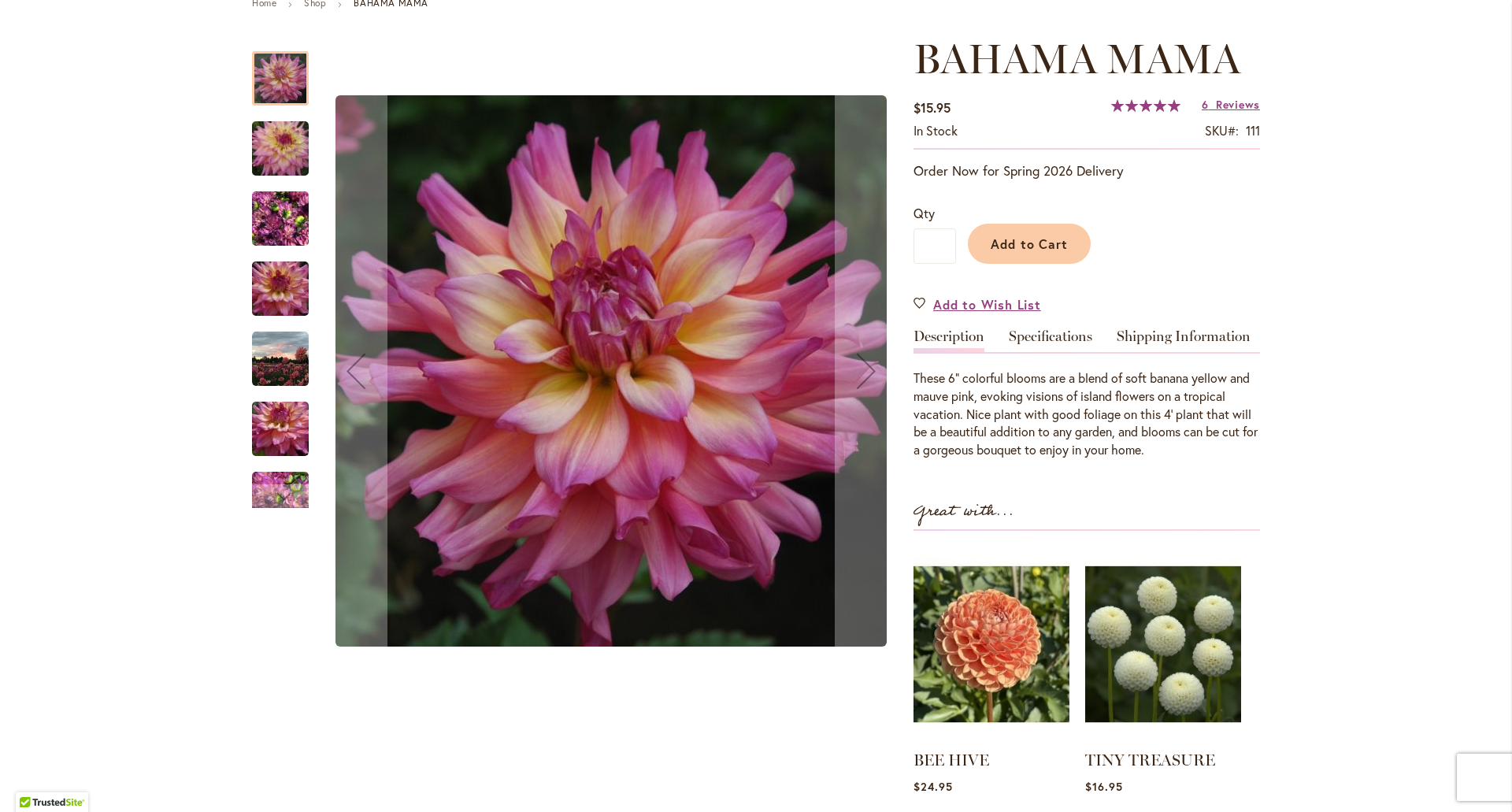
scroll to position [236, 0]
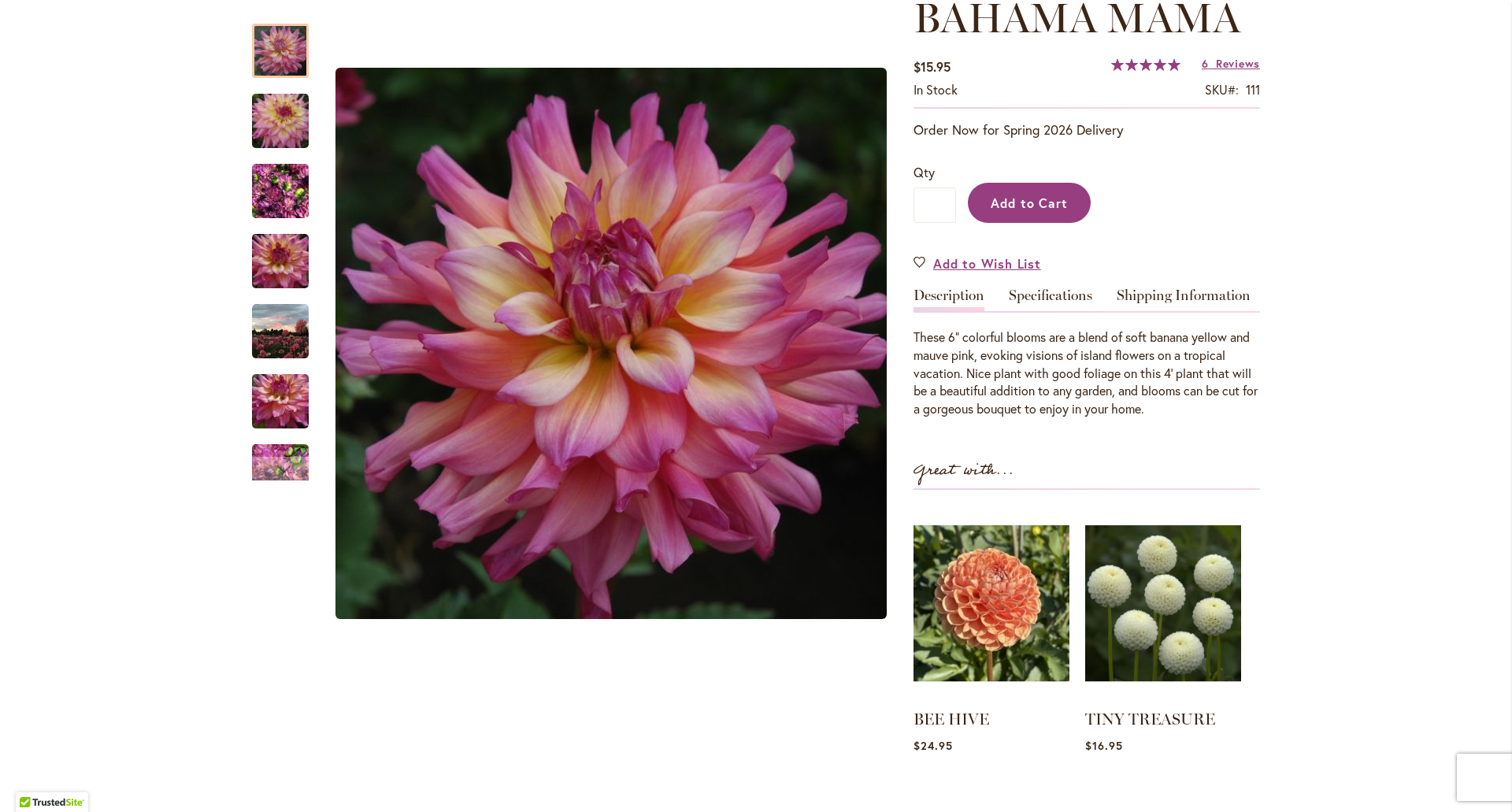
click at [1057, 195] on span "Add to Cart" at bounding box center [1030, 203] width 78 height 17
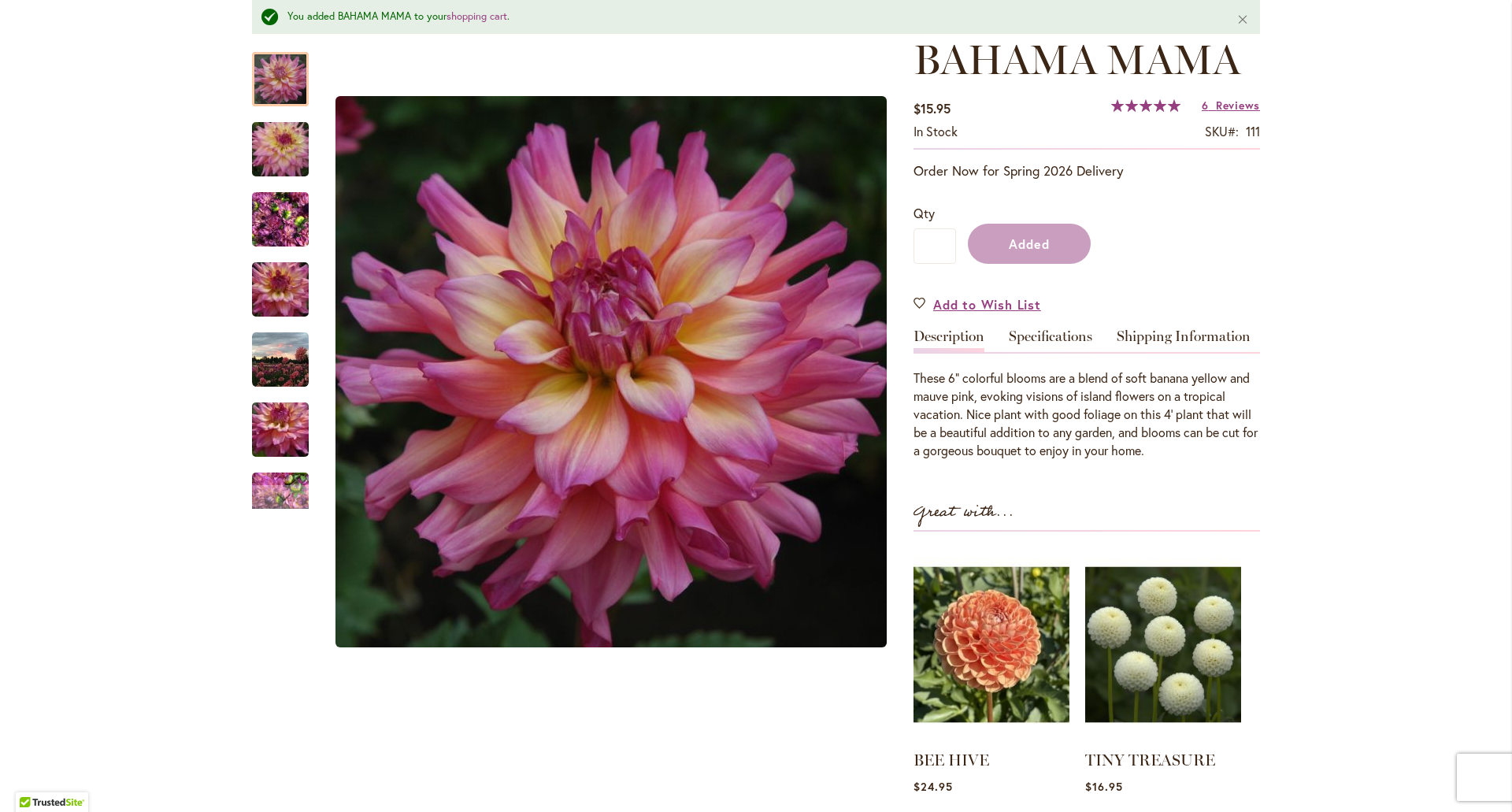
scroll to position [278, 0]
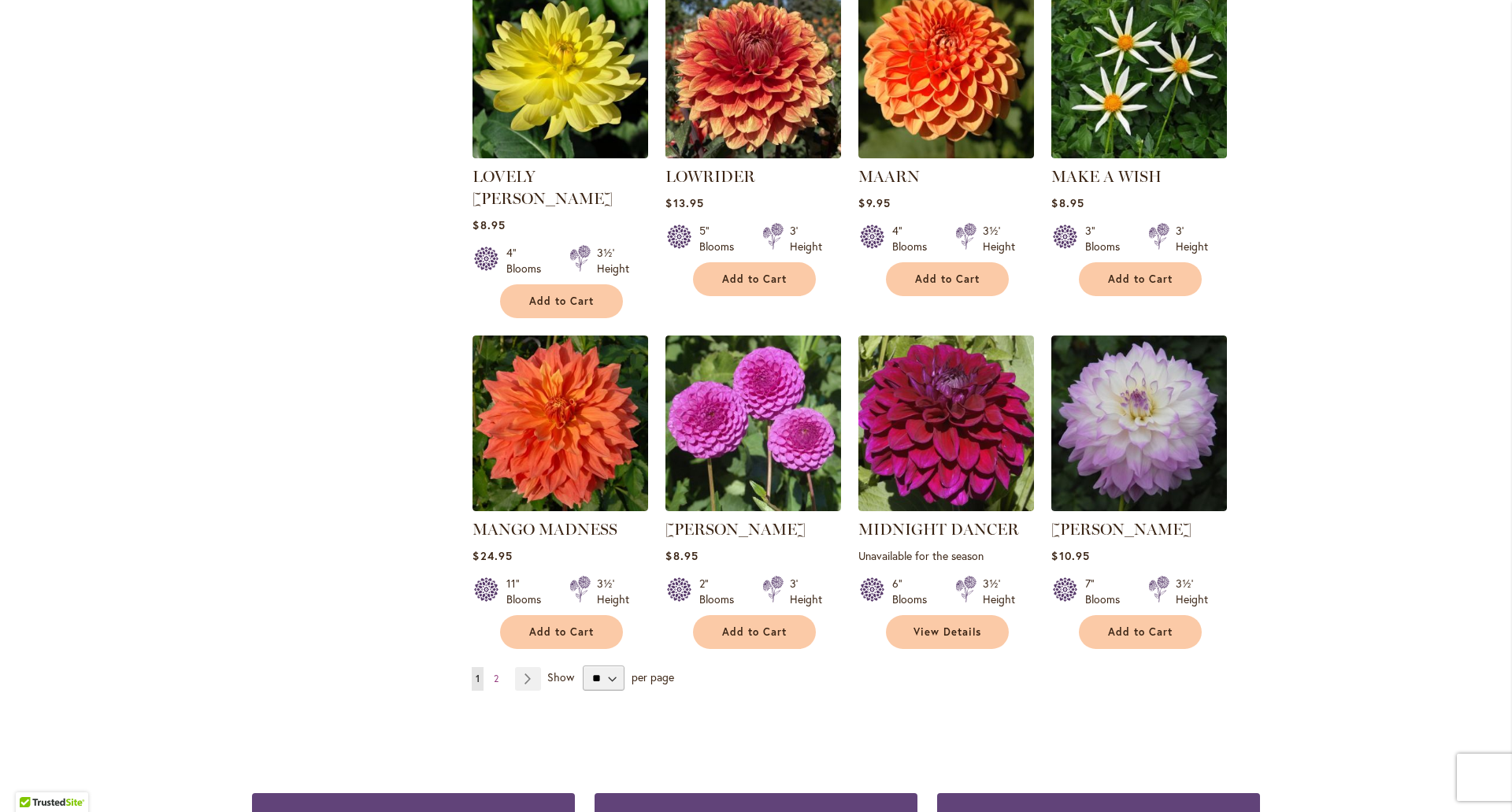
scroll to position [5148, 0]
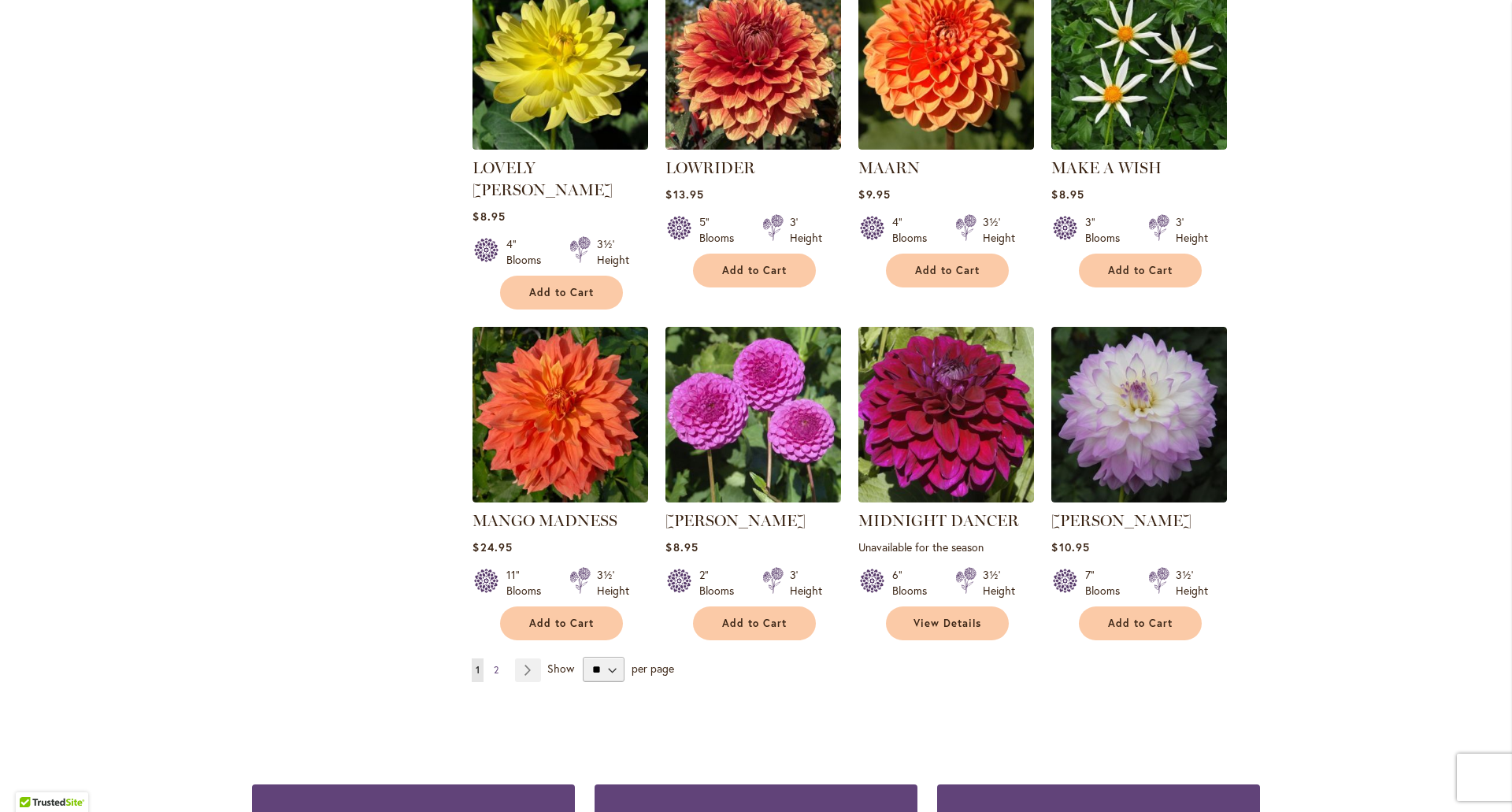
click at [493, 663] on span "2" at bounding box center [495, 669] width 5 height 12
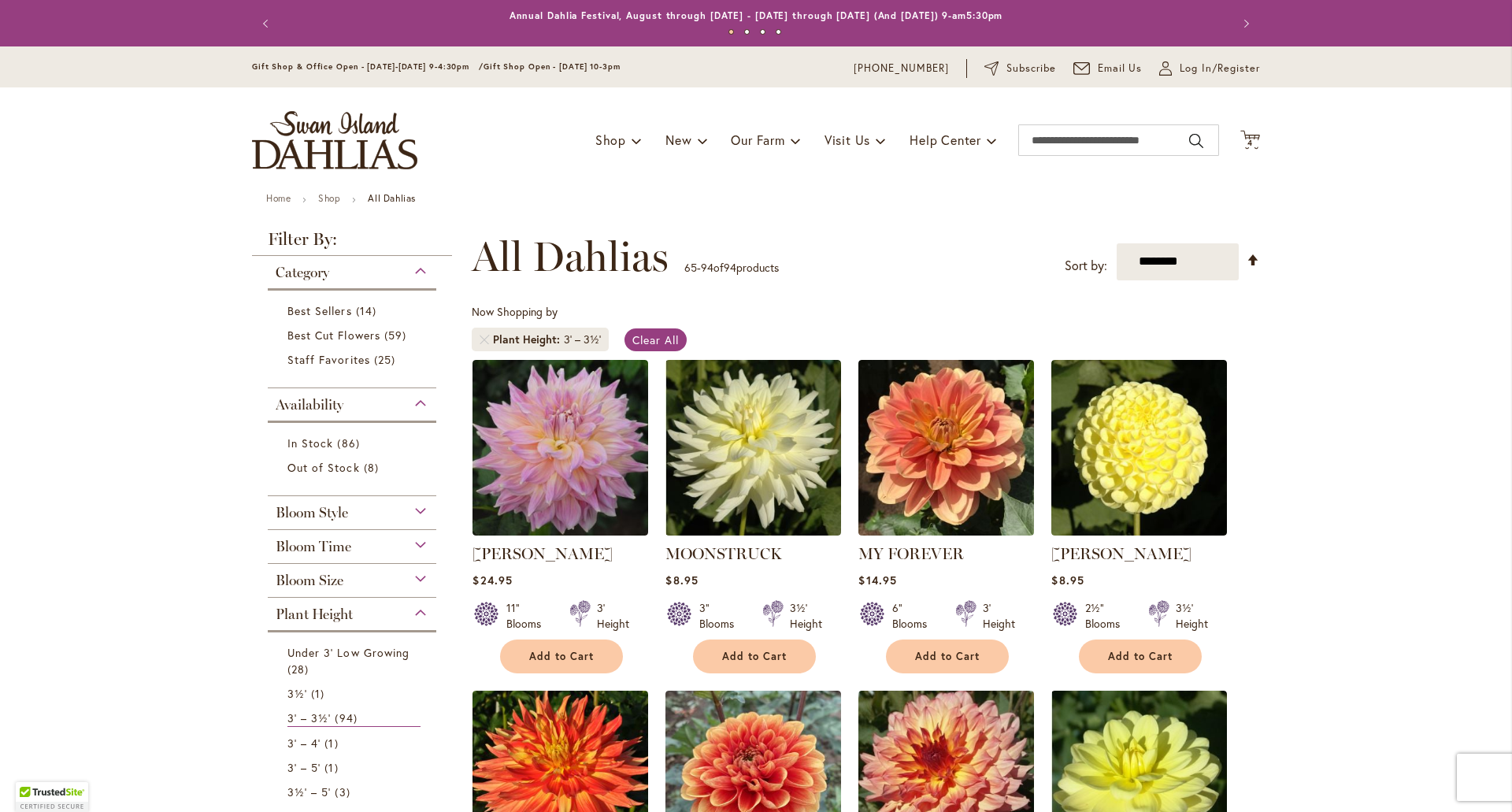
scroll to position [79, 0]
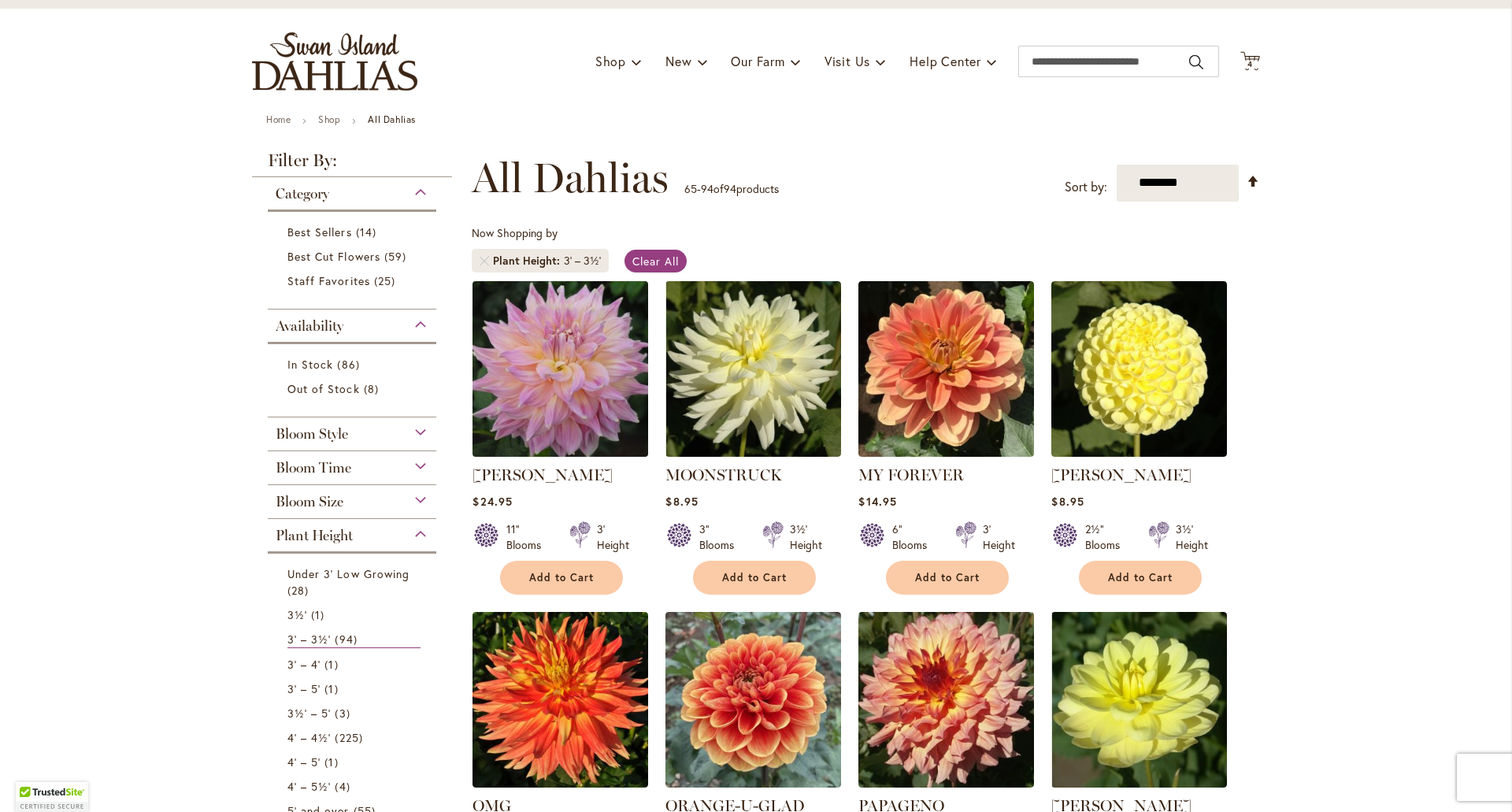
click at [605, 398] on img at bounding box center [560, 368] width 184 height 184
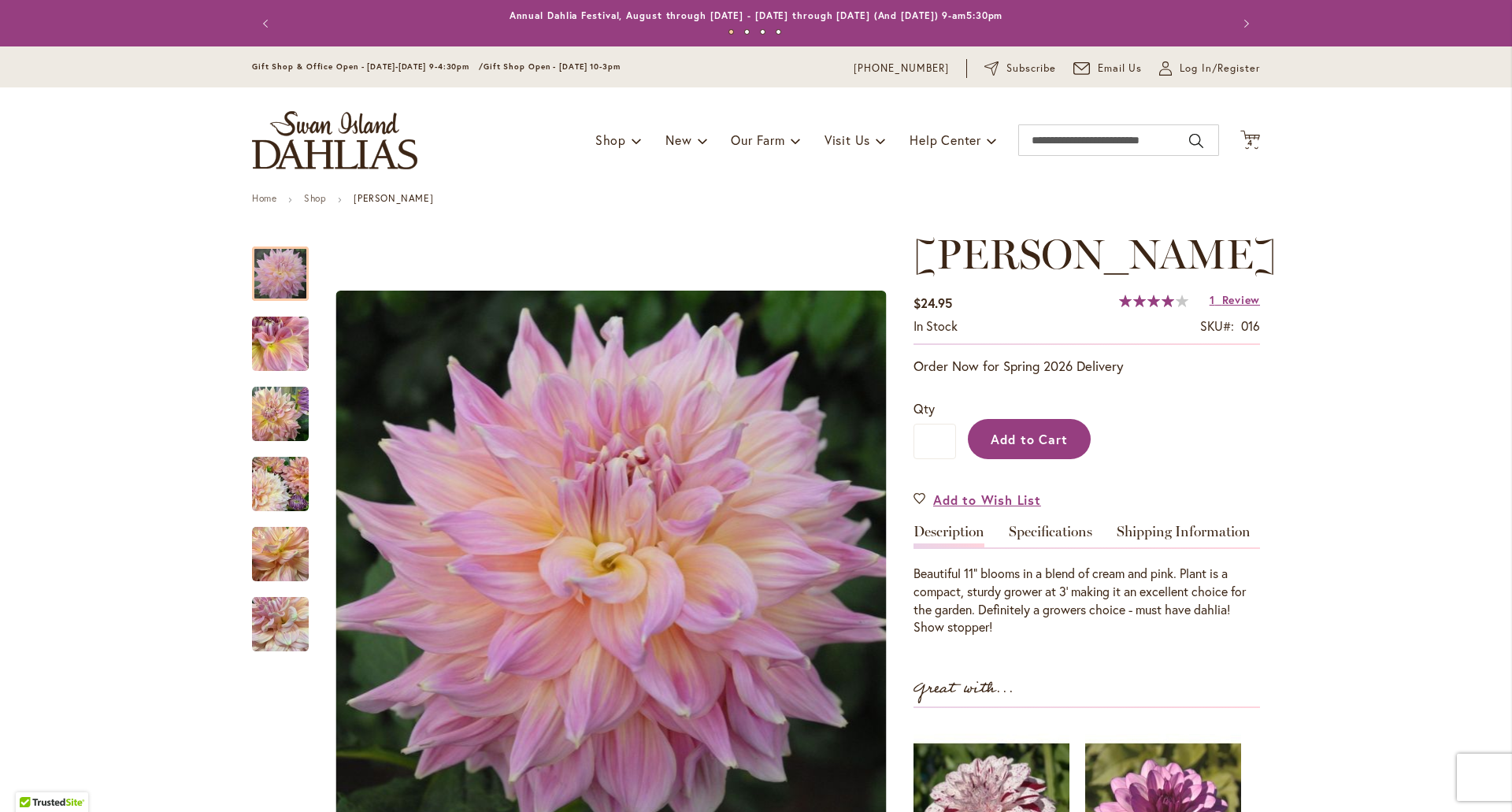
click at [1011, 447] on span "Add to Cart" at bounding box center [1030, 439] width 78 height 17
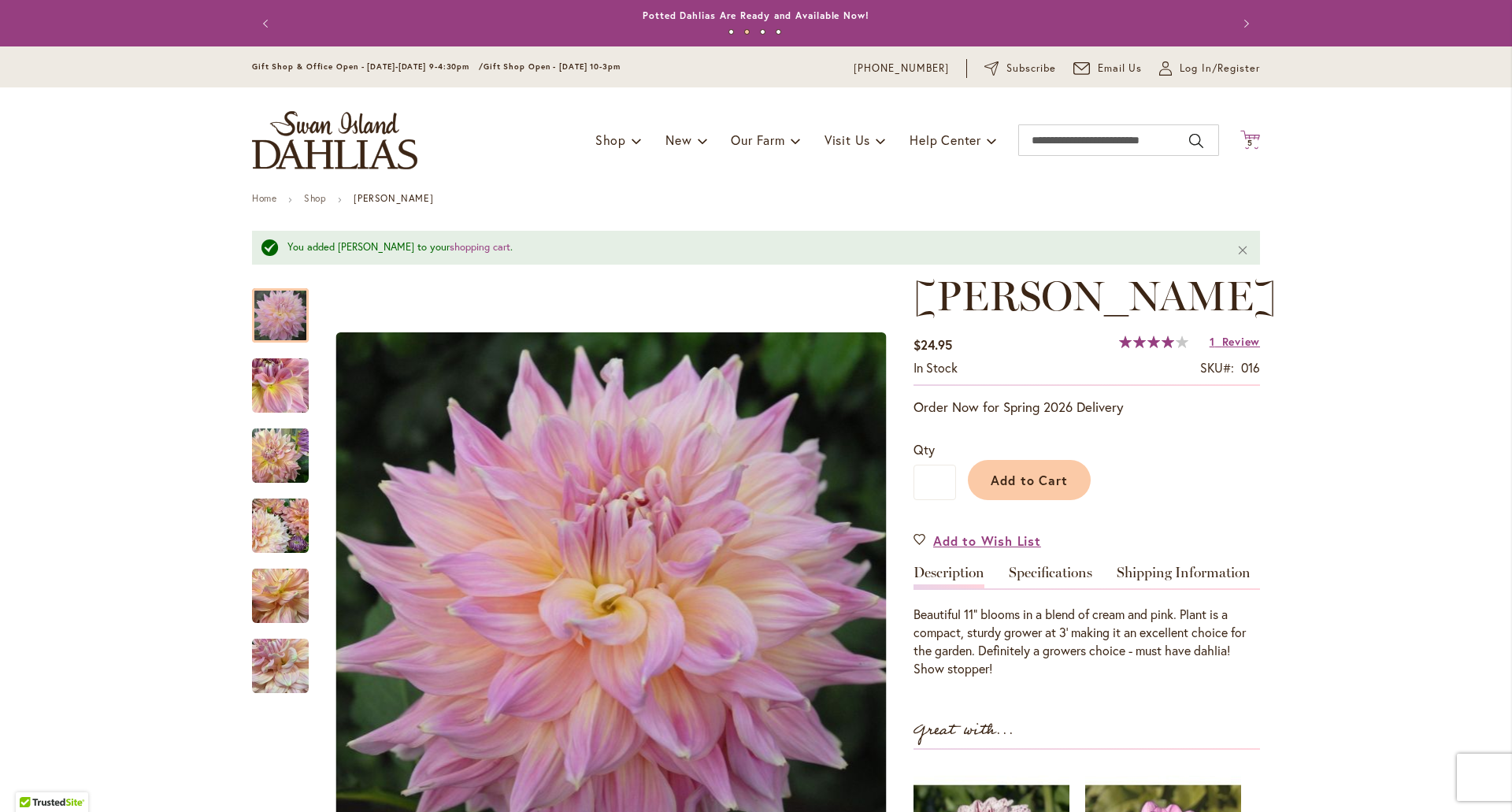
click at [1251, 134] on icon at bounding box center [1250, 139] width 20 height 19
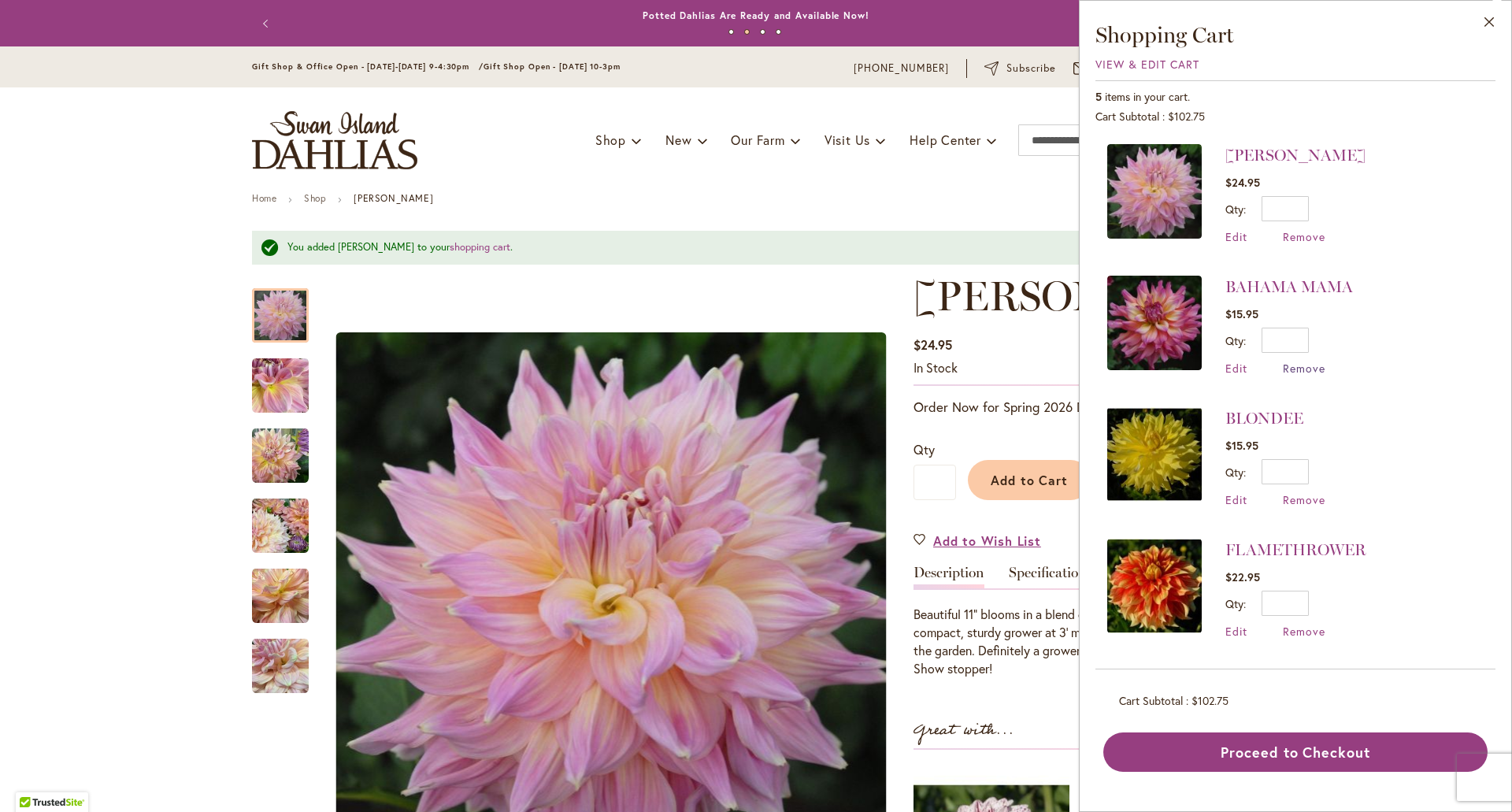
click at [1300, 364] on span "Remove" at bounding box center [1305, 368] width 43 height 15
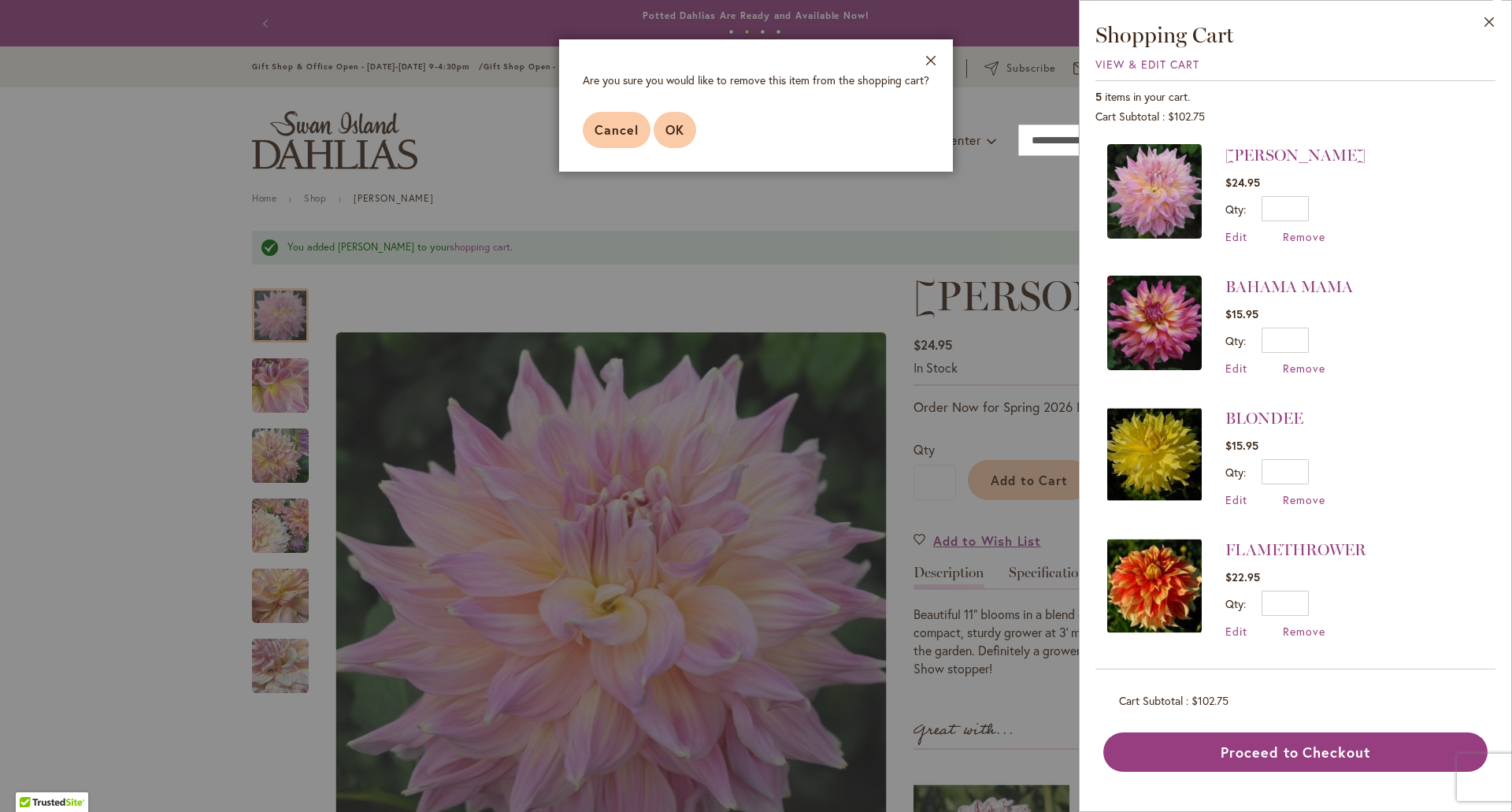
click at [675, 126] on span "OK" at bounding box center [675, 130] width 19 height 17
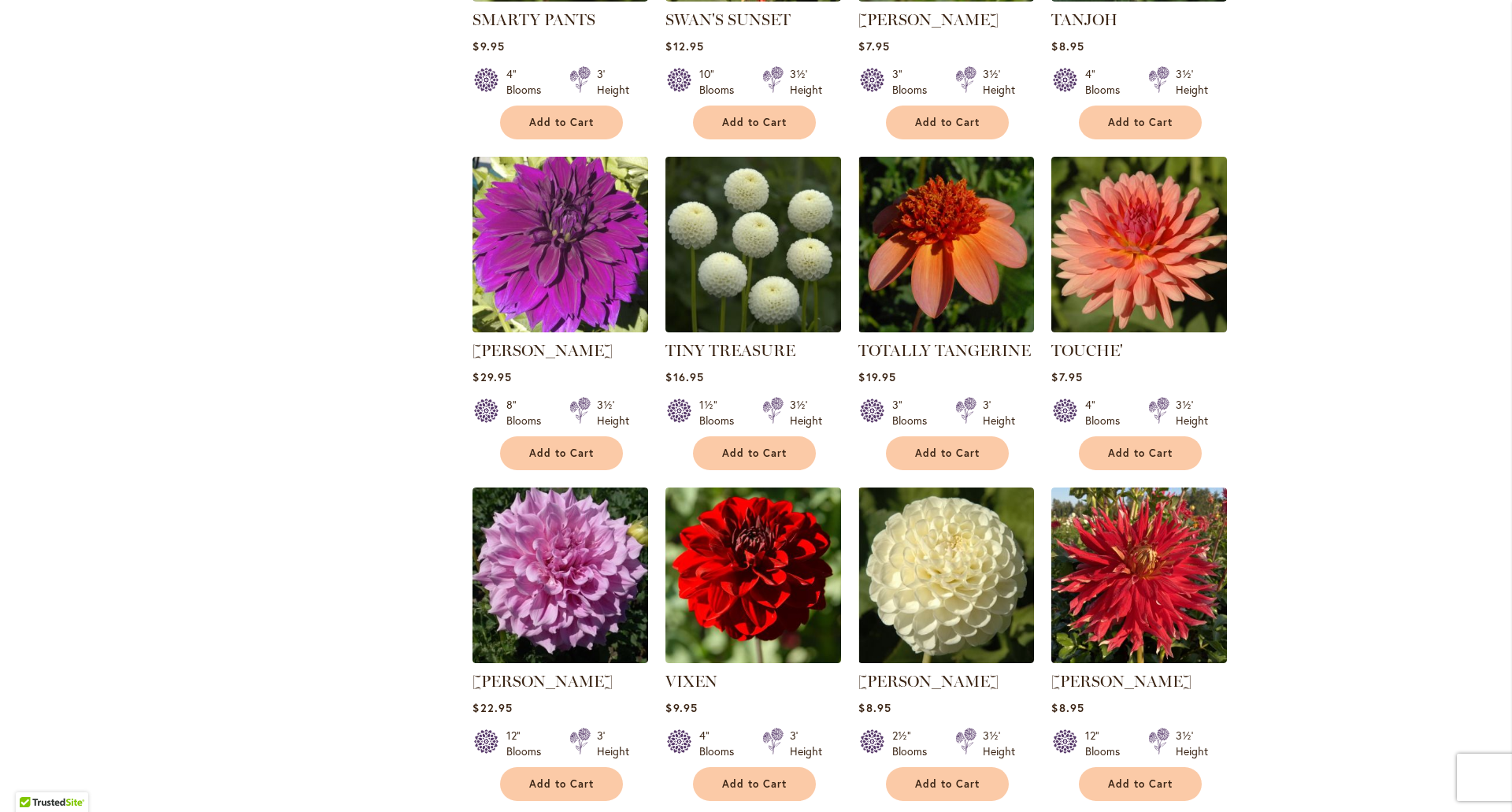
scroll to position [1811, 0]
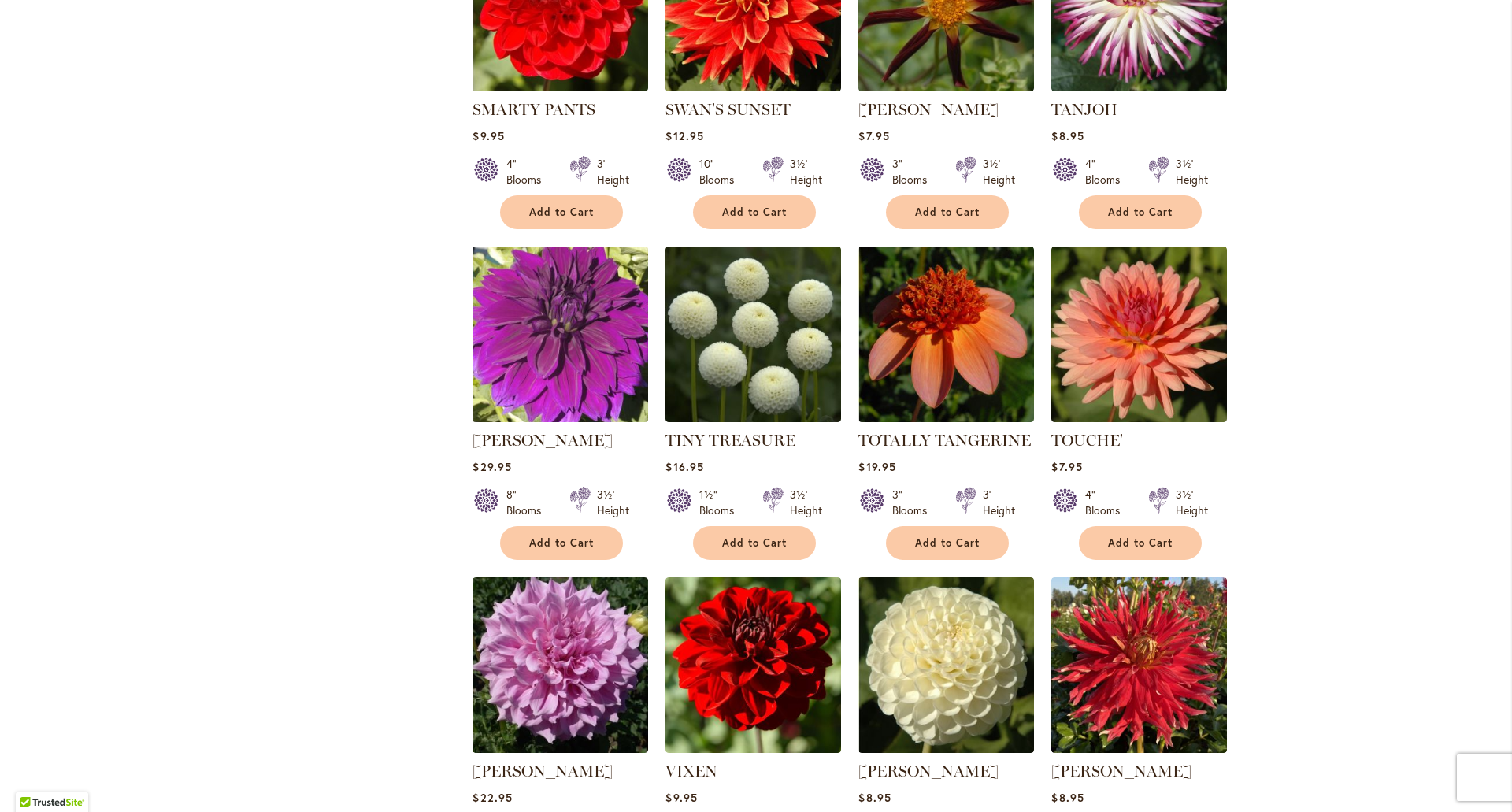
click at [605, 302] on img at bounding box center [560, 334] width 184 height 184
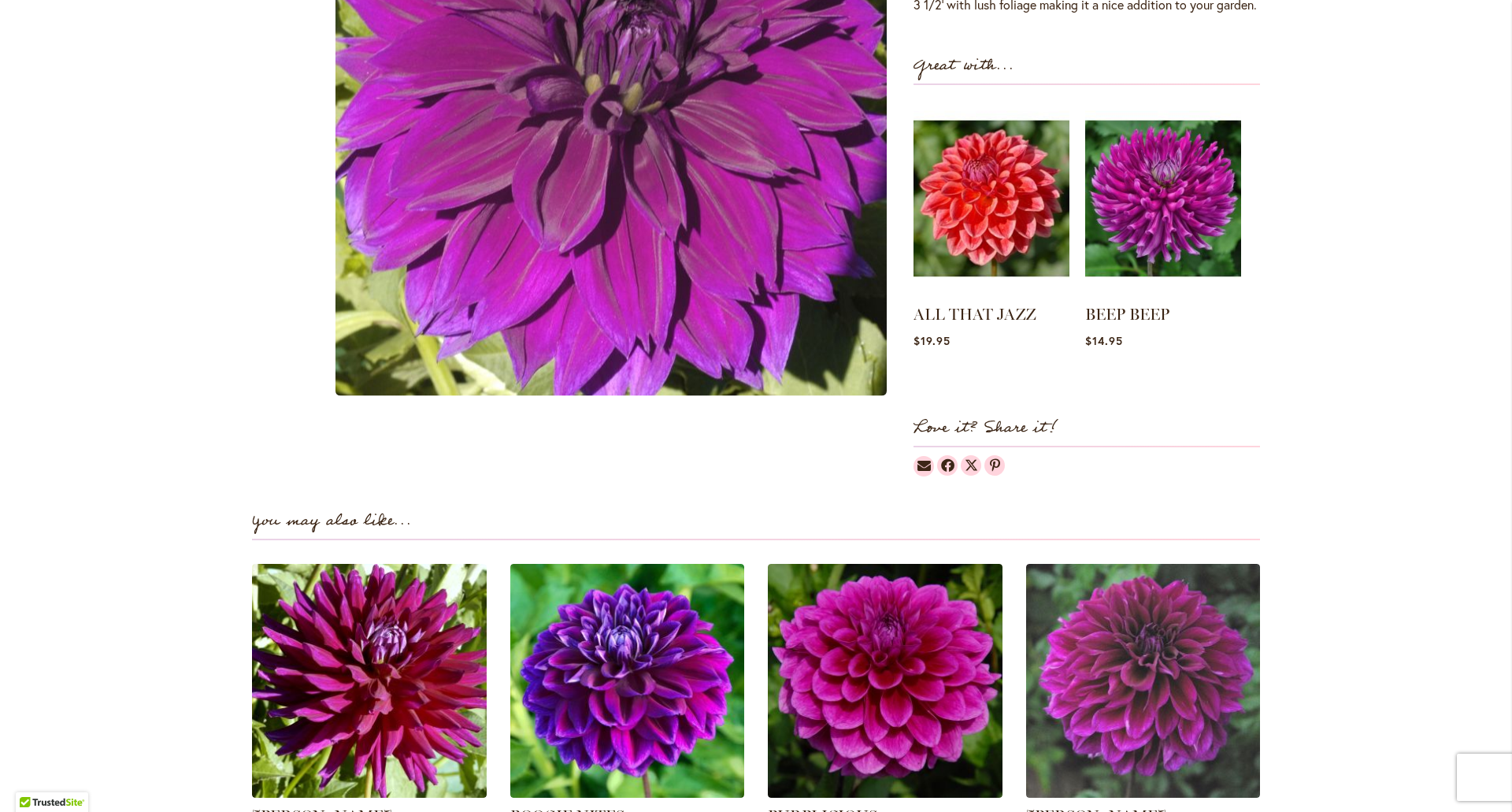
scroll to position [551, 0]
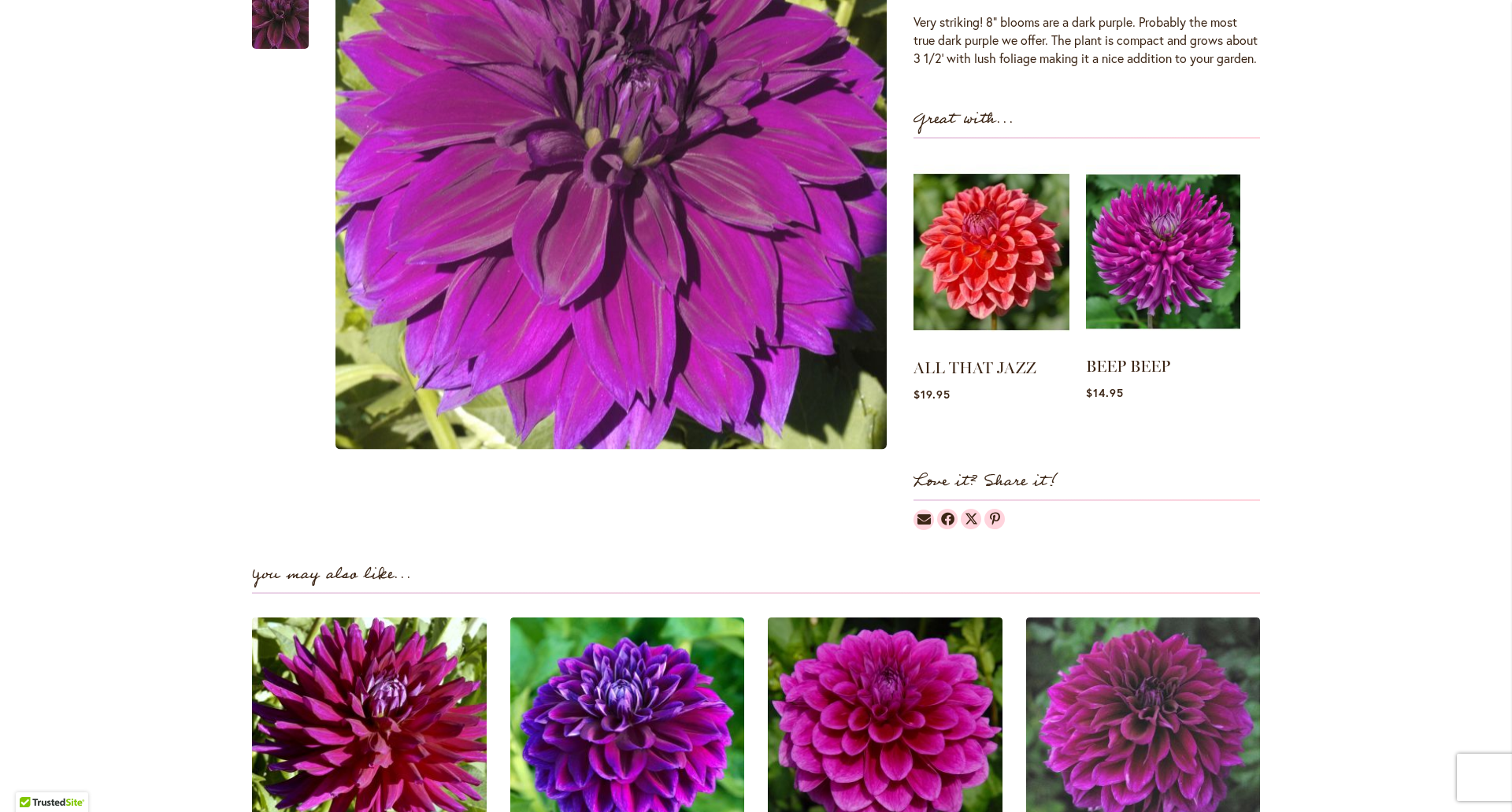
click at [1184, 348] on img at bounding box center [1164, 252] width 154 height 193
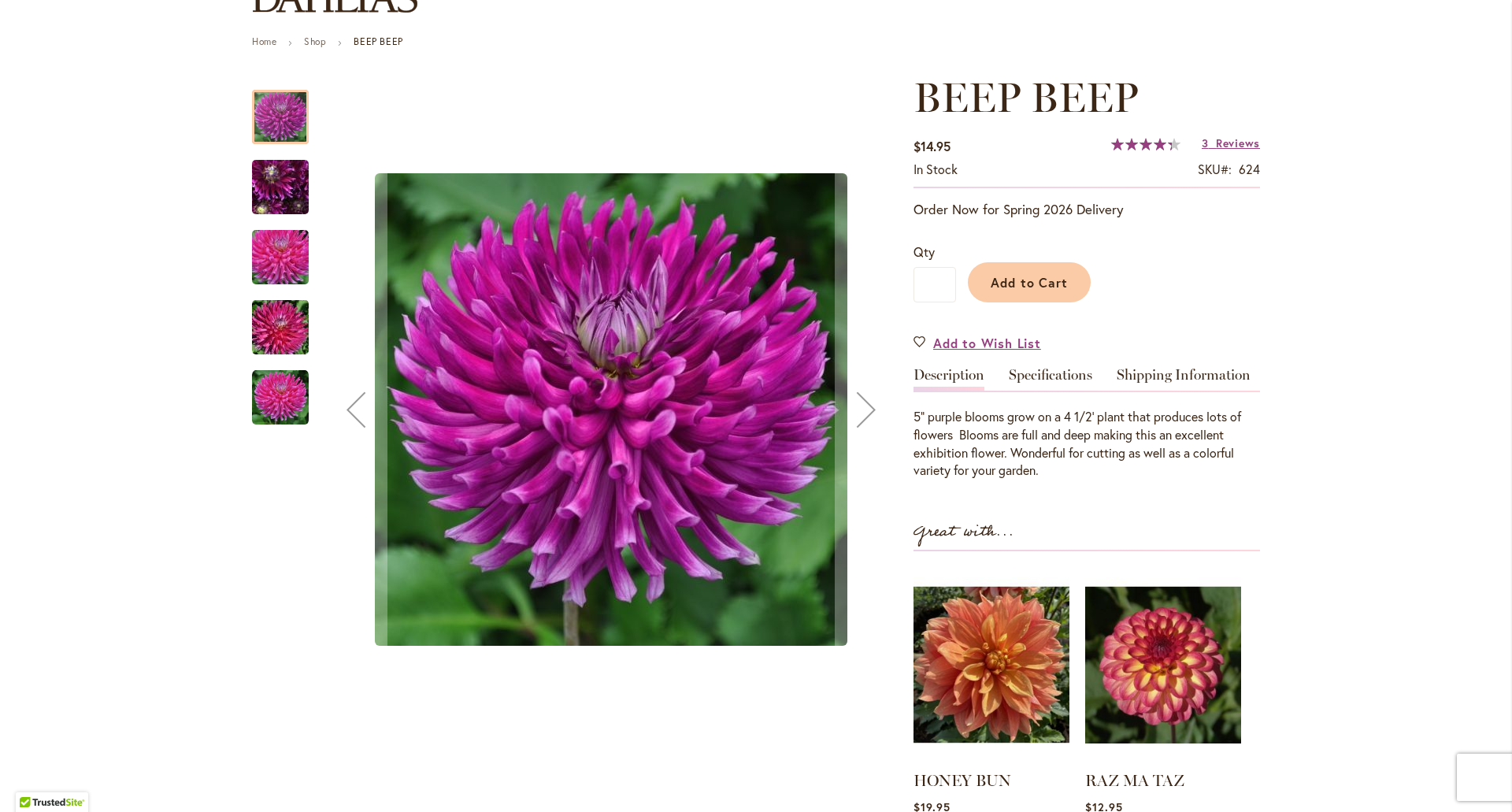
scroll to position [158, 0]
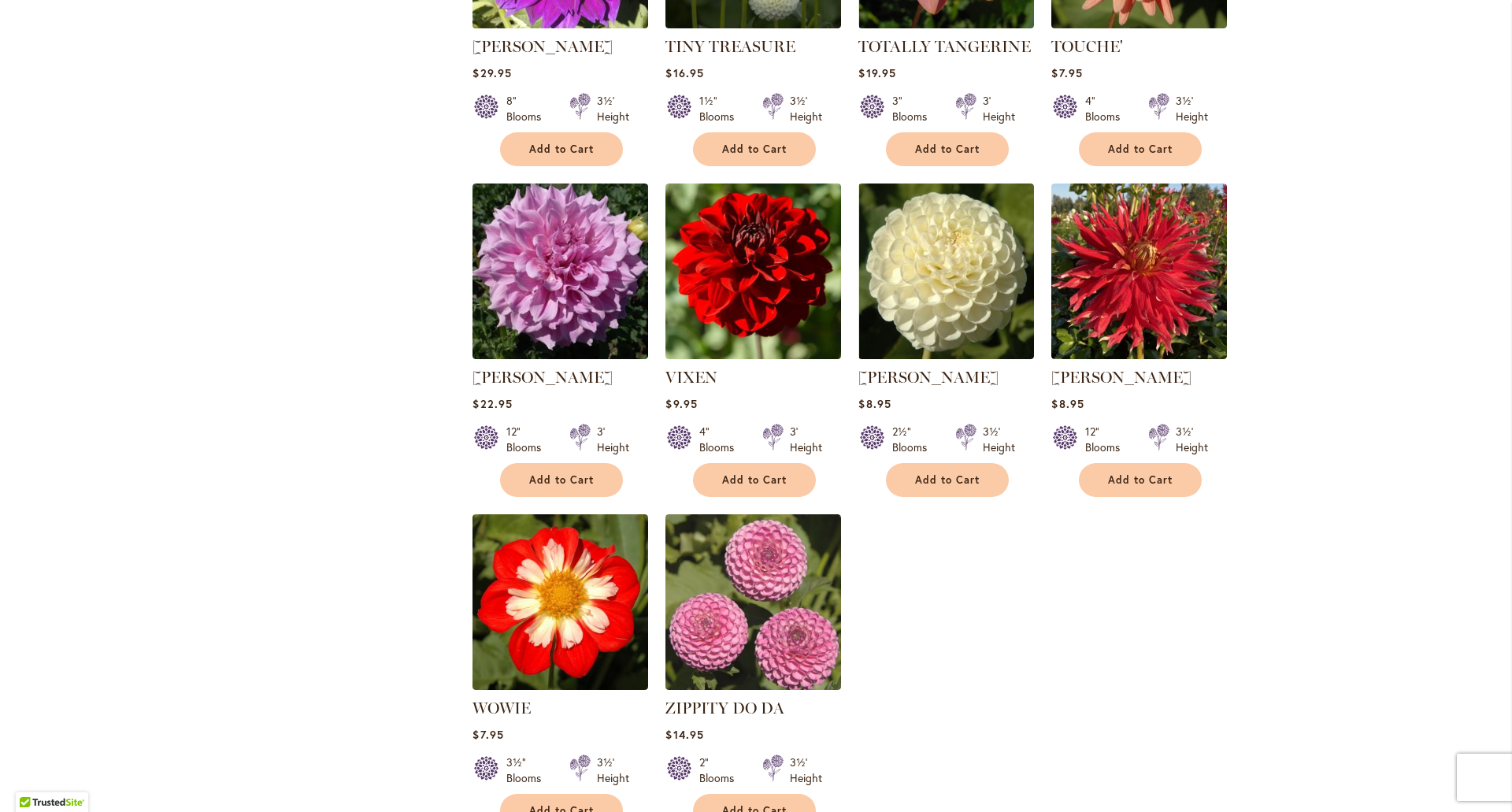
scroll to position [2441, 0]
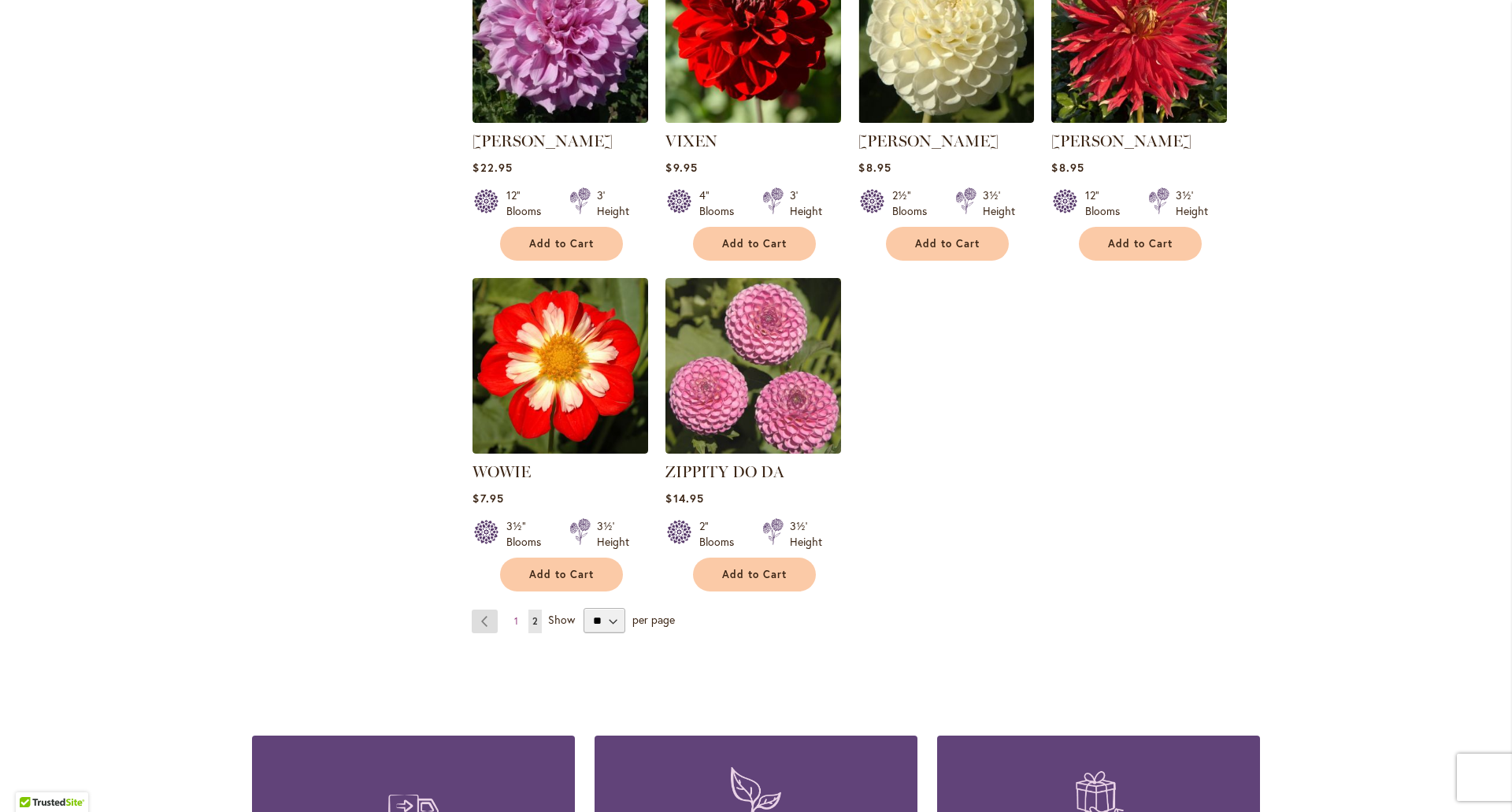
click at [480, 609] on link "Page Previous" at bounding box center [485, 621] width 26 height 23
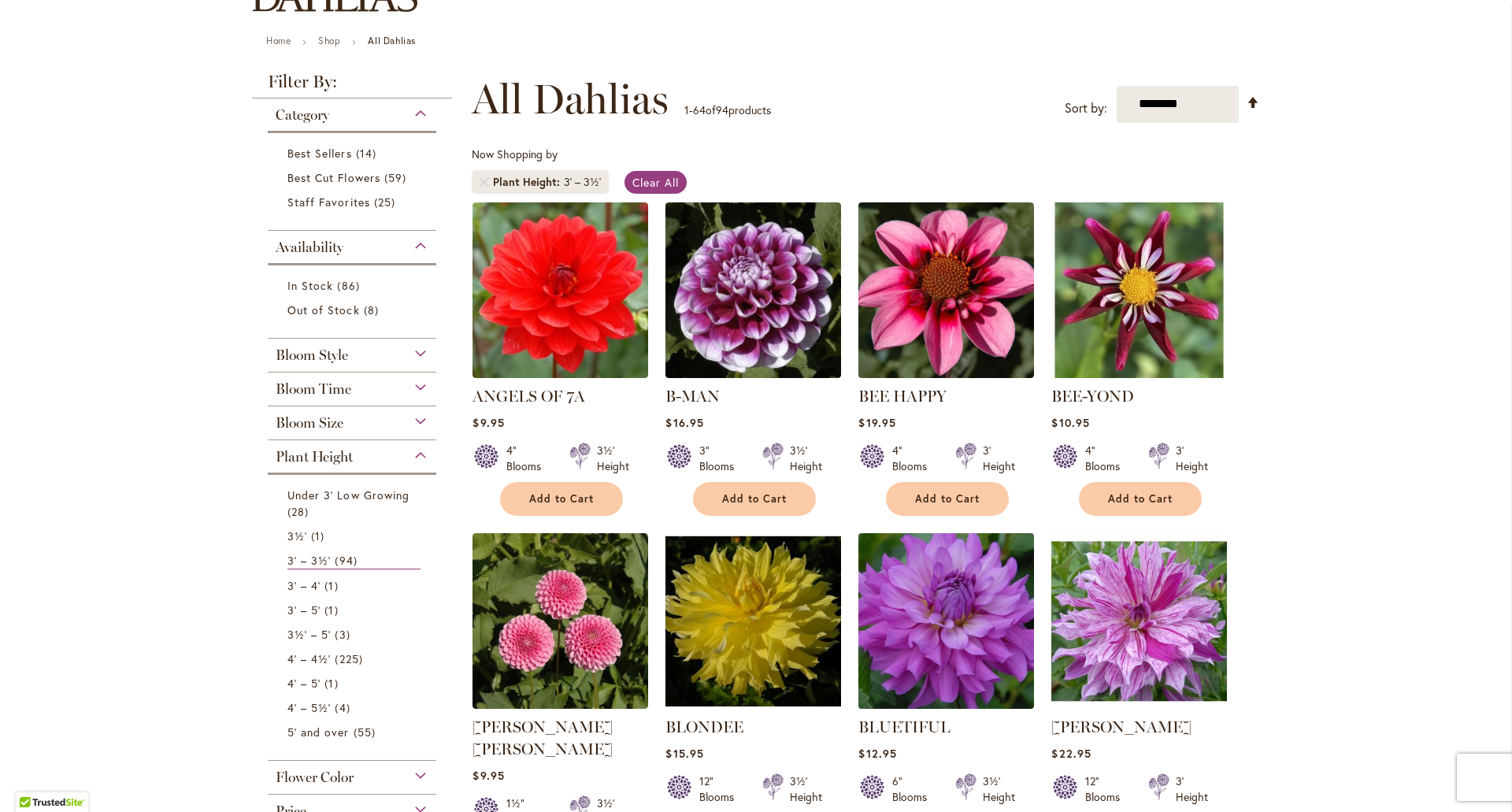
scroll to position [188, 0]
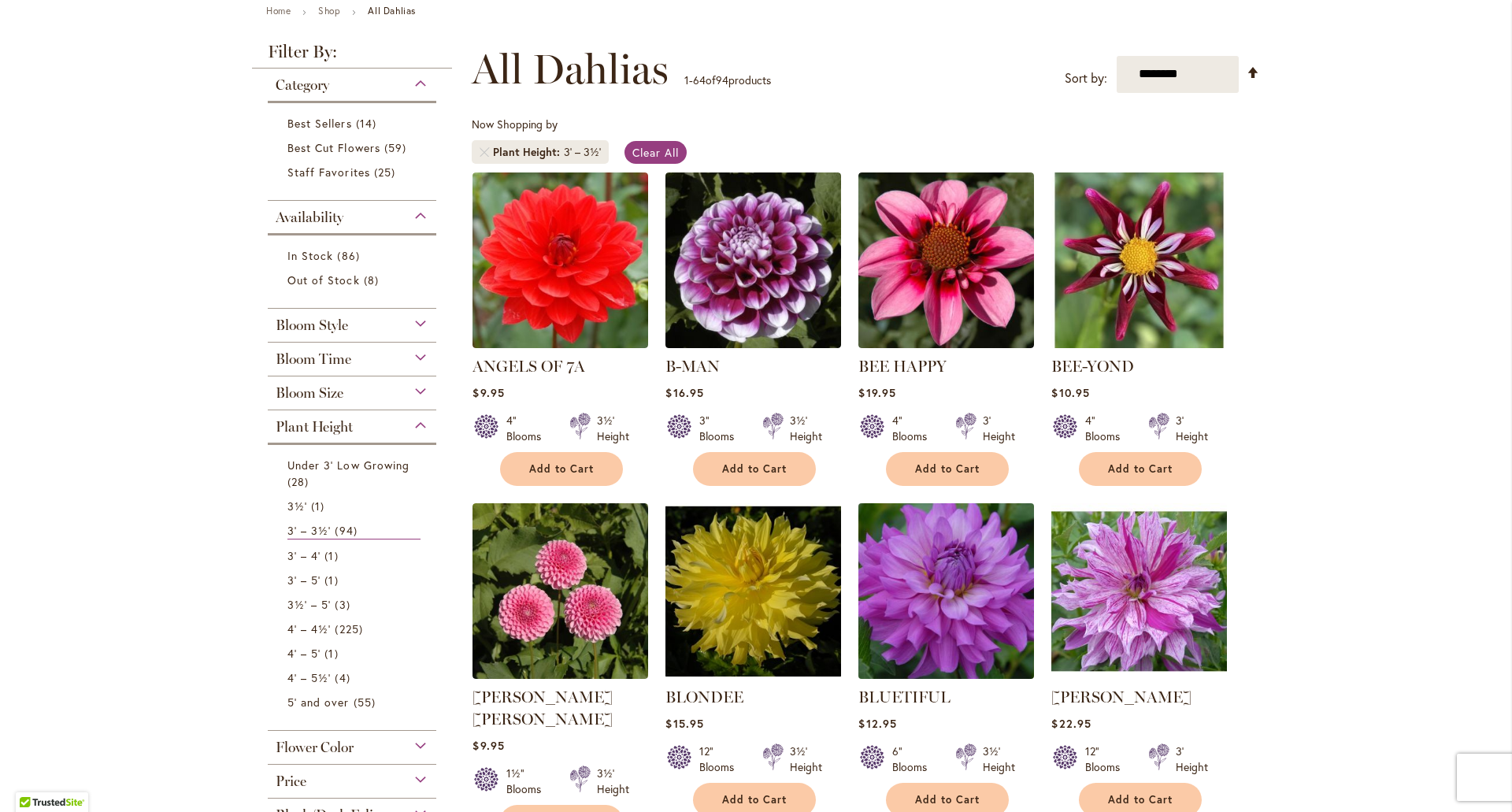
click at [953, 616] on img at bounding box center [947, 590] width 184 height 184
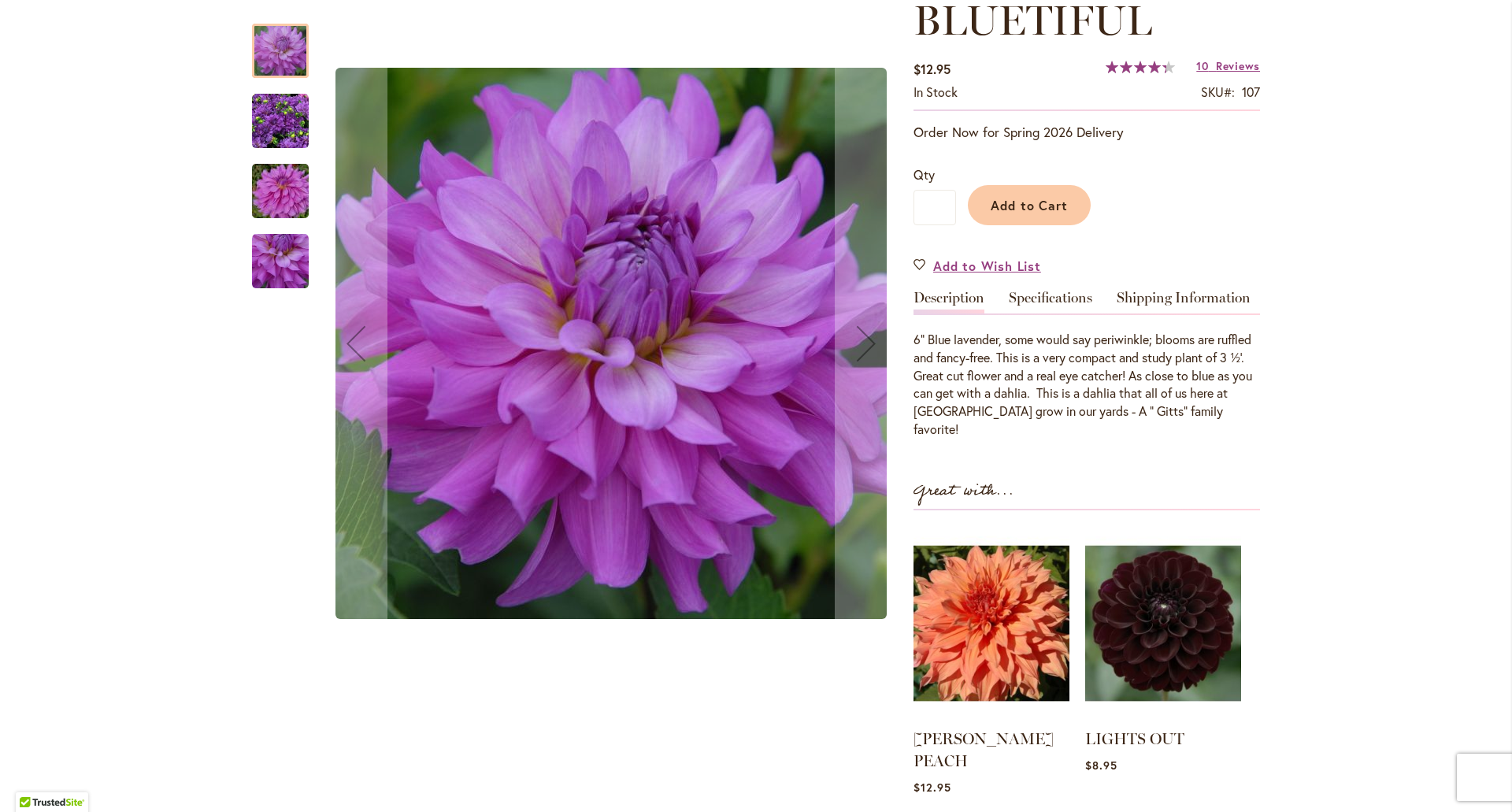
scroll to position [236, 0]
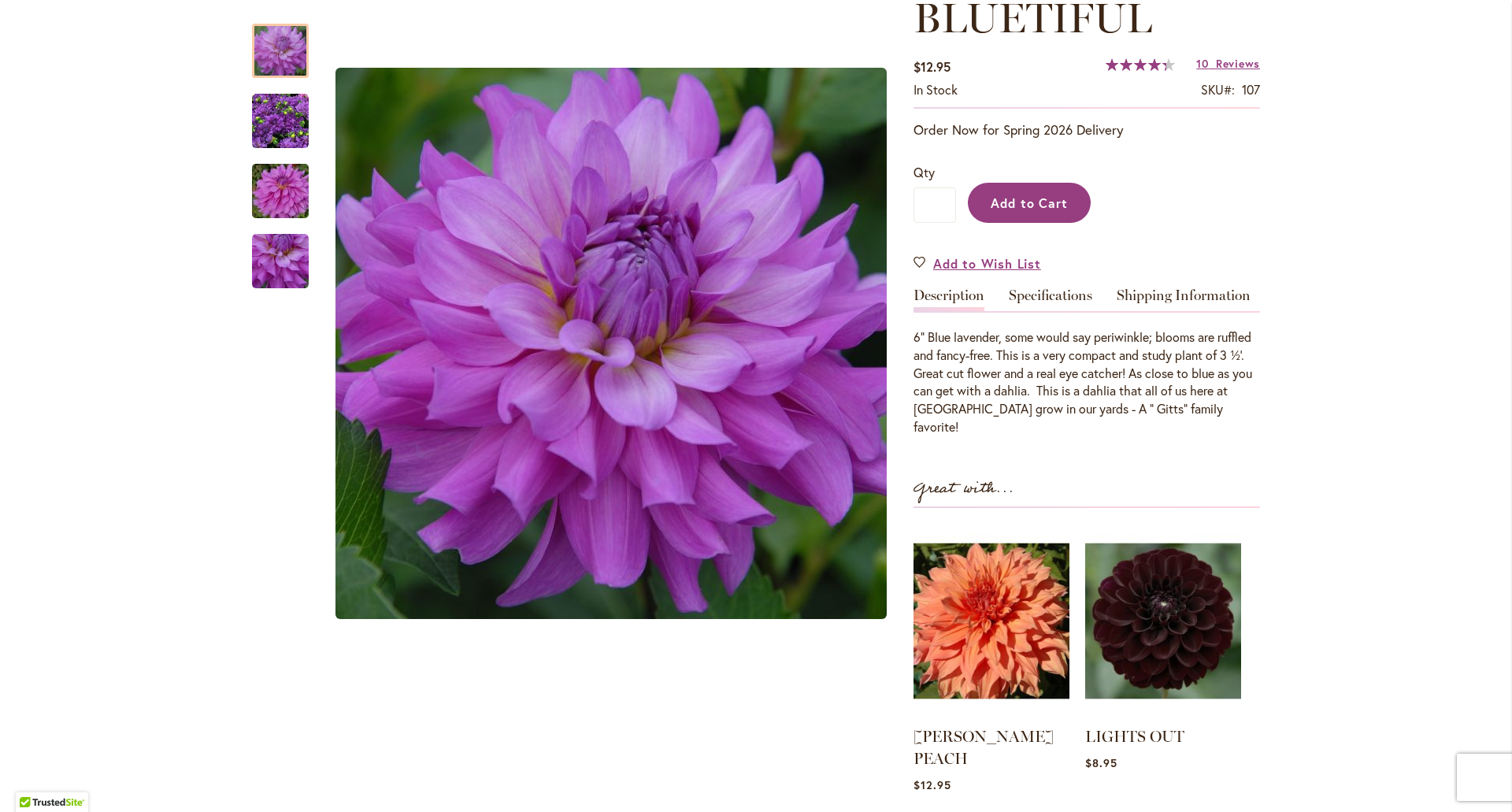
click at [1063, 199] on button "Add to Cart" at bounding box center [1030, 203] width 123 height 40
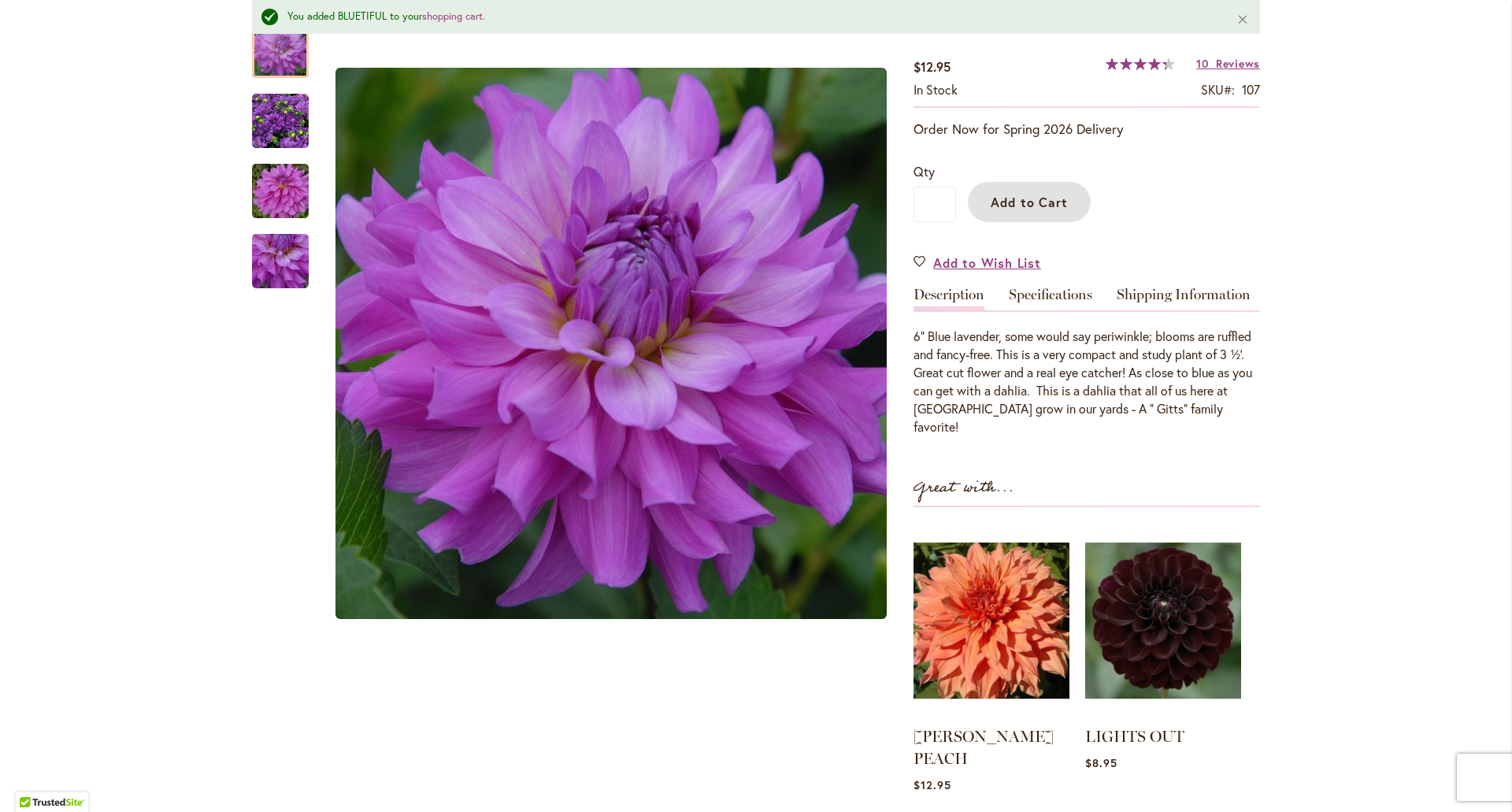
scroll to position [0, 0]
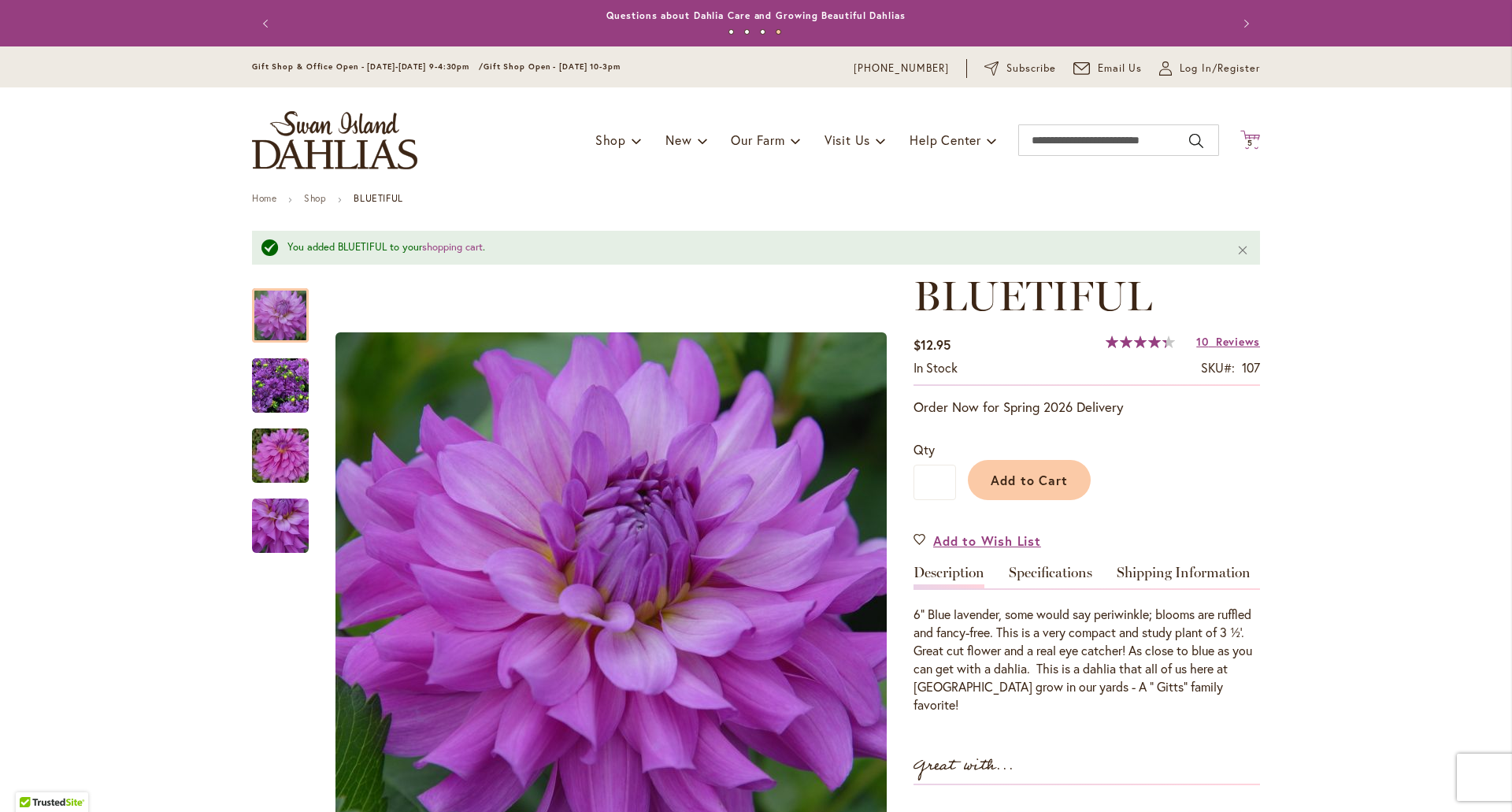
click at [1242, 137] on icon at bounding box center [1250, 139] width 20 height 19
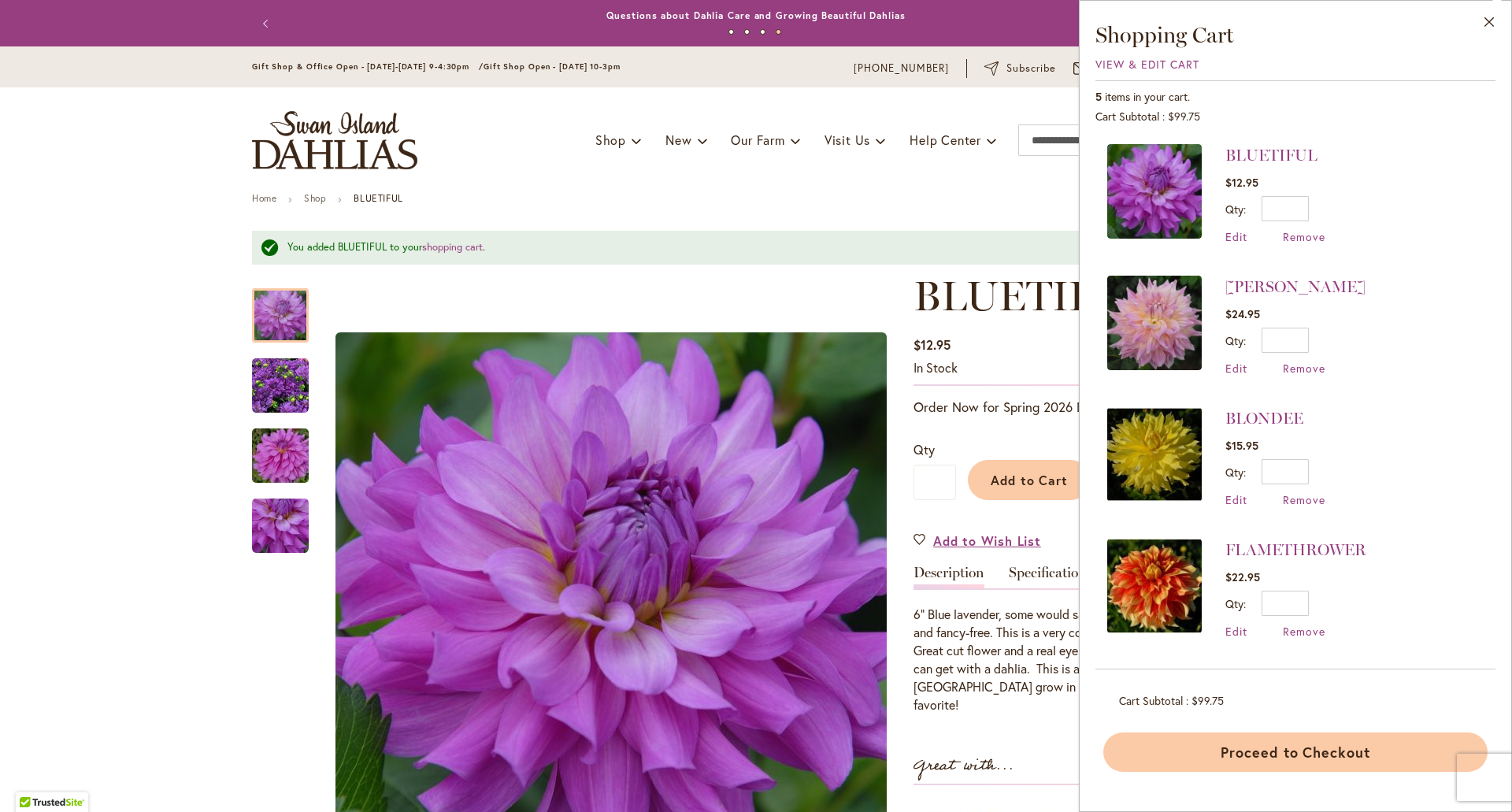
click at [1294, 747] on button "Proceed to Checkout" at bounding box center [1295, 752] width 385 height 39
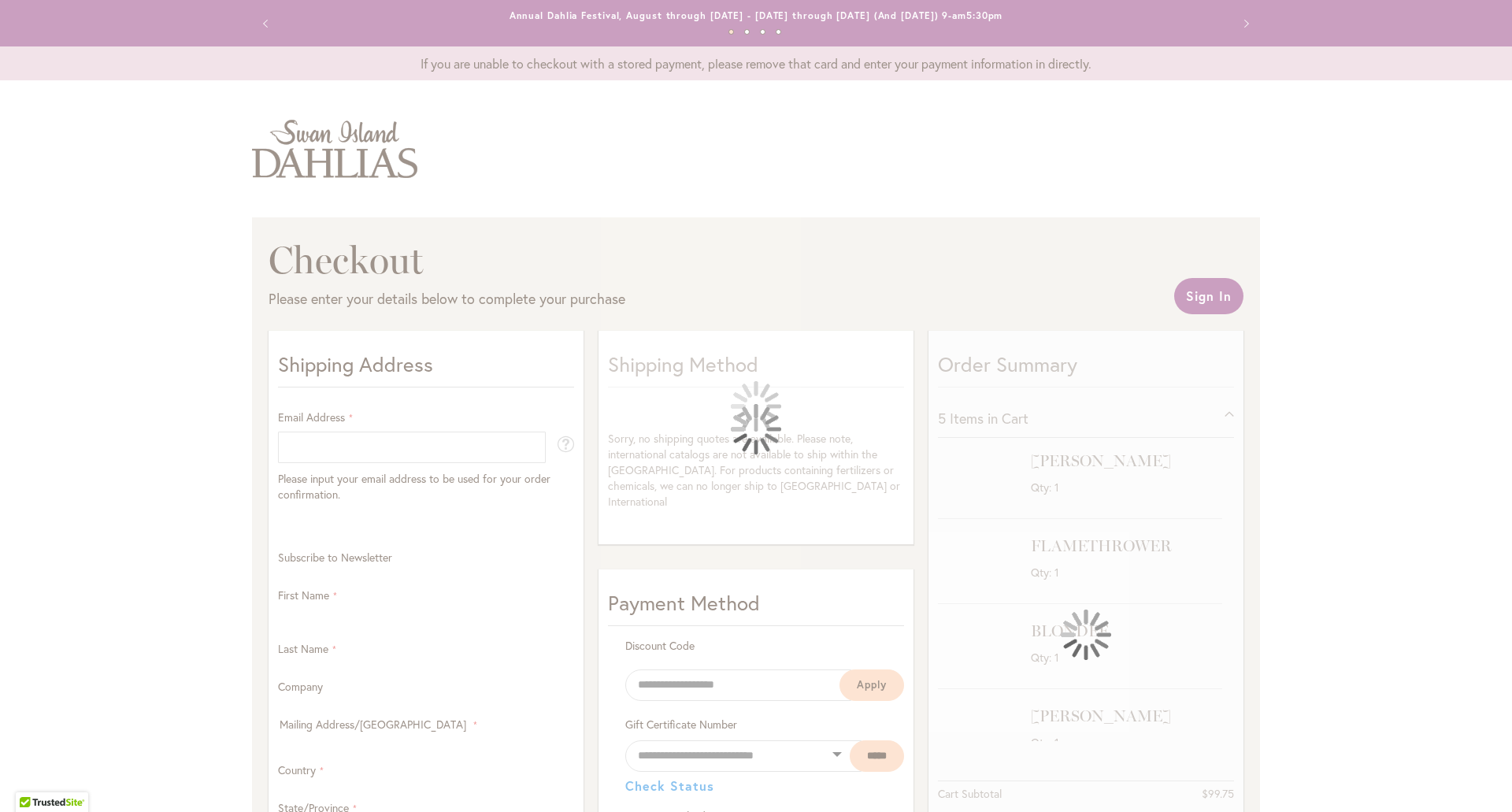
select select "**"
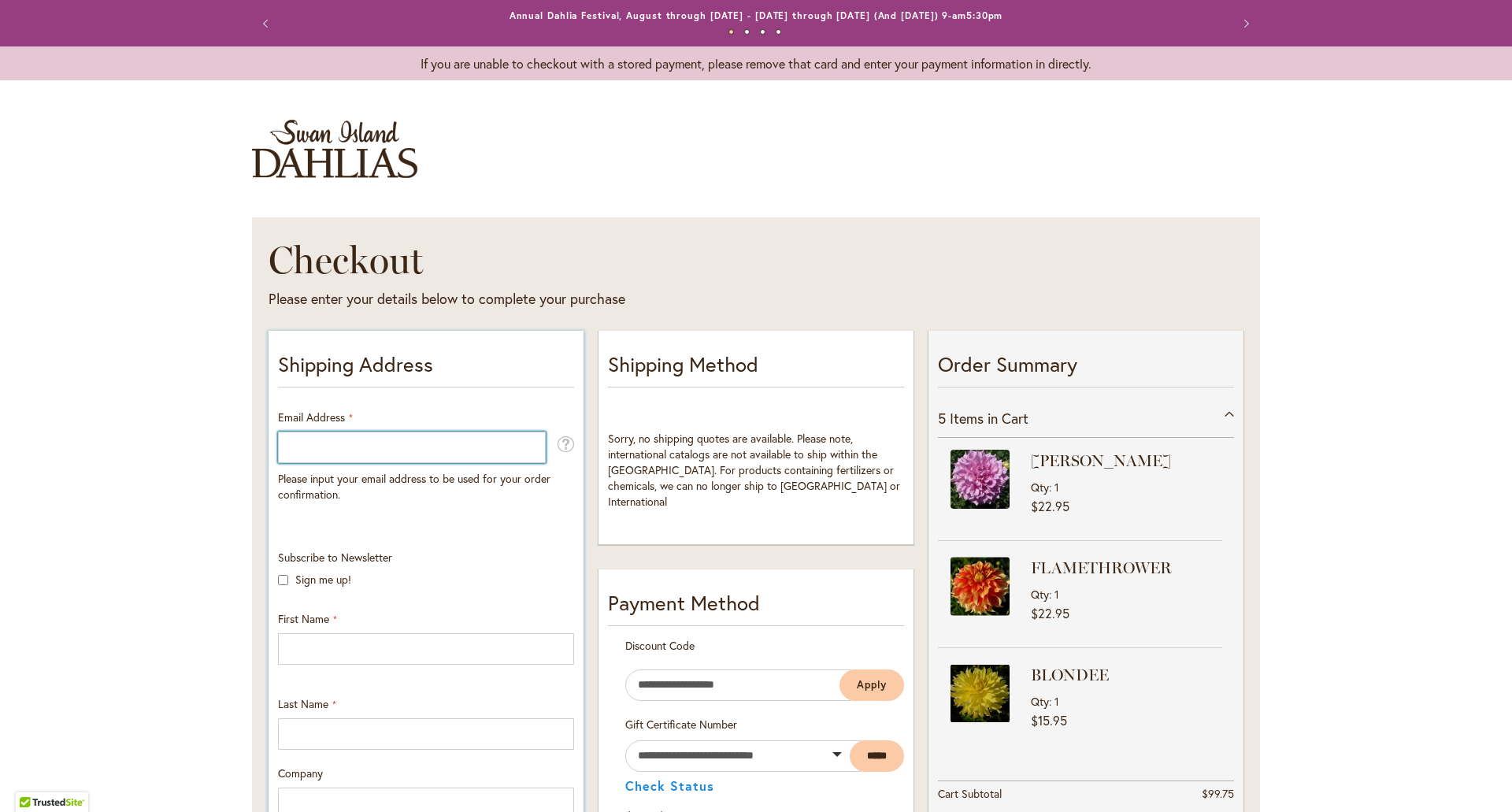
click at [335, 440] on input "Email Address" at bounding box center [412, 447] width 268 height 32
type input "**********"
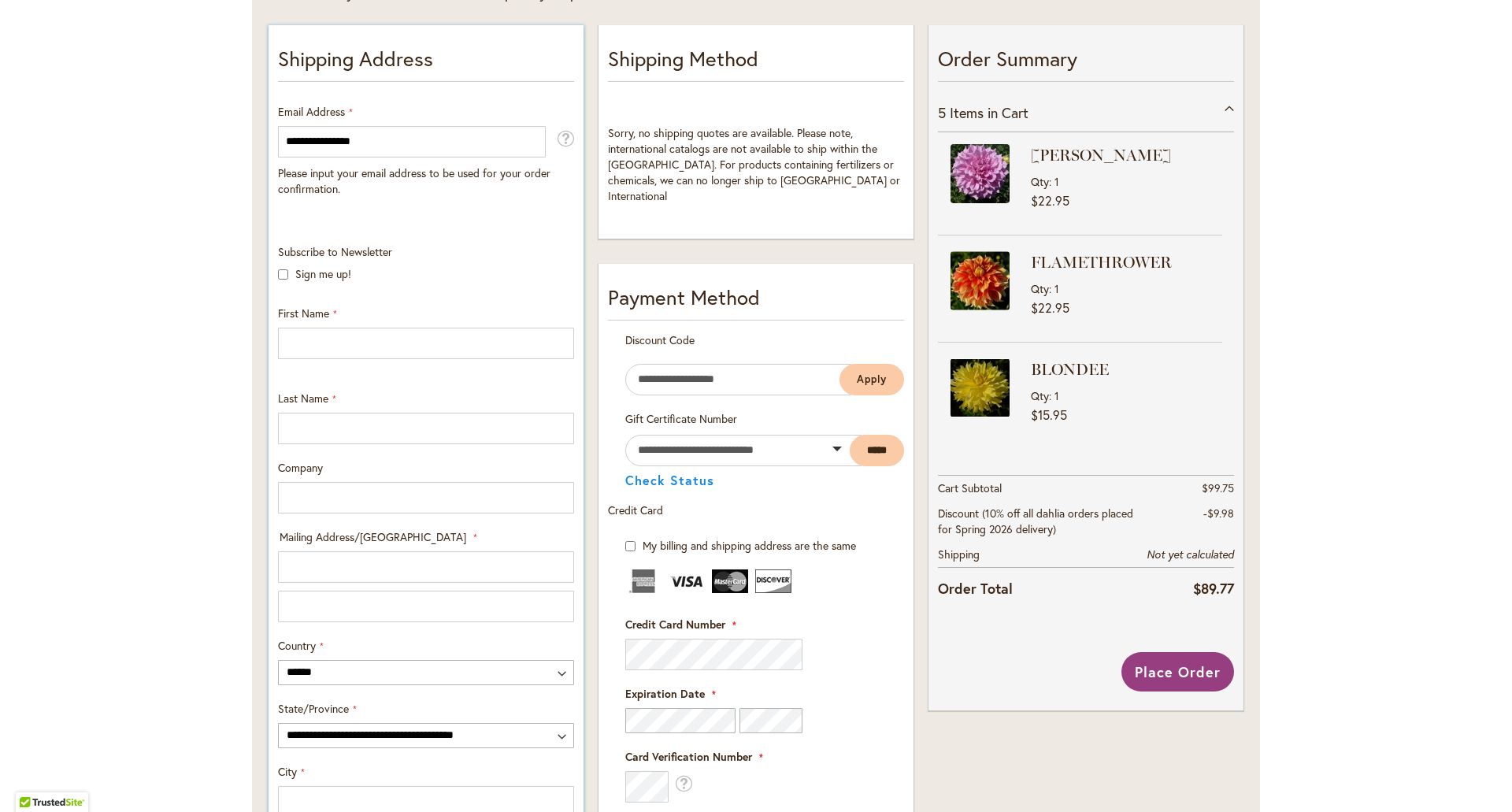
scroll to position [315, 0]
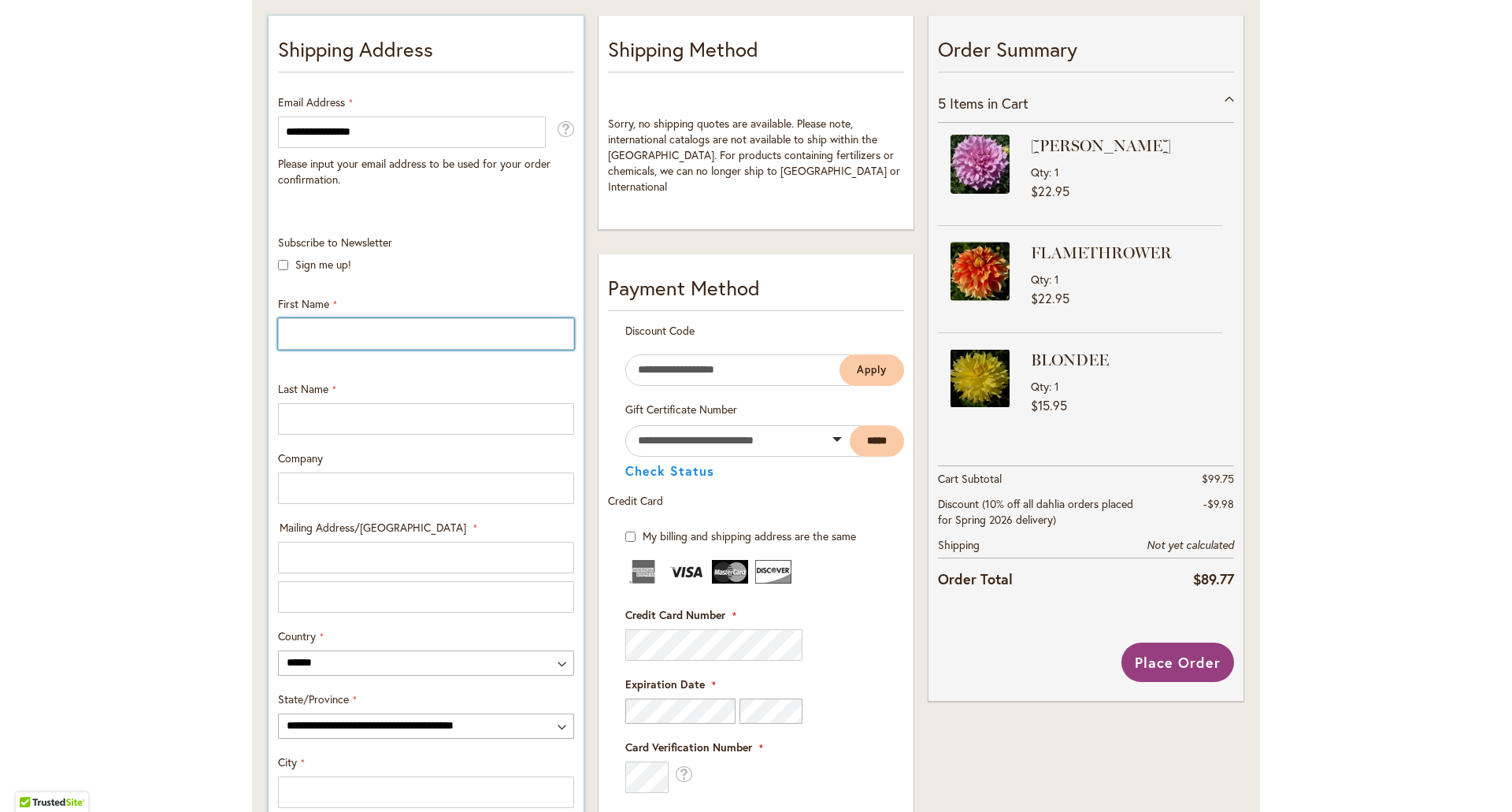
click at [350, 328] on input "First Name" at bounding box center [426, 334] width 296 height 32
type input "****"
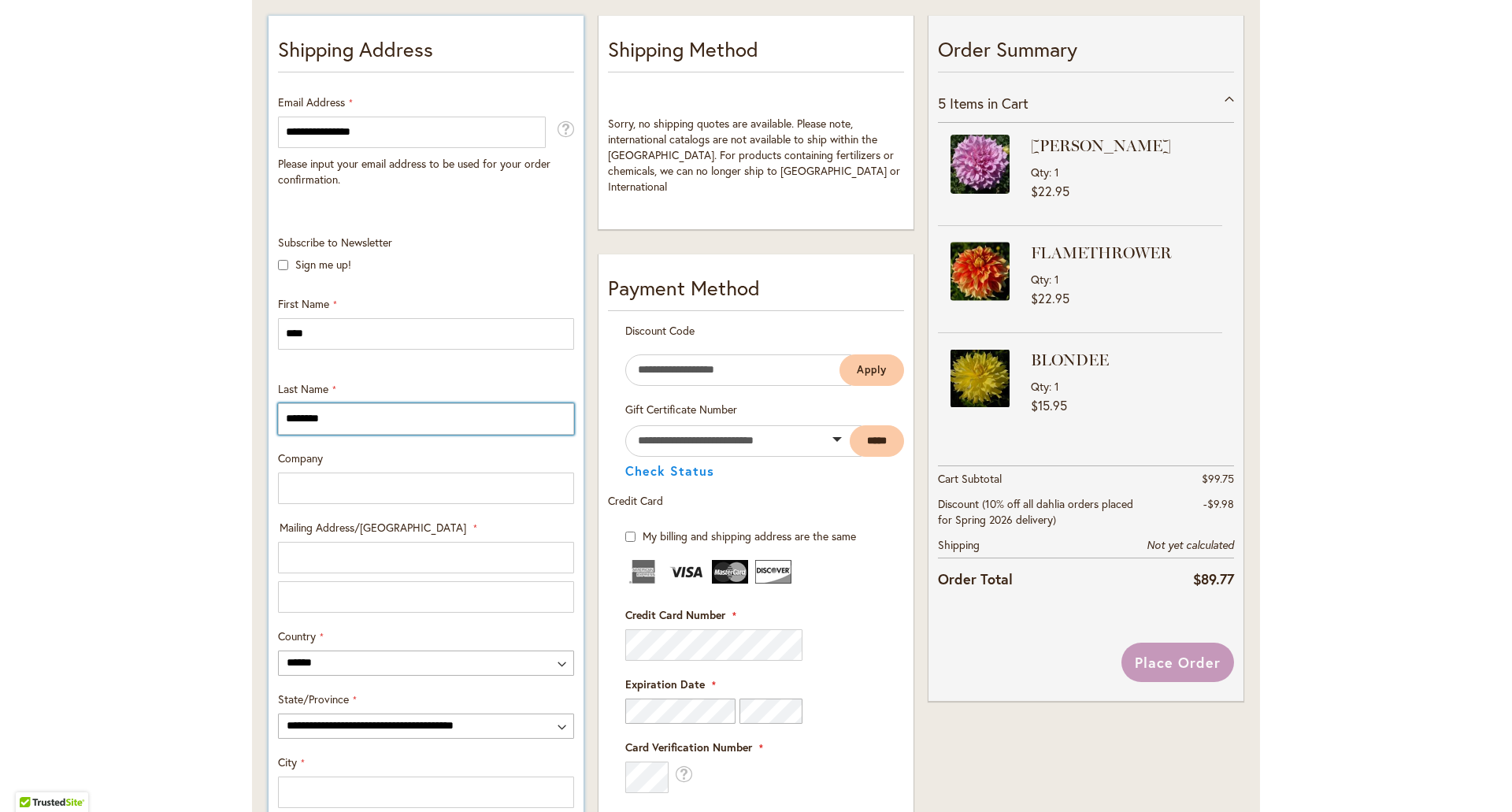
type input "********"
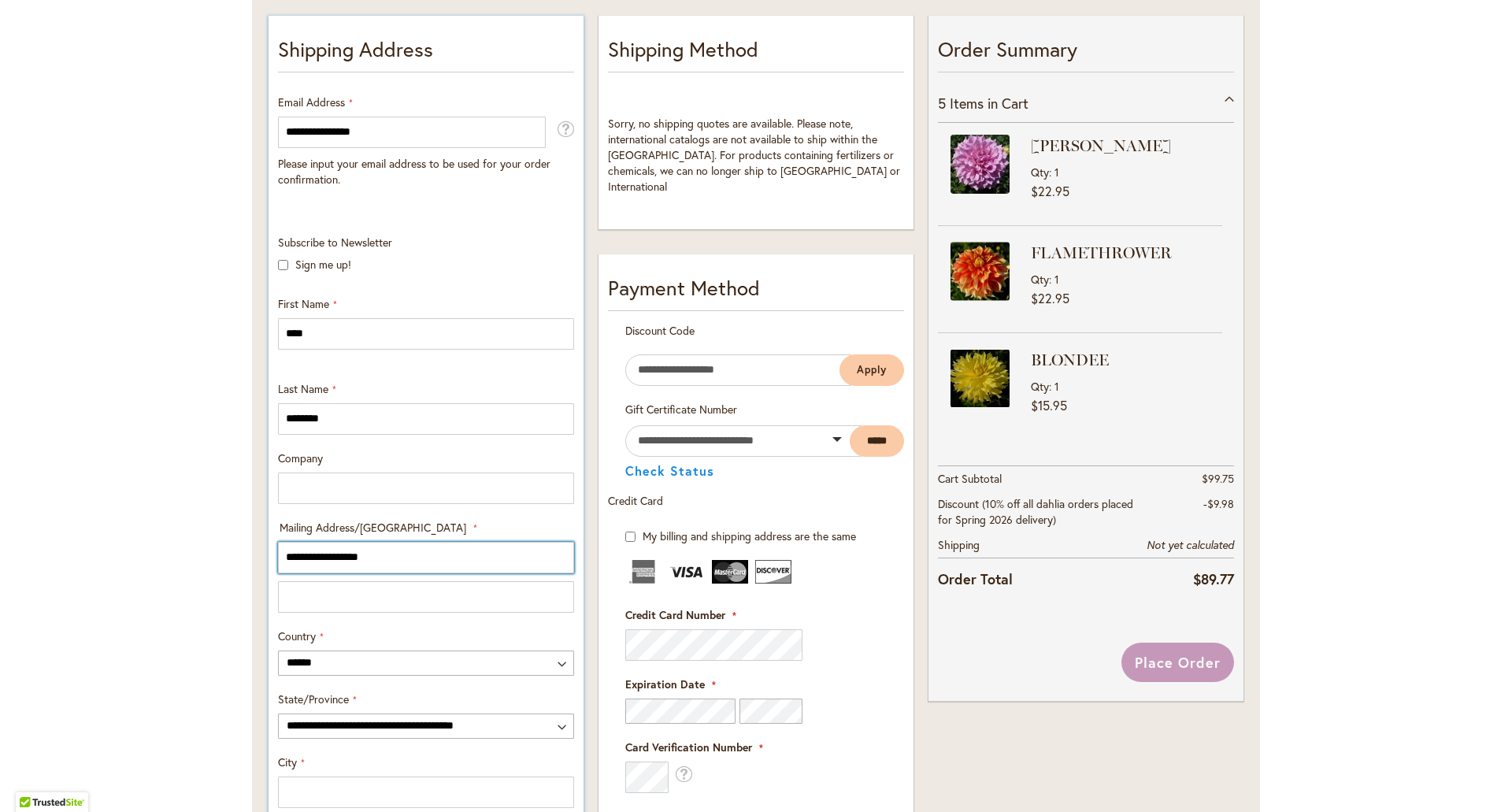
type input "**********"
type input "*"
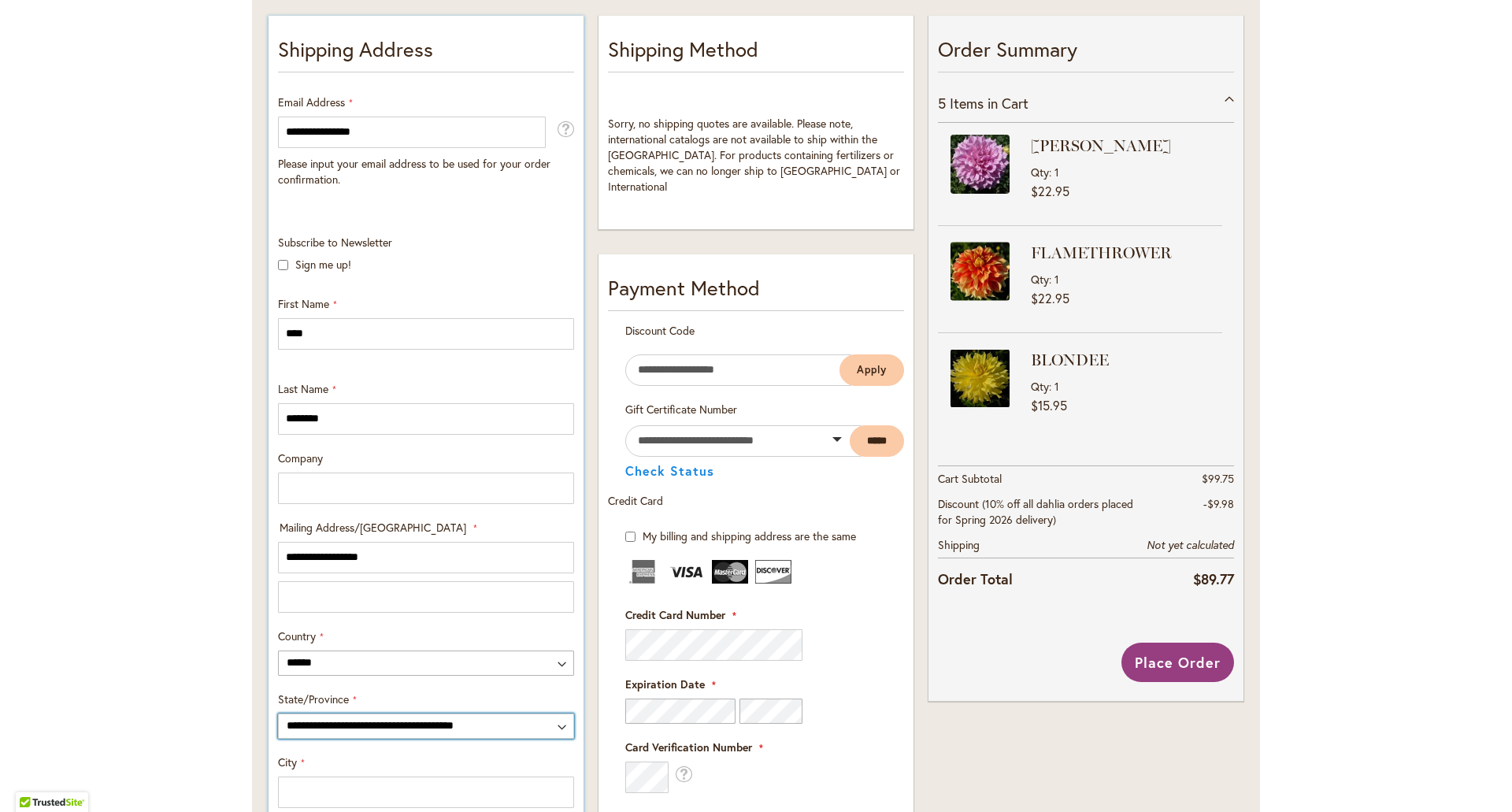
click at [558, 722] on select "**********" at bounding box center [426, 726] width 296 height 25
select select "**"
click at [278, 714] on select "**********" at bounding box center [426, 726] width 296 height 25
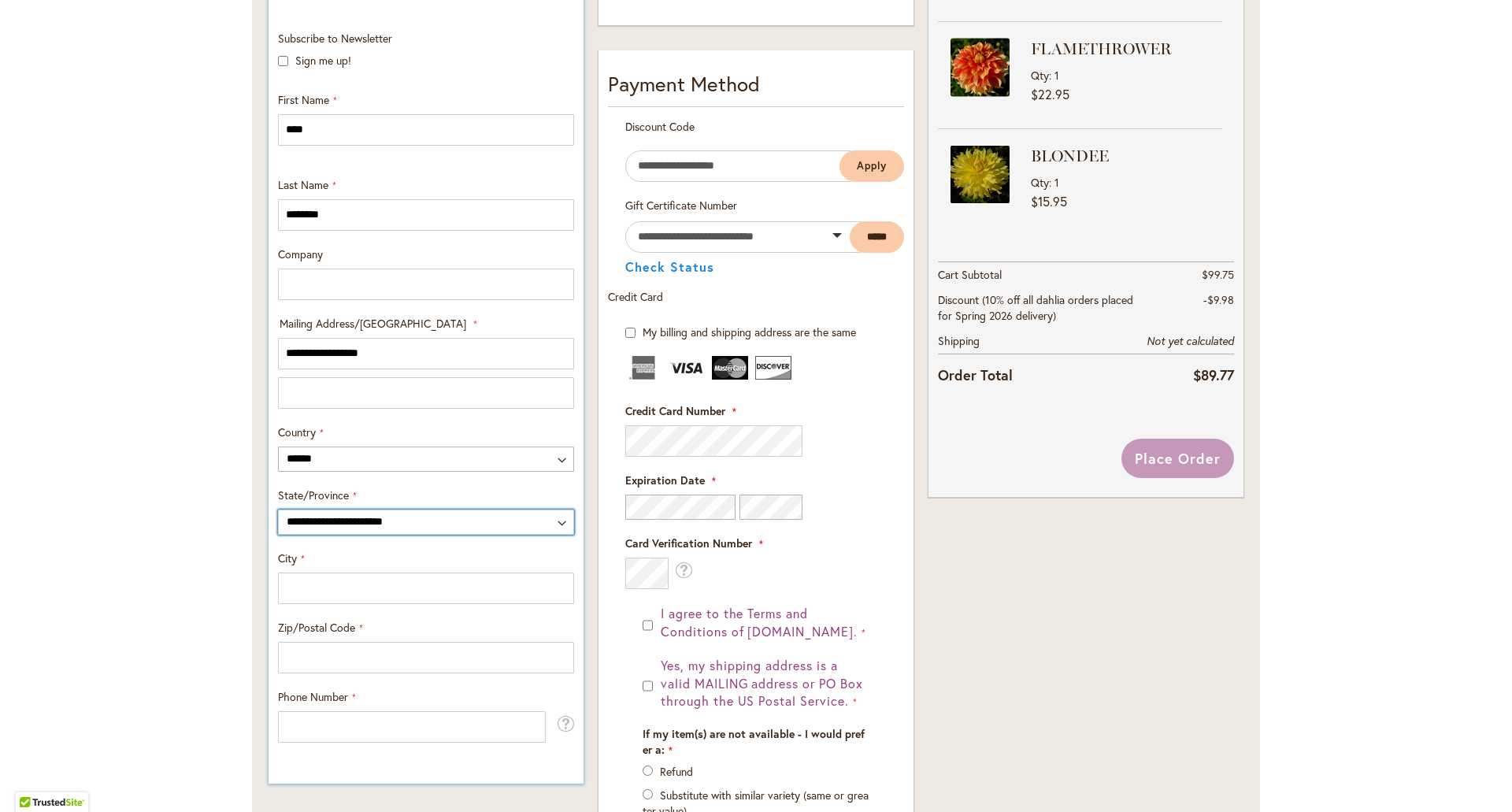
scroll to position [630, 0]
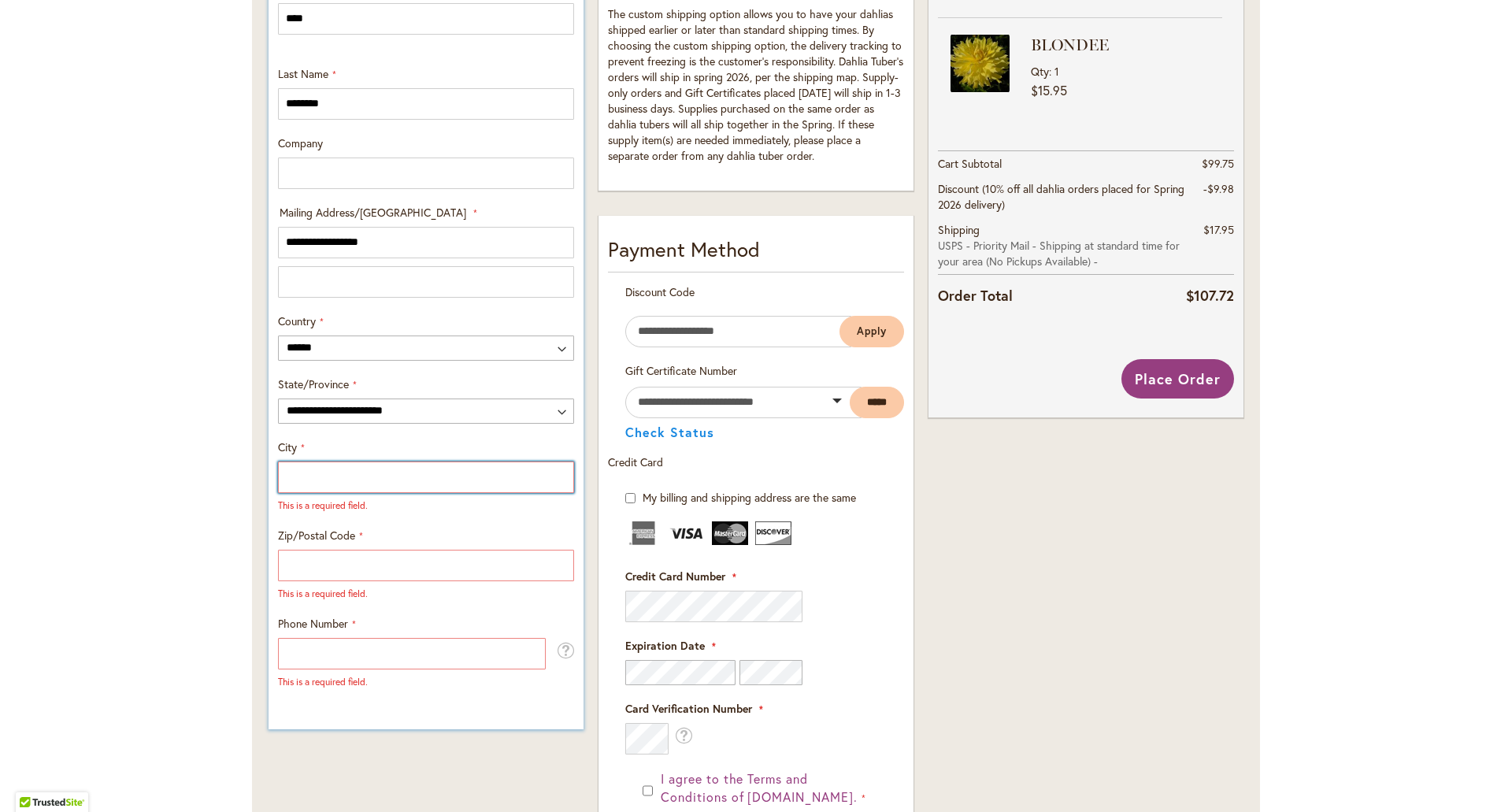
click at [351, 483] on input "City" at bounding box center [426, 478] width 296 height 32
type input "**********"
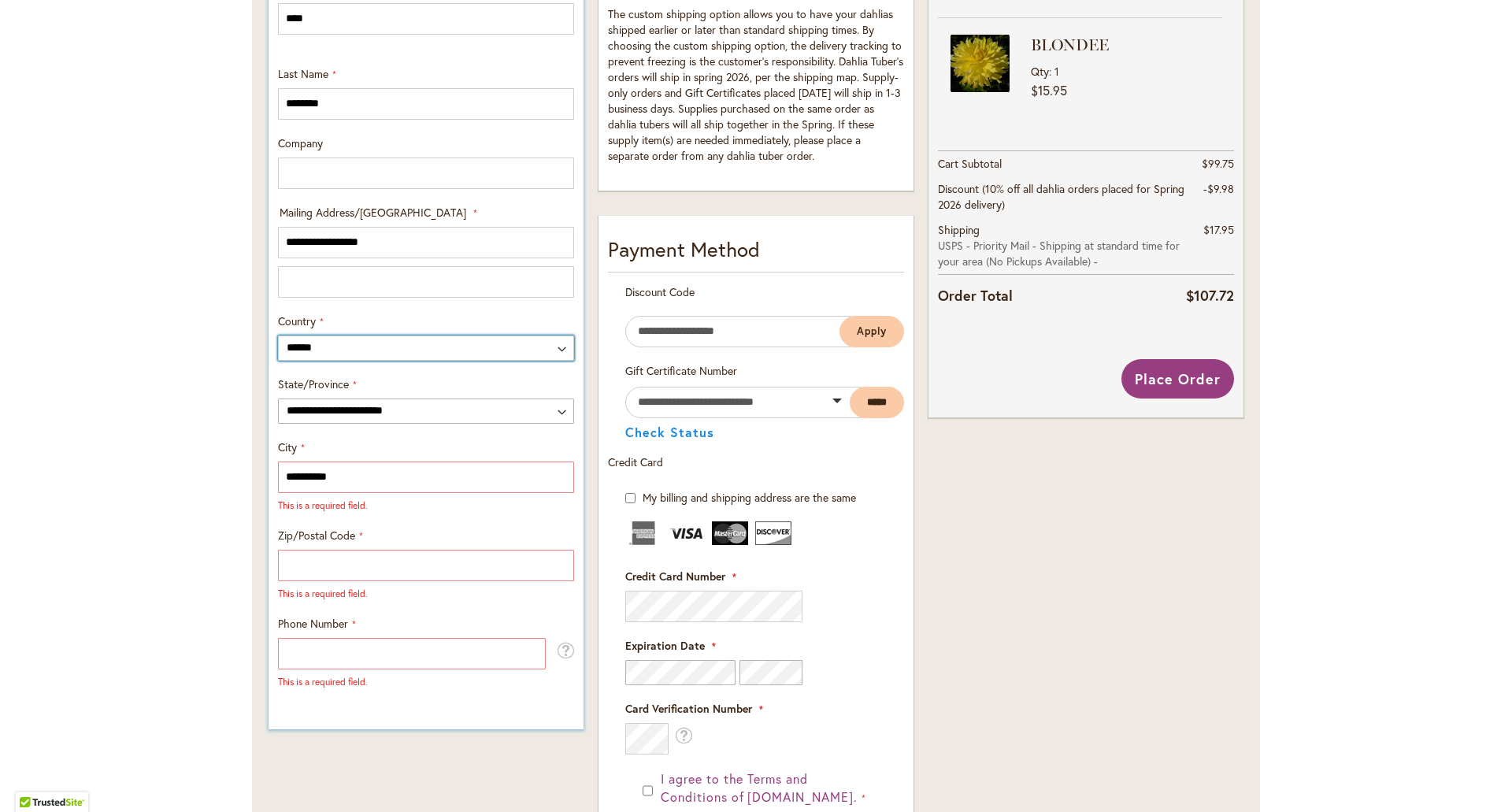
type input "*****"
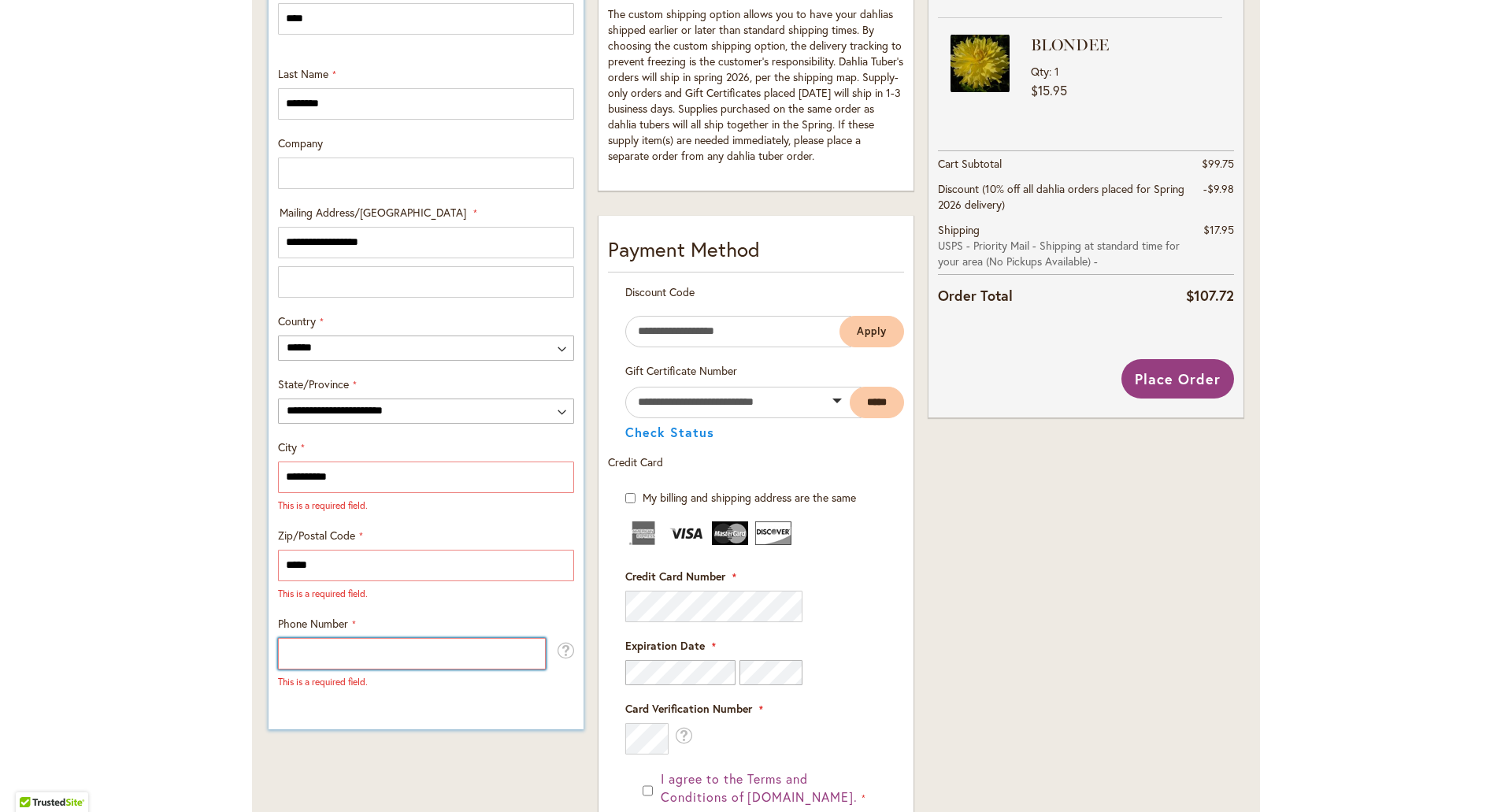
type input "**********"
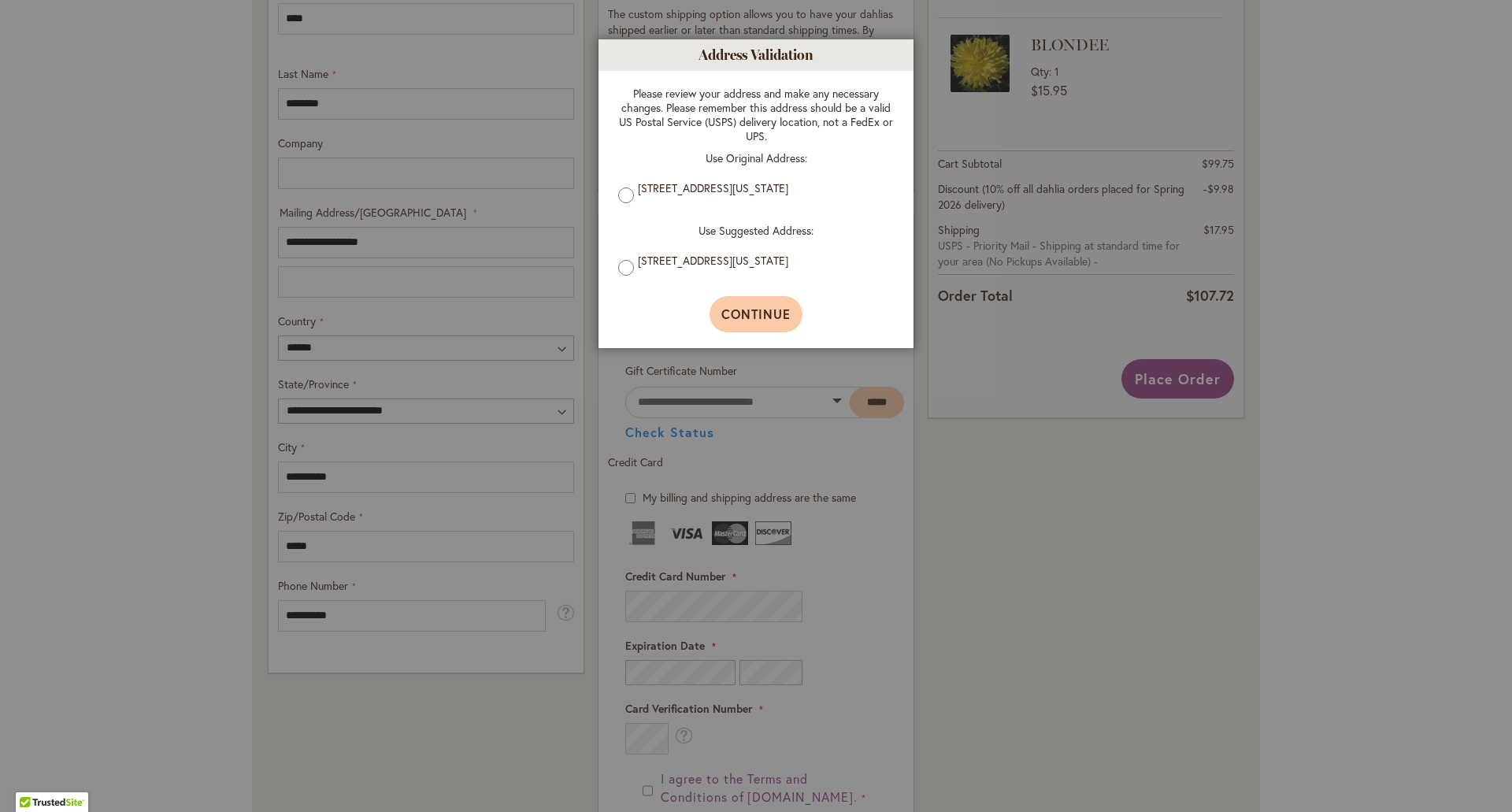
click at [751, 318] on span "Continue" at bounding box center [756, 314] width 70 height 17
type input "**********"
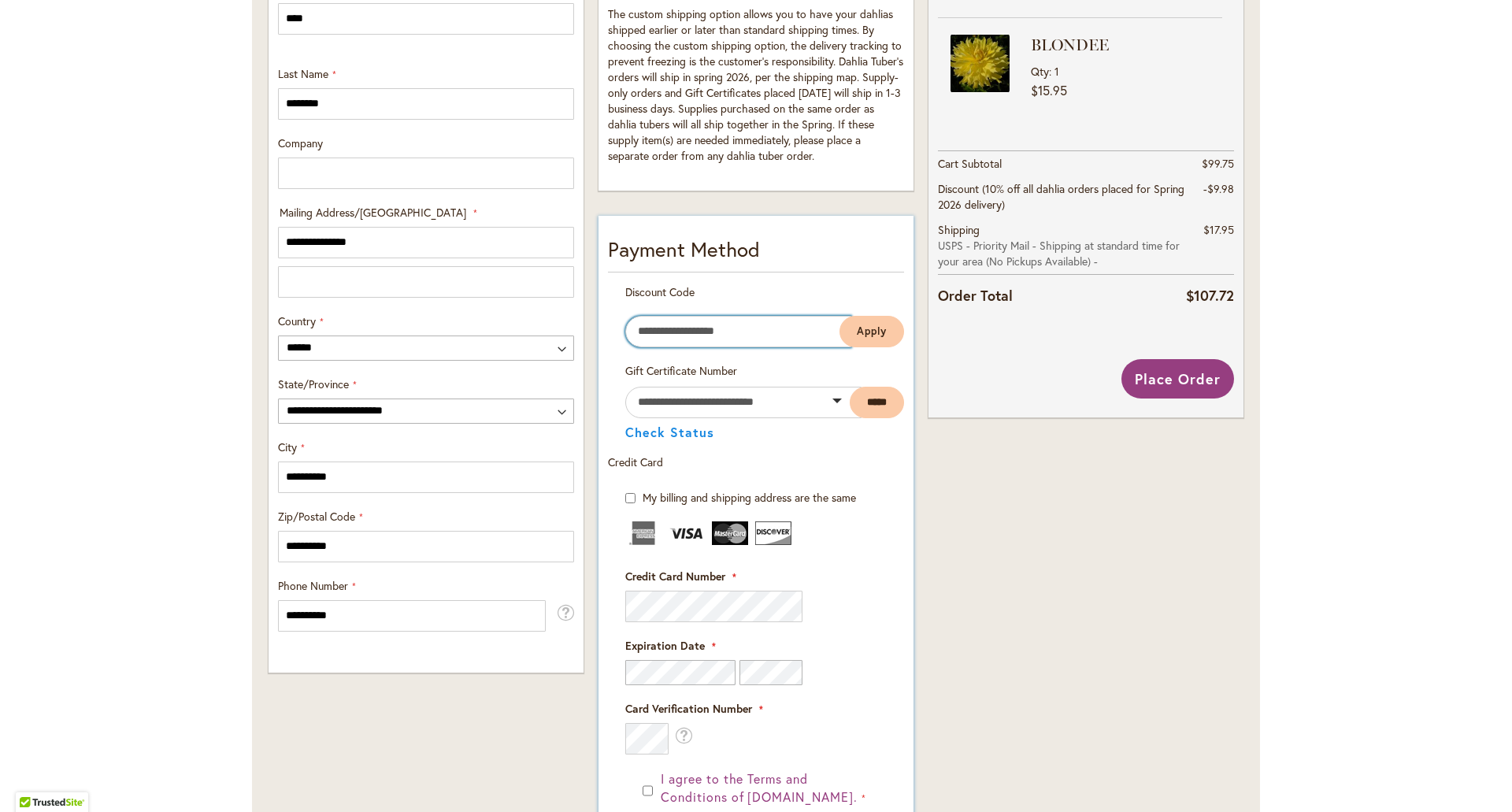
click at [756, 338] on input "Enter discount code" at bounding box center [738, 332] width 226 height 32
click at [886, 455] on div "Credit Card" at bounding box center [756, 462] width 296 height 47
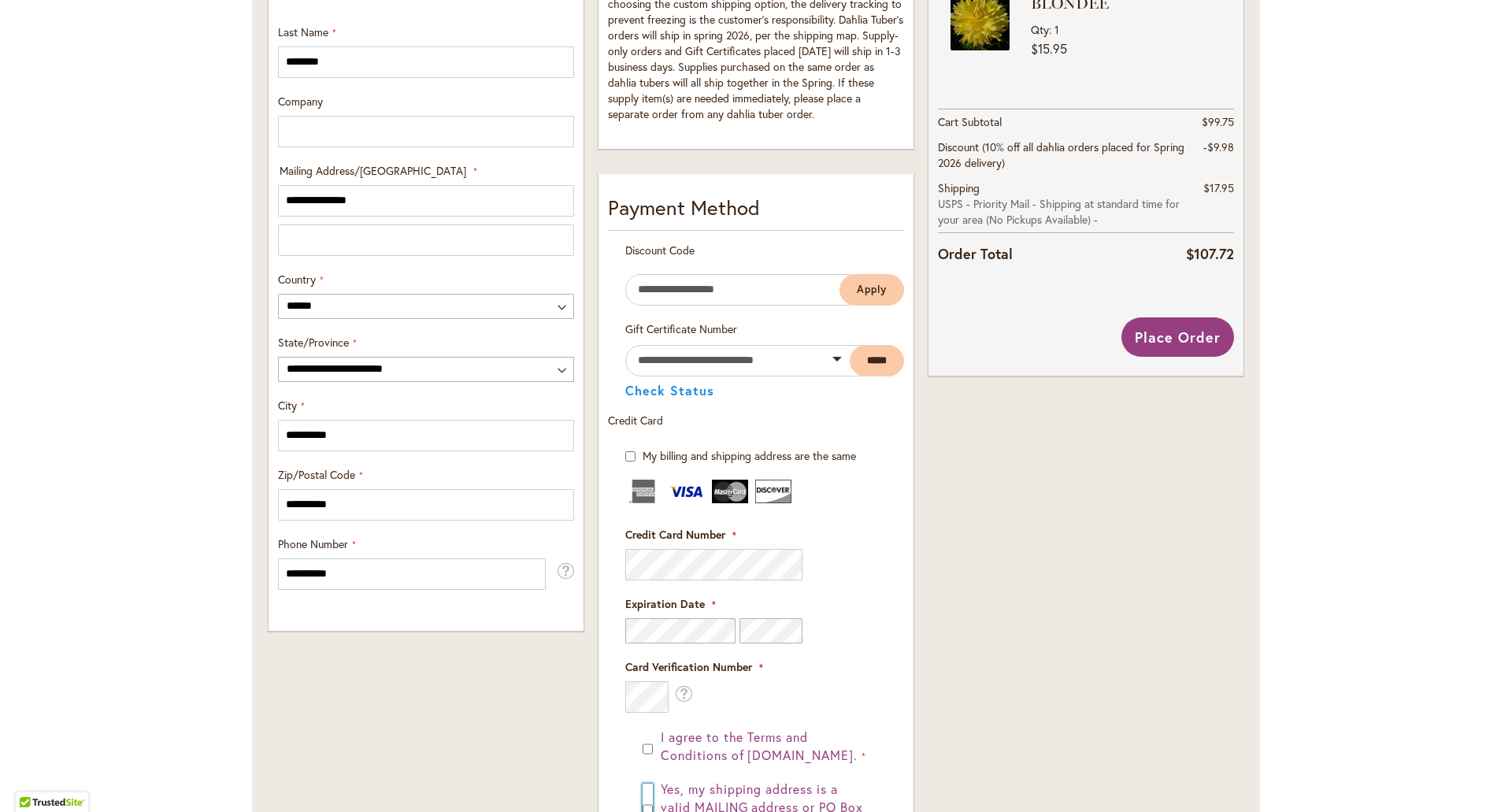
scroll to position [473, 0]
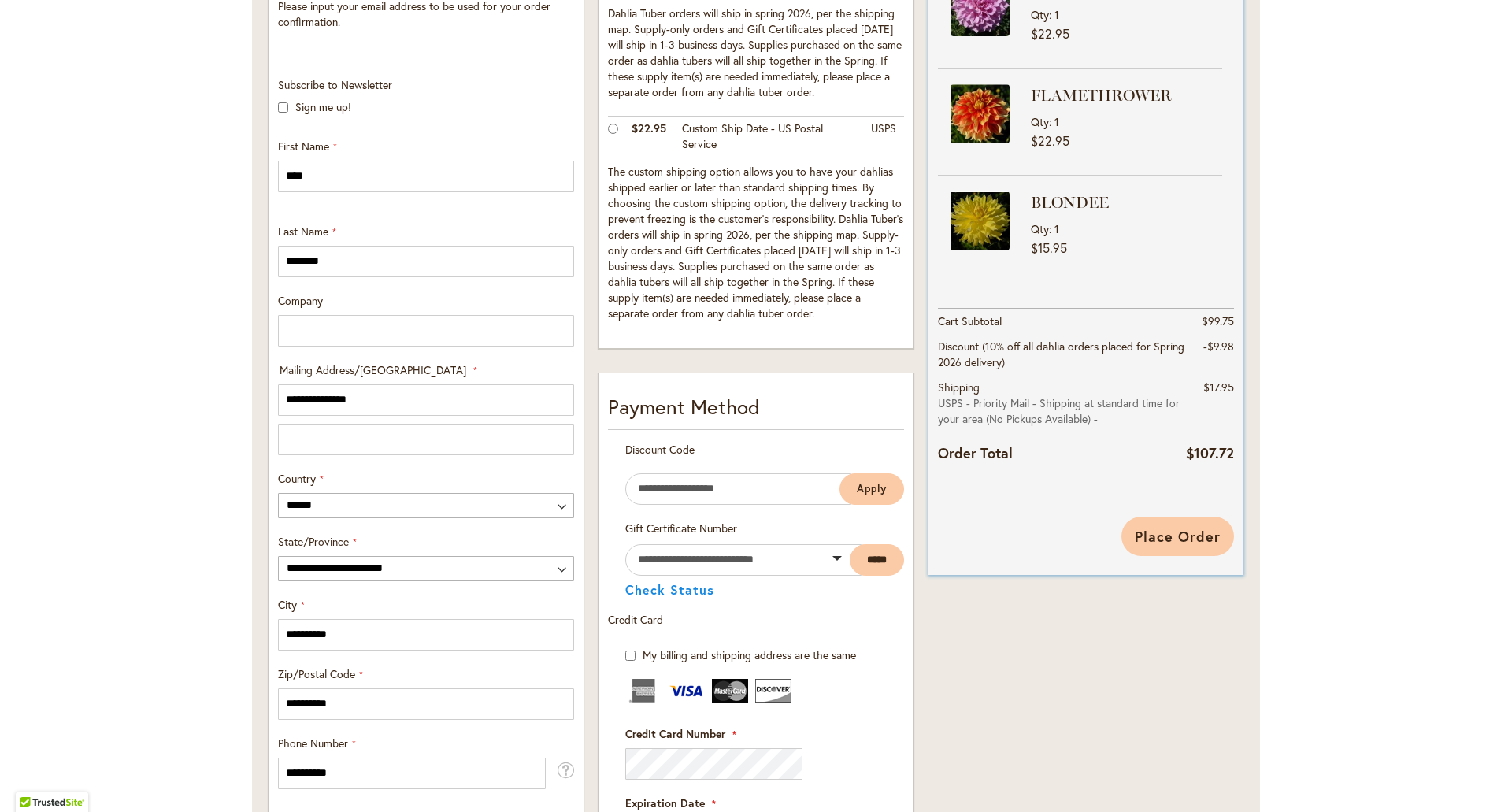
click at [1186, 531] on span "Place Order" at bounding box center [1177, 536] width 85 height 19
